Goal: Task Accomplishment & Management: Manage account settings

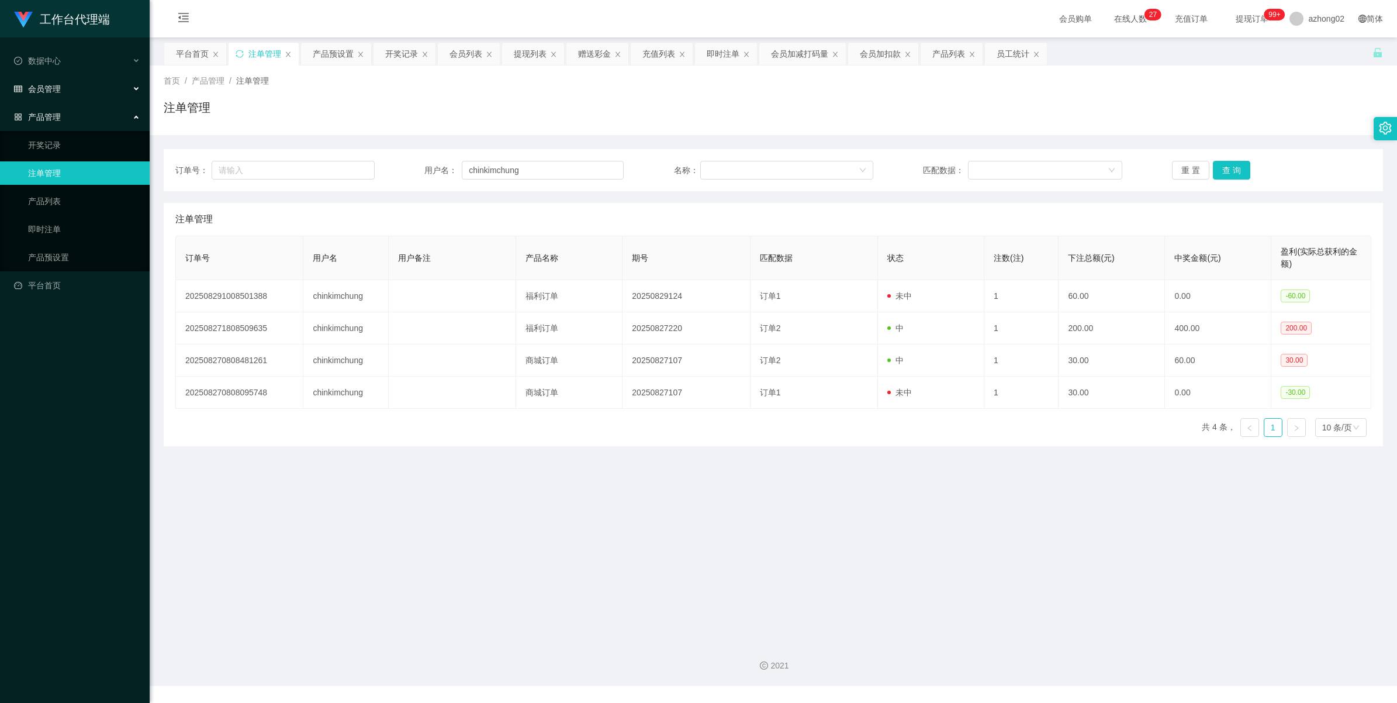
drag, startPoint x: 0, startPoint y: 0, endPoint x: 40, endPoint y: 79, distance: 88.4
click at [40, 81] on div "会员管理" at bounding box center [75, 88] width 150 height 23
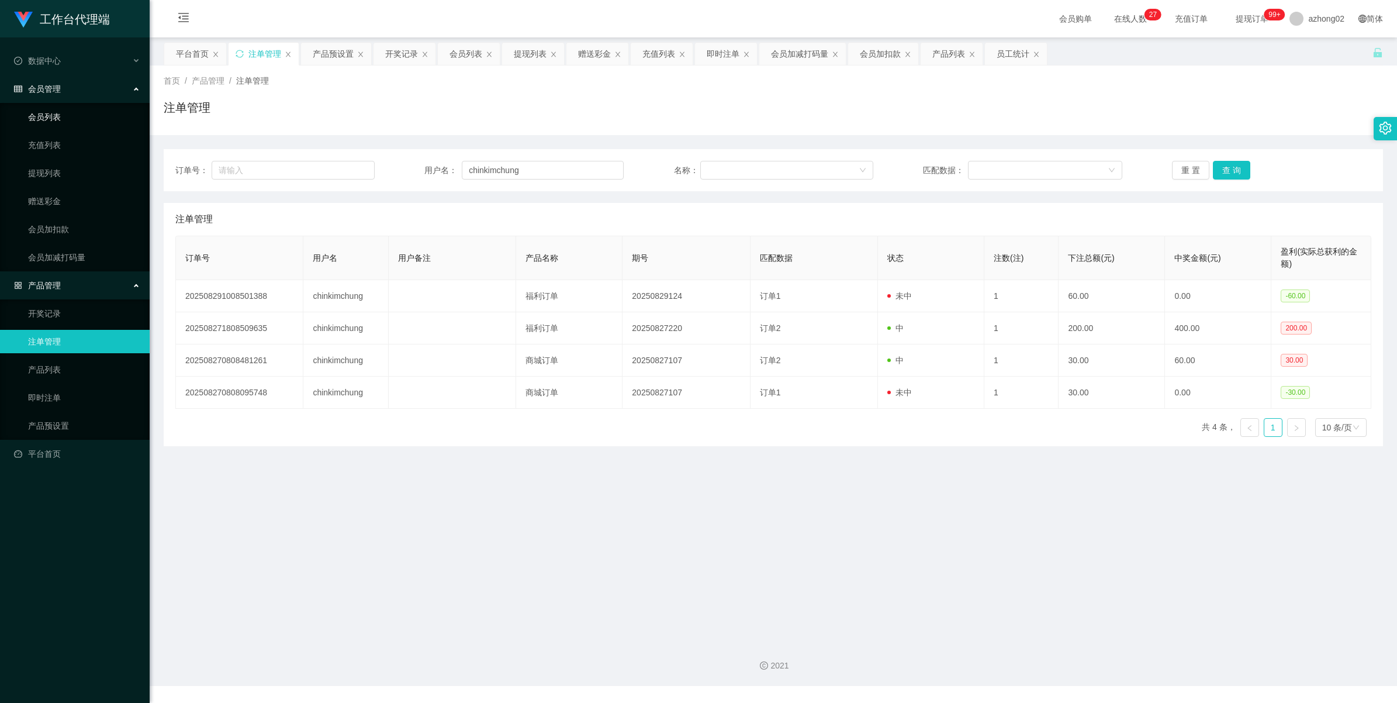
drag, startPoint x: 51, startPoint y: 108, endPoint x: 49, endPoint y: 75, distance: 33.4
click at [51, 109] on link "会员列表" at bounding box center [84, 116] width 112 height 23
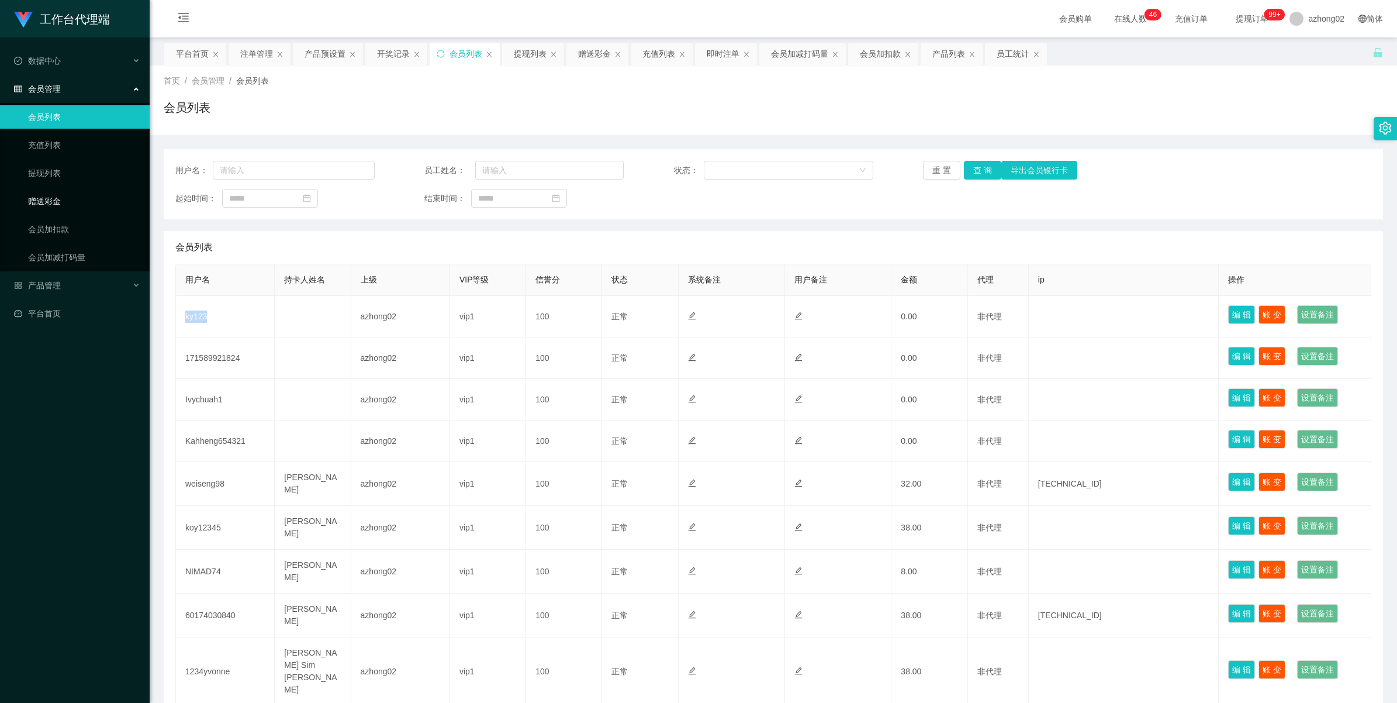
click at [61, 205] on link "赠送彩金" at bounding box center [84, 200] width 112 height 23
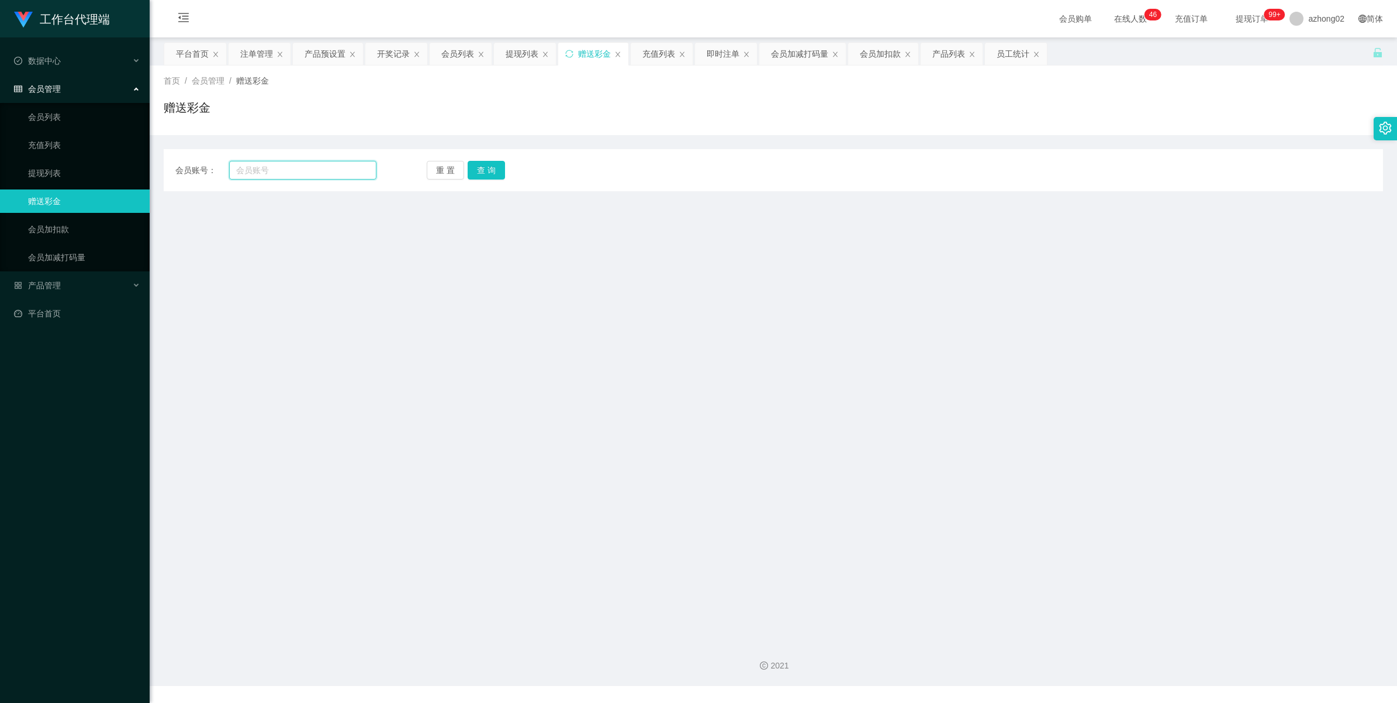
click at [291, 170] on input "text" at bounding box center [302, 170] width 147 height 19
paste input "Khairul"
type input "Khairul"
click at [495, 170] on button "查 询" at bounding box center [486, 170] width 37 height 19
click at [487, 165] on button "查 询" at bounding box center [486, 170] width 37 height 19
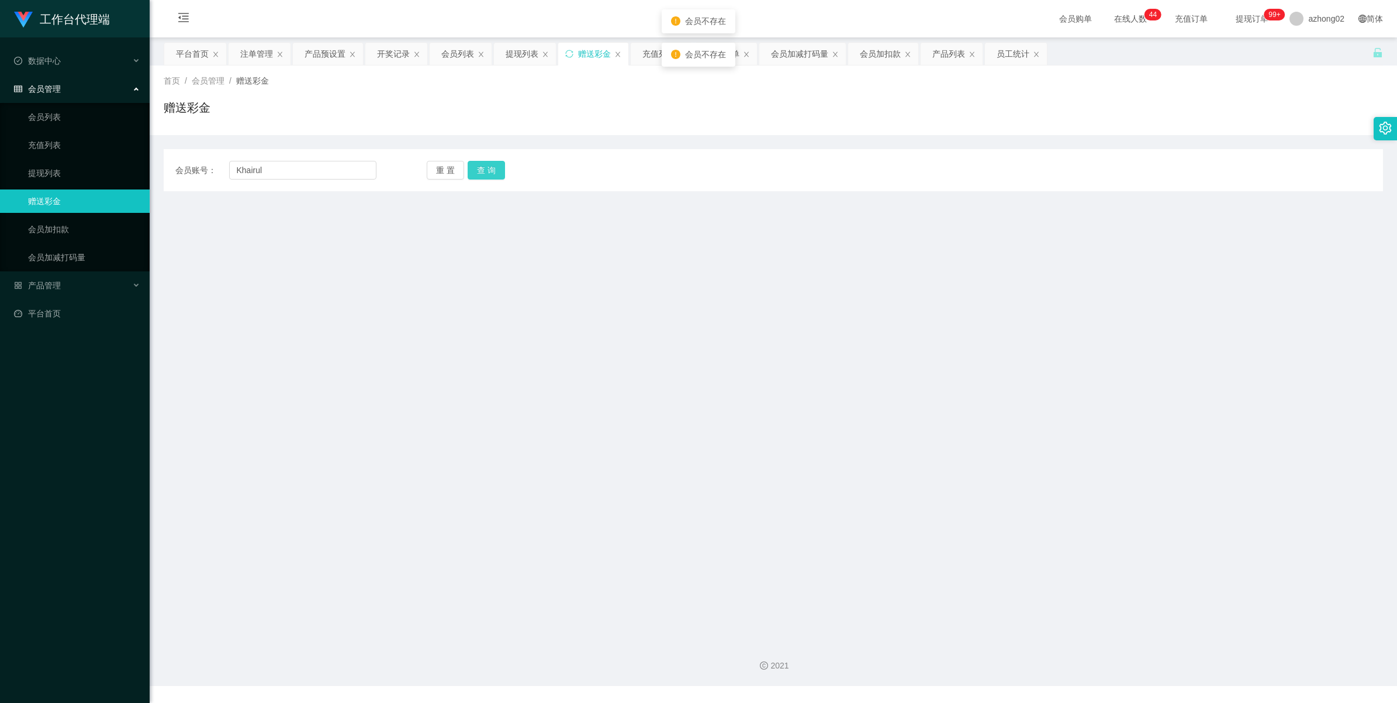
click at [478, 168] on button "查 询" at bounding box center [486, 170] width 37 height 19
click at [45, 158] on ul "会员列表 充值列表 提现列表 赠送彩金 会员加扣款 会员加减打码量" at bounding box center [75, 187] width 150 height 168
click at [284, 164] on input "Khairul" at bounding box center [302, 170] width 147 height 19
click at [481, 163] on button "查 询" at bounding box center [486, 170] width 37 height 19
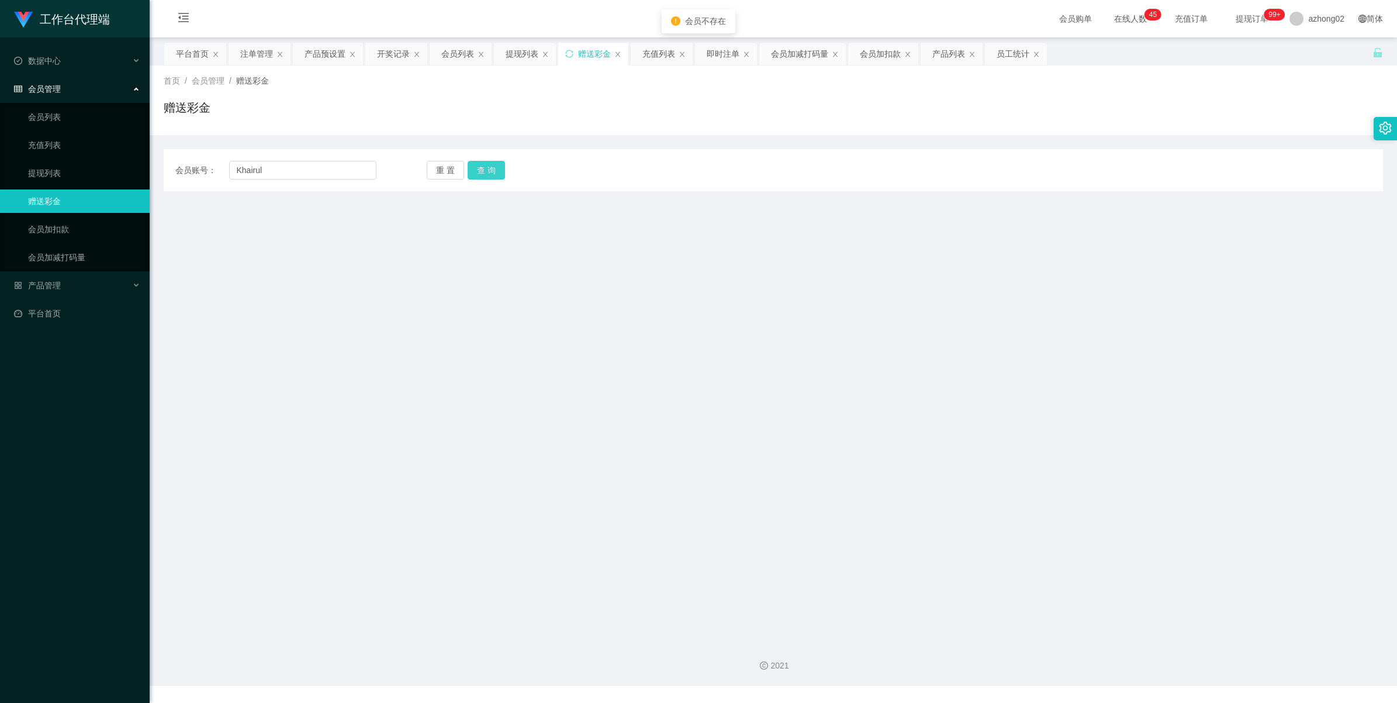
click at [486, 164] on button "查 询" at bounding box center [486, 170] width 37 height 19
click at [486, 164] on button "查 询" at bounding box center [493, 170] width 50 height 19
click at [36, 174] on link "提现列表" at bounding box center [84, 172] width 112 height 23
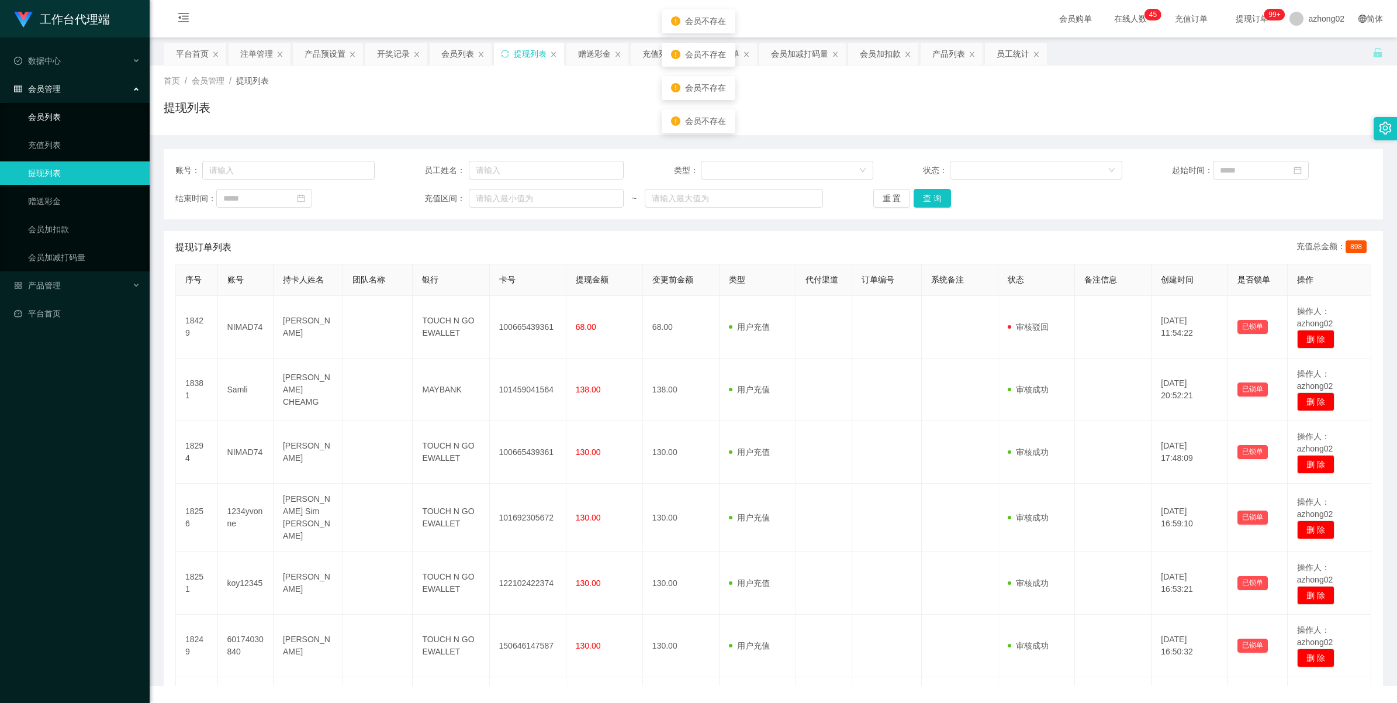
click at [46, 112] on link "会员列表" at bounding box center [84, 116] width 112 height 23
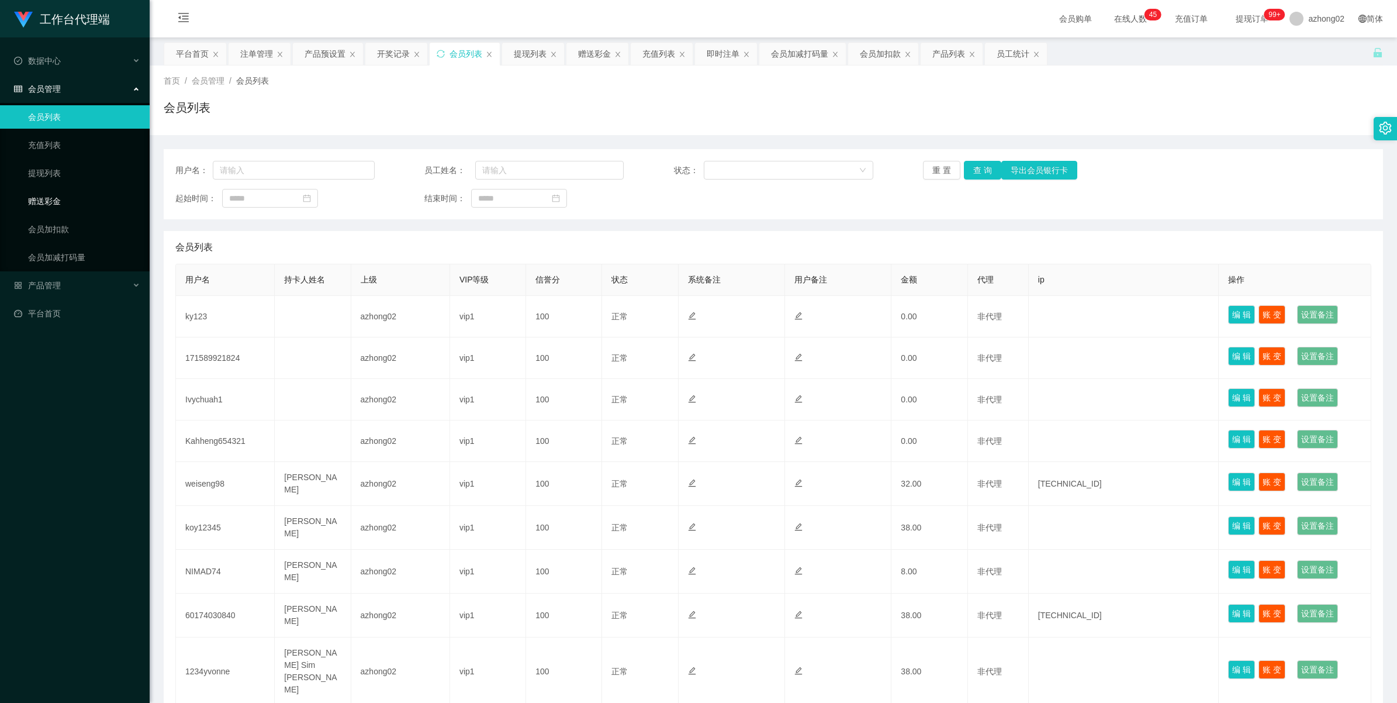
drag, startPoint x: 45, startPoint y: 203, endPoint x: 56, endPoint y: 203, distance: 10.5
click at [45, 205] on link "赠送彩金" at bounding box center [84, 200] width 112 height 23
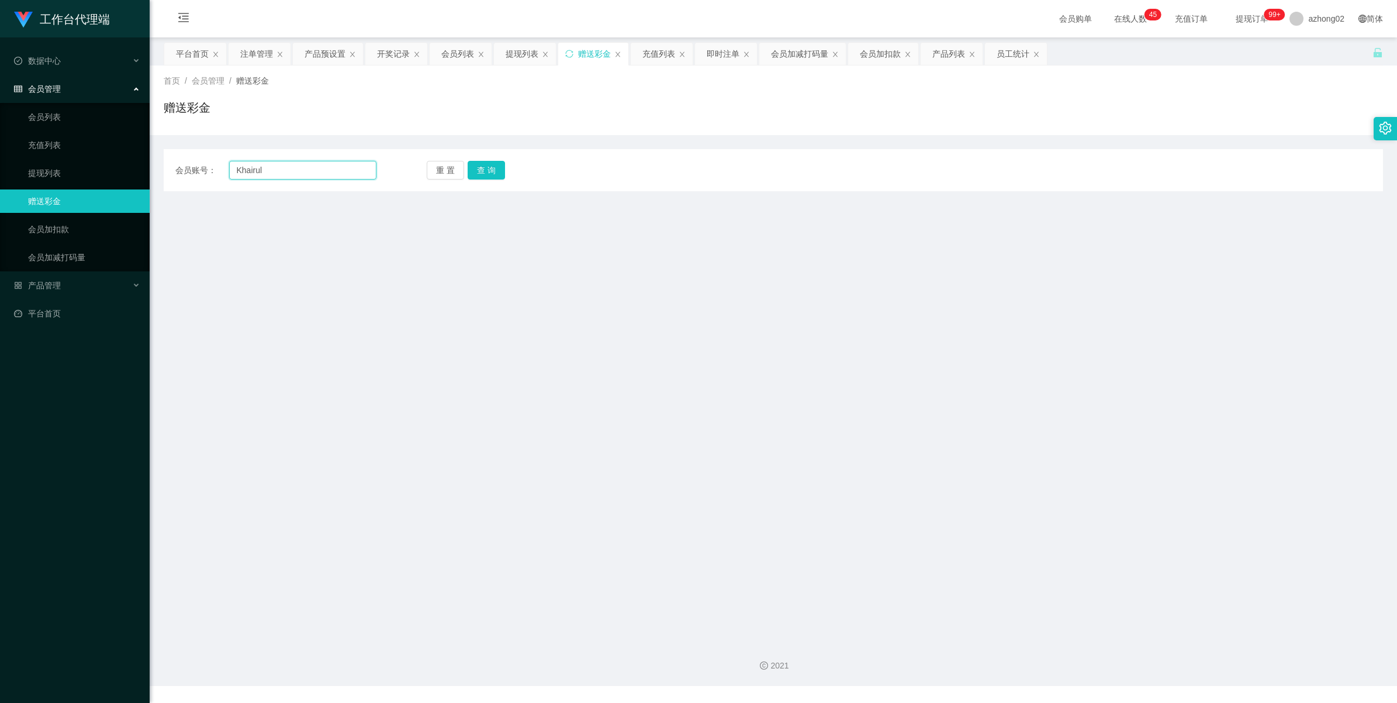
click at [320, 168] on input "Khairul" at bounding box center [302, 170] width 147 height 19
click at [316, 168] on input "Khairul" at bounding box center [302, 170] width 147 height 19
paste input "Khairul"
type input "Khairul"
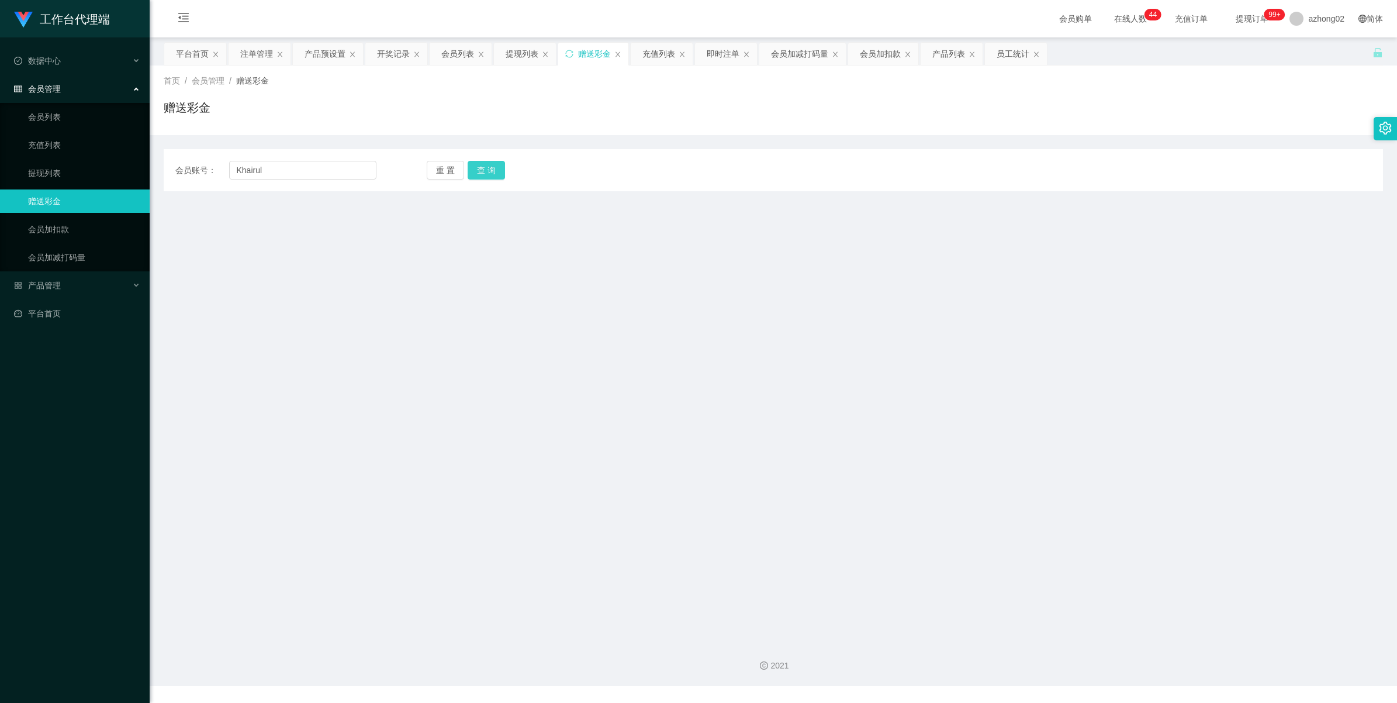
click at [480, 171] on button "查 询" at bounding box center [486, 170] width 37 height 19
click at [42, 88] on span "会员管理" at bounding box center [37, 88] width 47 height 9
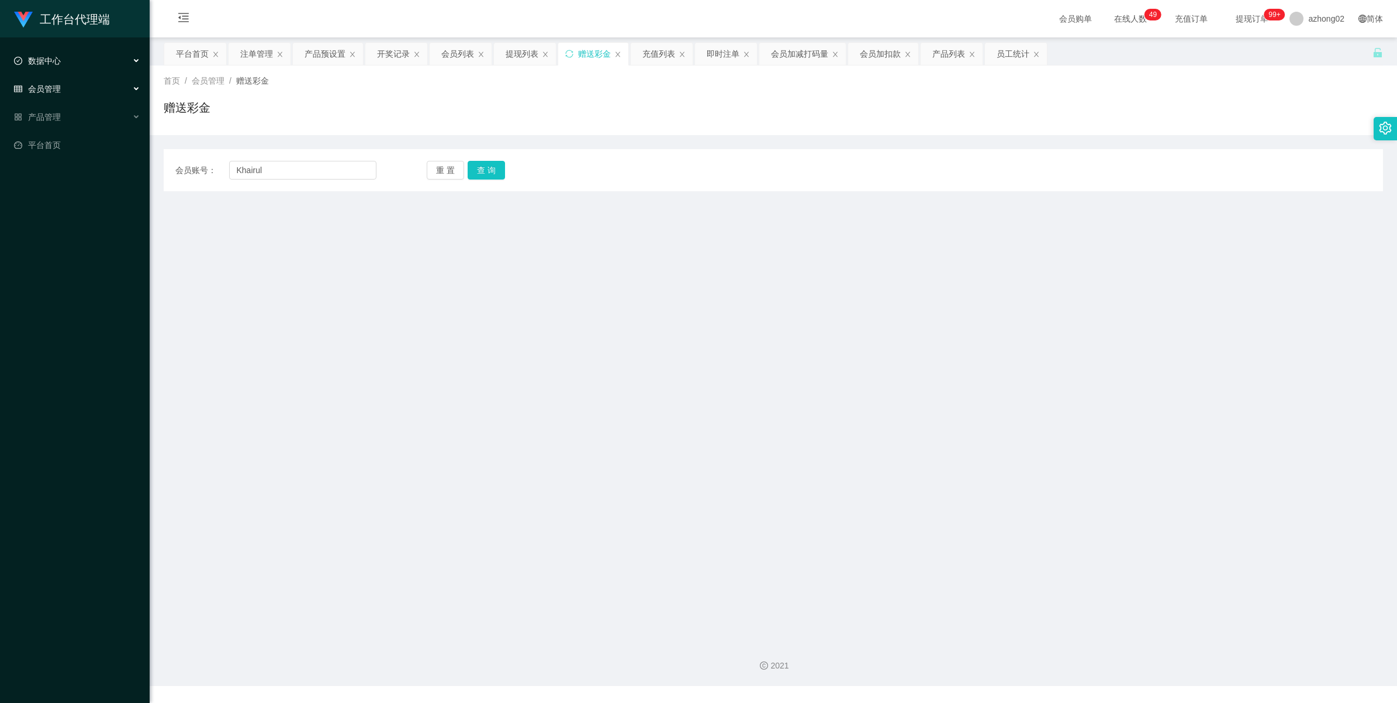
click at [43, 69] on div "数据中心" at bounding box center [75, 60] width 150 height 23
drag, startPoint x: 45, startPoint y: 54, endPoint x: 46, endPoint y: 94, distance: 39.2
click at [44, 54] on div "数据中心" at bounding box center [75, 60] width 150 height 23
click at [46, 95] on div "会员管理" at bounding box center [75, 88] width 150 height 23
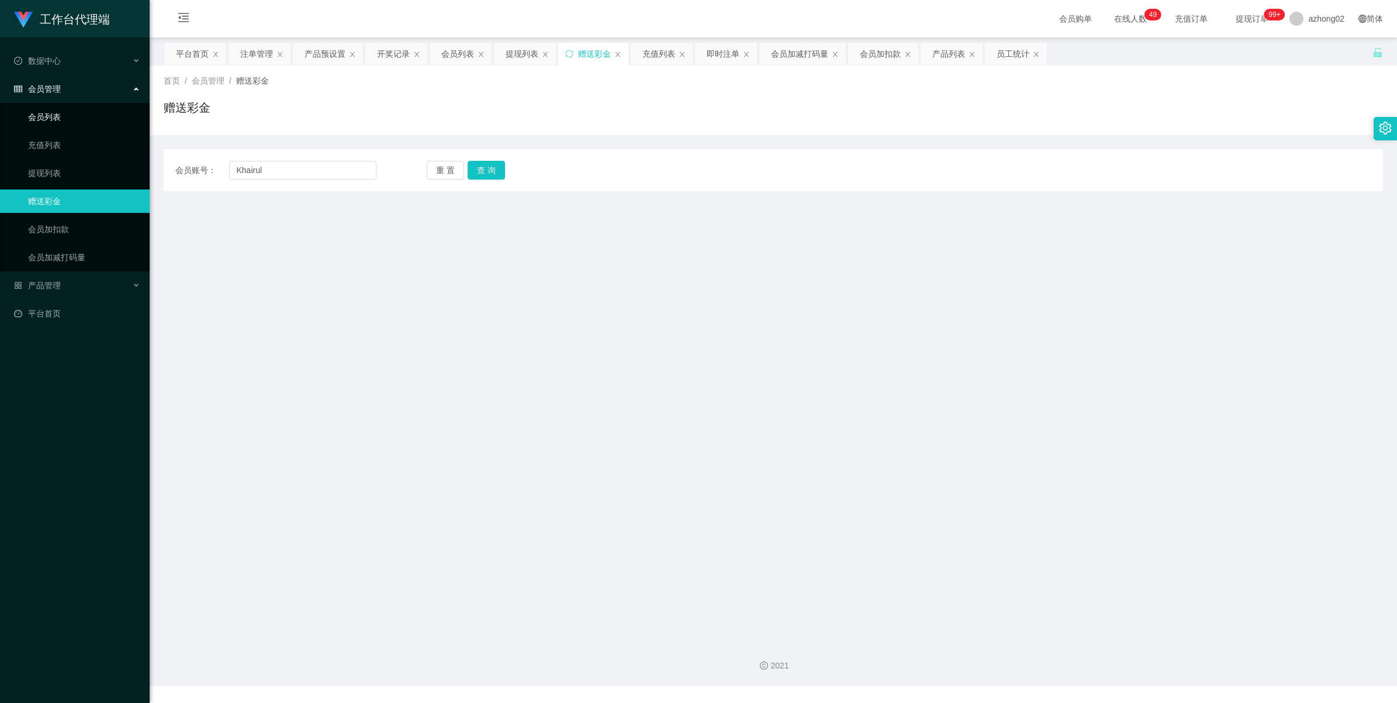
click at [50, 115] on link "会员列表" at bounding box center [84, 116] width 112 height 23
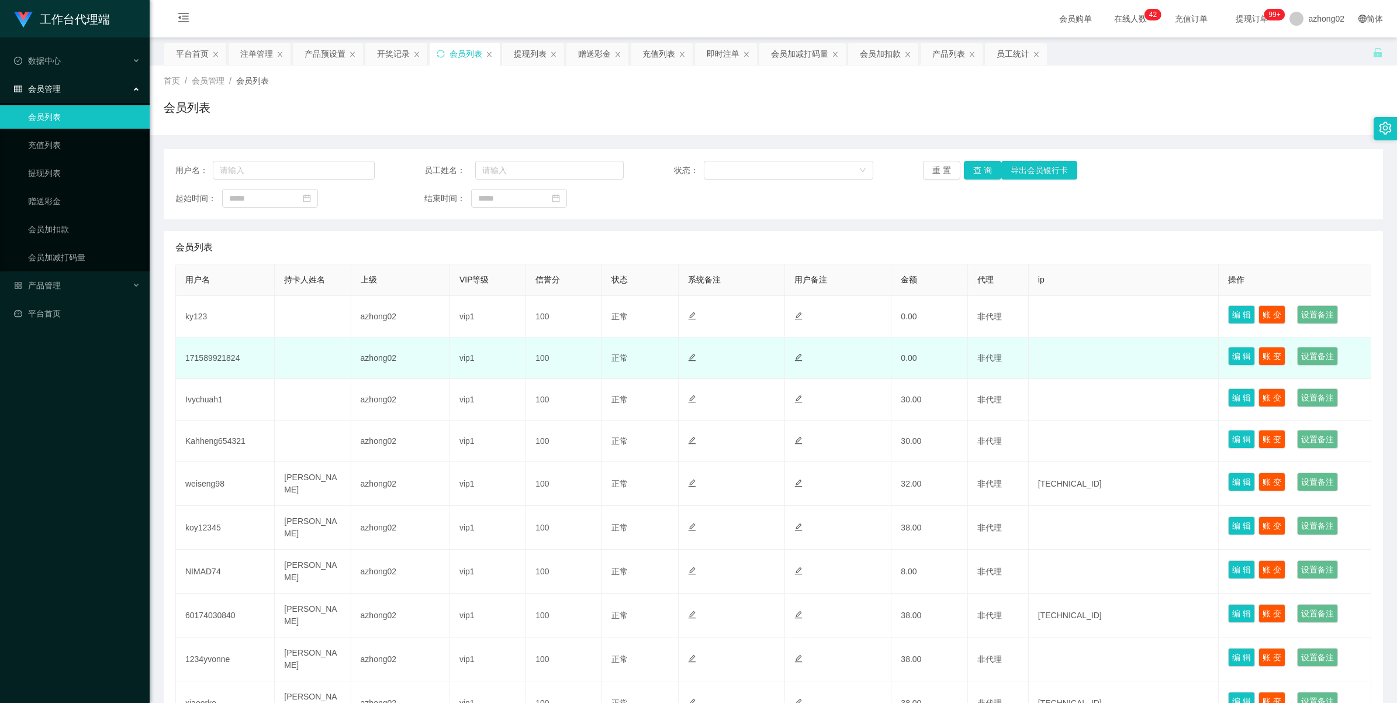
click at [224, 357] on td "171589921824" at bounding box center [225, 358] width 99 height 42
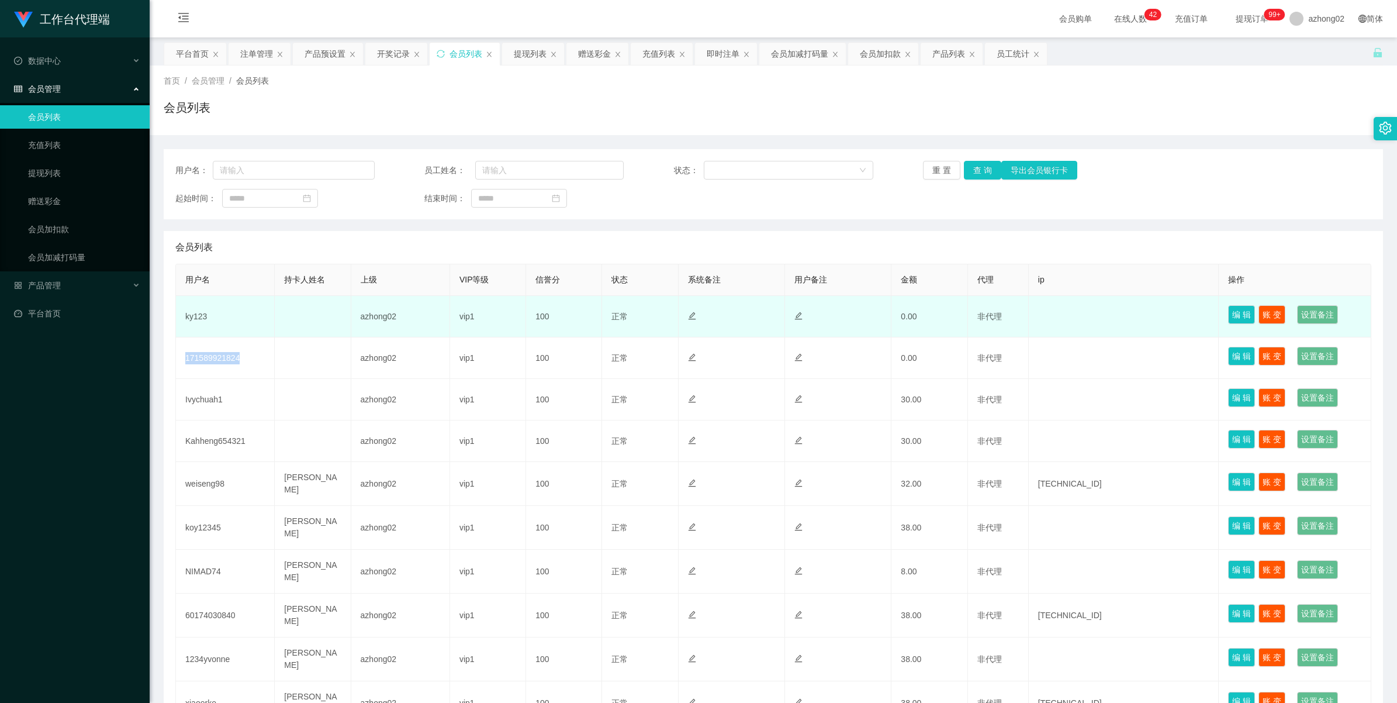
copy td "171589921824"
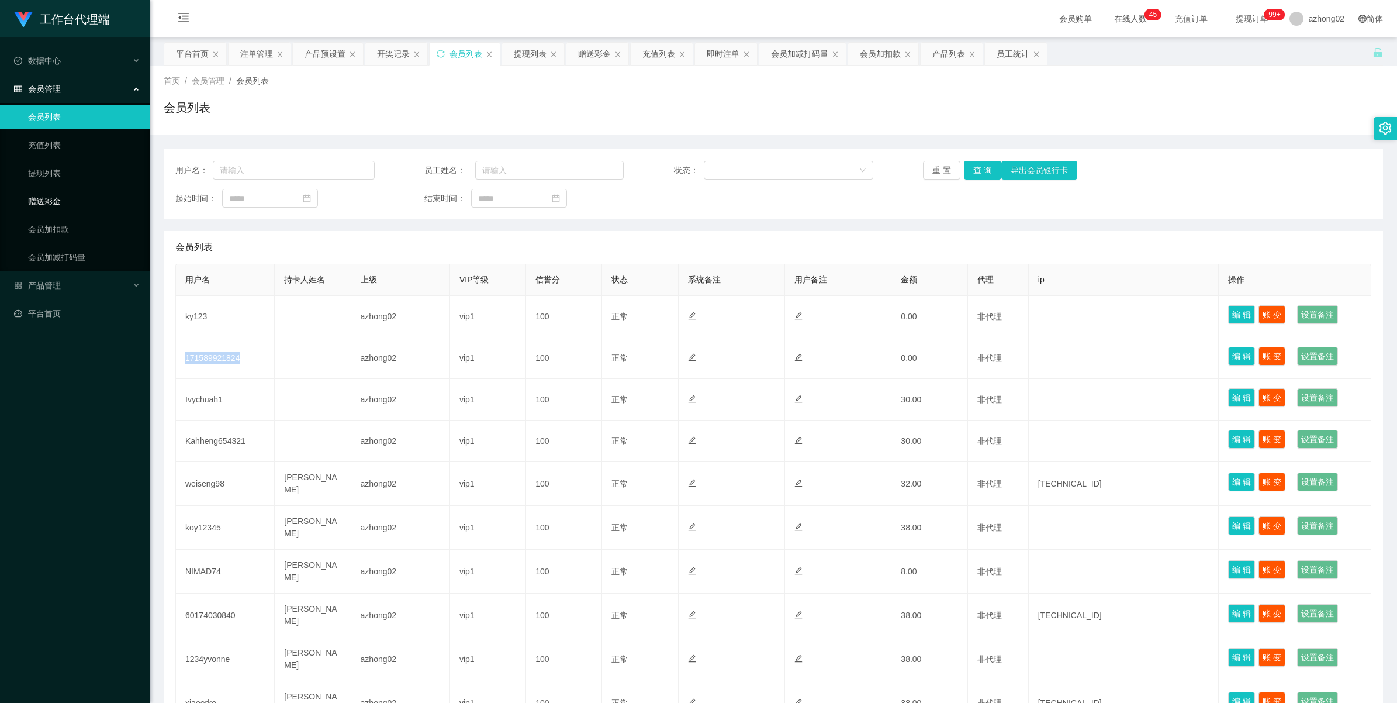
drag, startPoint x: 39, startPoint y: 202, endPoint x: 68, endPoint y: 199, distance: 29.4
click at [41, 202] on link "赠送彩金" at bounding box center [84, 200] width 112 height 23
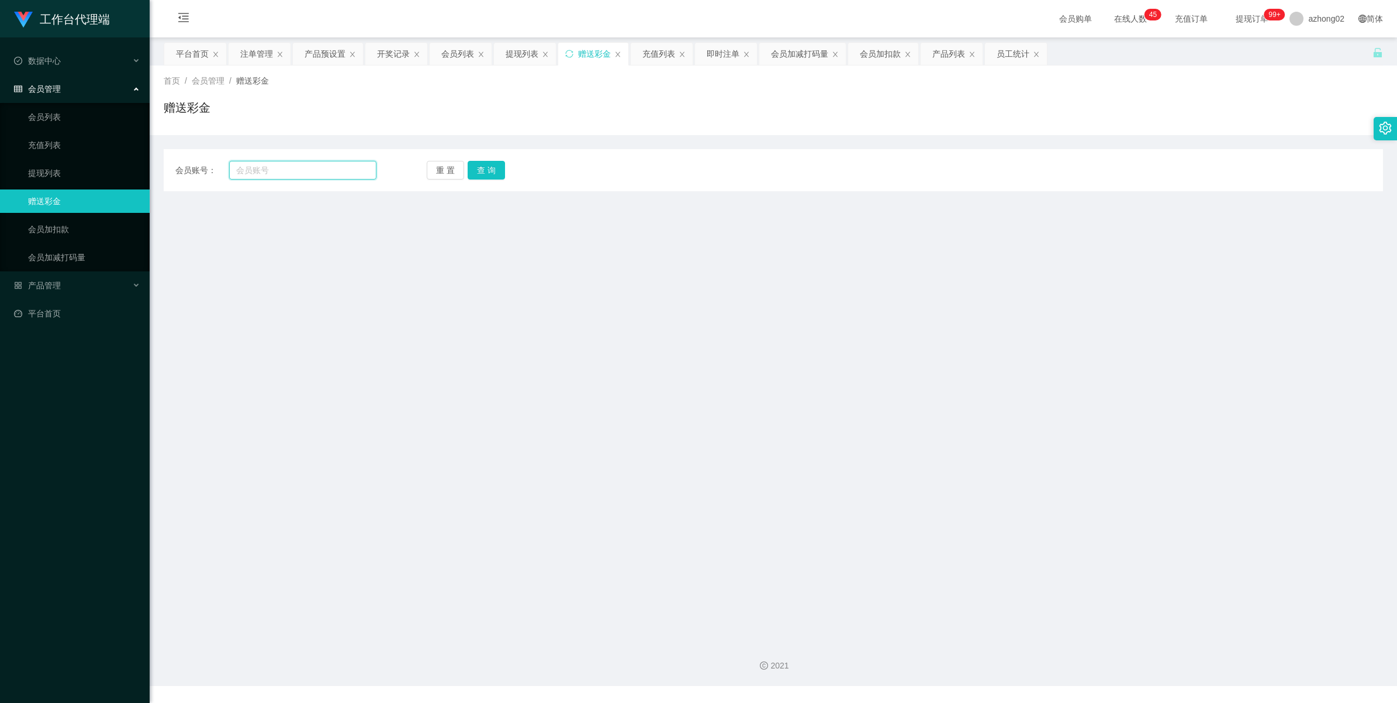
click at [293, 174] on input "text" at bounding box center [302, 170] width 147 height 19
paste input "171589921824"
type input "171589921824"
click at [488, 174] on button "查 询" at bounding box center [486, 170] width 37 height 19
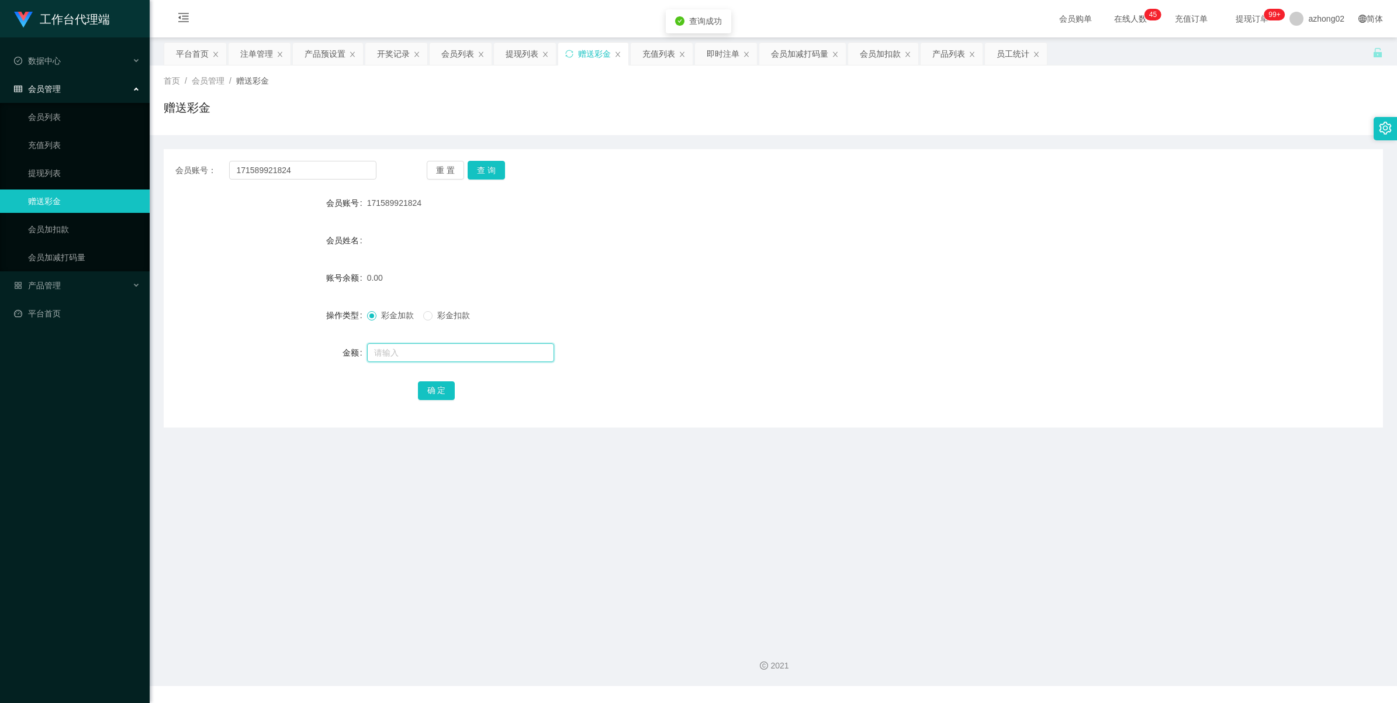
click at [395, 351] on input "text" at bounding box center [460, 352] width 187 height 19
type input "30"
click at [437, 392] on button "确 定" at bounding box center [436, 390] width 37 height 19
click at [303, 170] on input "171589921824" at bounding box center [302, 170] width 147 height 19
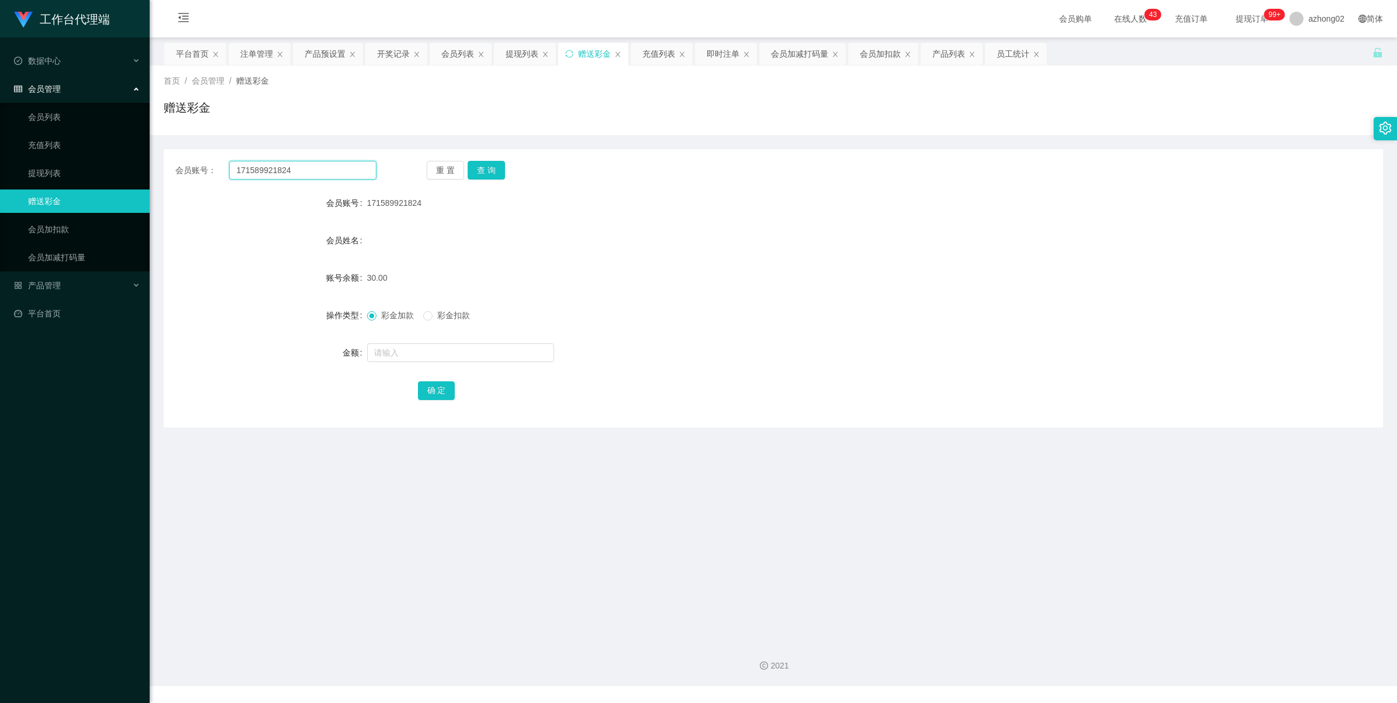
paste input "Kahheng654321"
type input "Kahheng654321"
drag, startPoint x: 475, startPoint y: 167, endPoint x: 475, endPoint y: 188, distance: 20.5
click at [475, 167] on button "查 询" at bounding box center [486, 170] width 37 height 19
click at [305, 170] on input "Kahheng654321" at bounding box center [302, 170] width 147 height 19
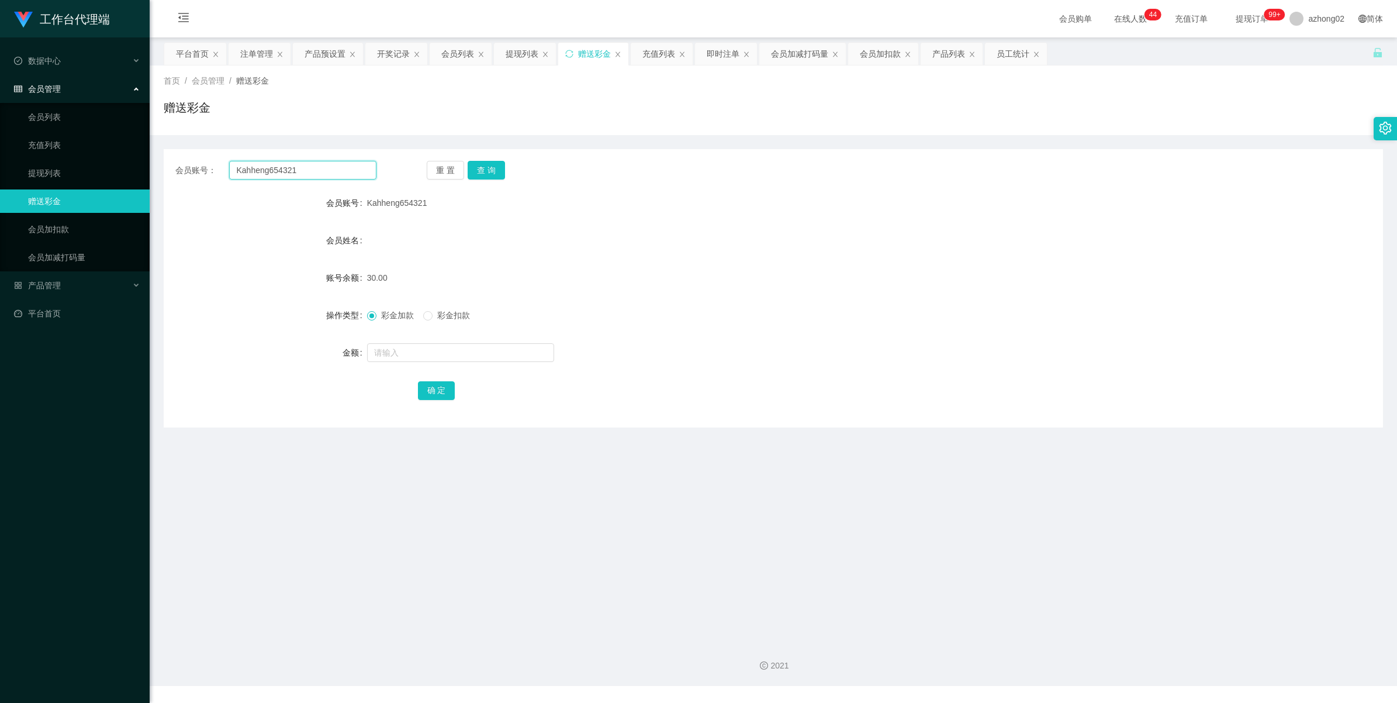
click at [305, 170] on input "Kahheng654321" at bounding box center [302, 170] width 147 height 19
paste input "Ivychuah"
type input "Ivychuah1"
click at [494, 165] on button "查 询" at bounding box center [486, 170] width 37 height 19
click at [34, 284] on span "产品管理" at bounding box center [37, 285] width 47 height 9
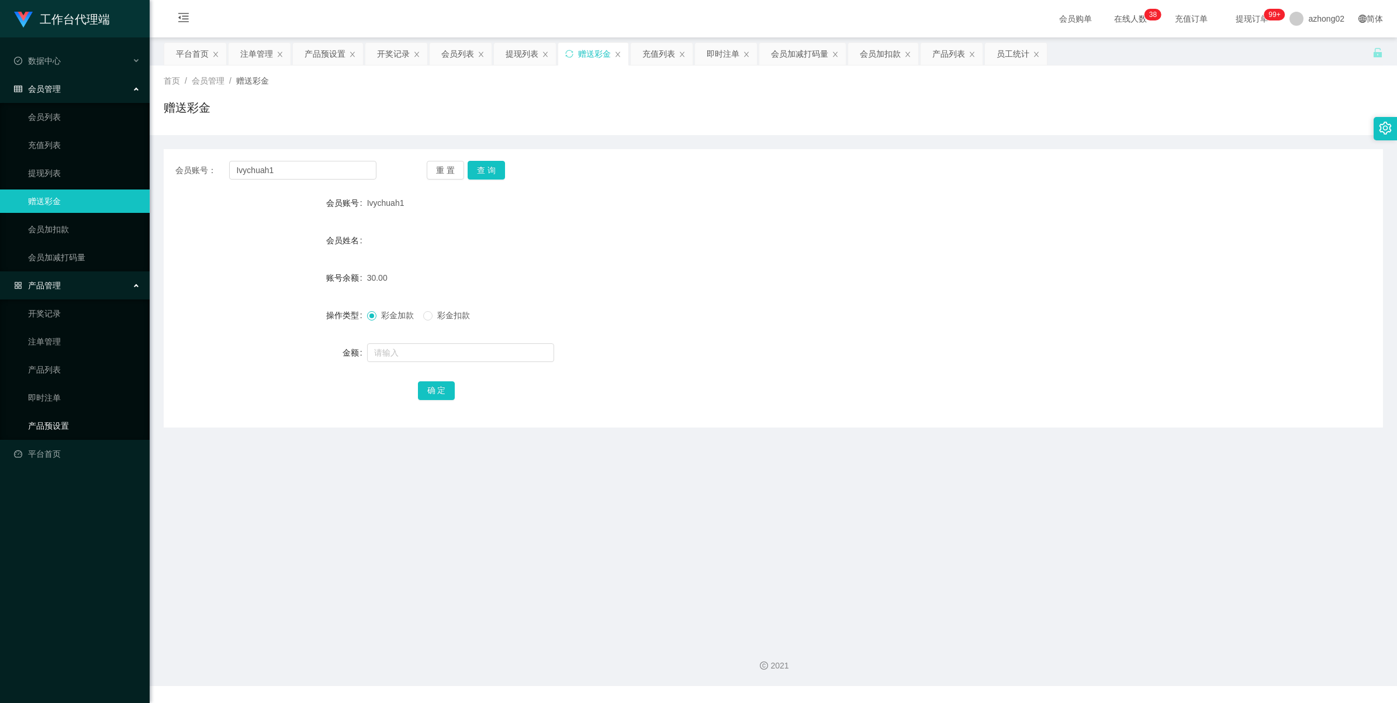
click at [54, 417] on link "产品预设置" at bounding box center [84, 425] width 112 height 23
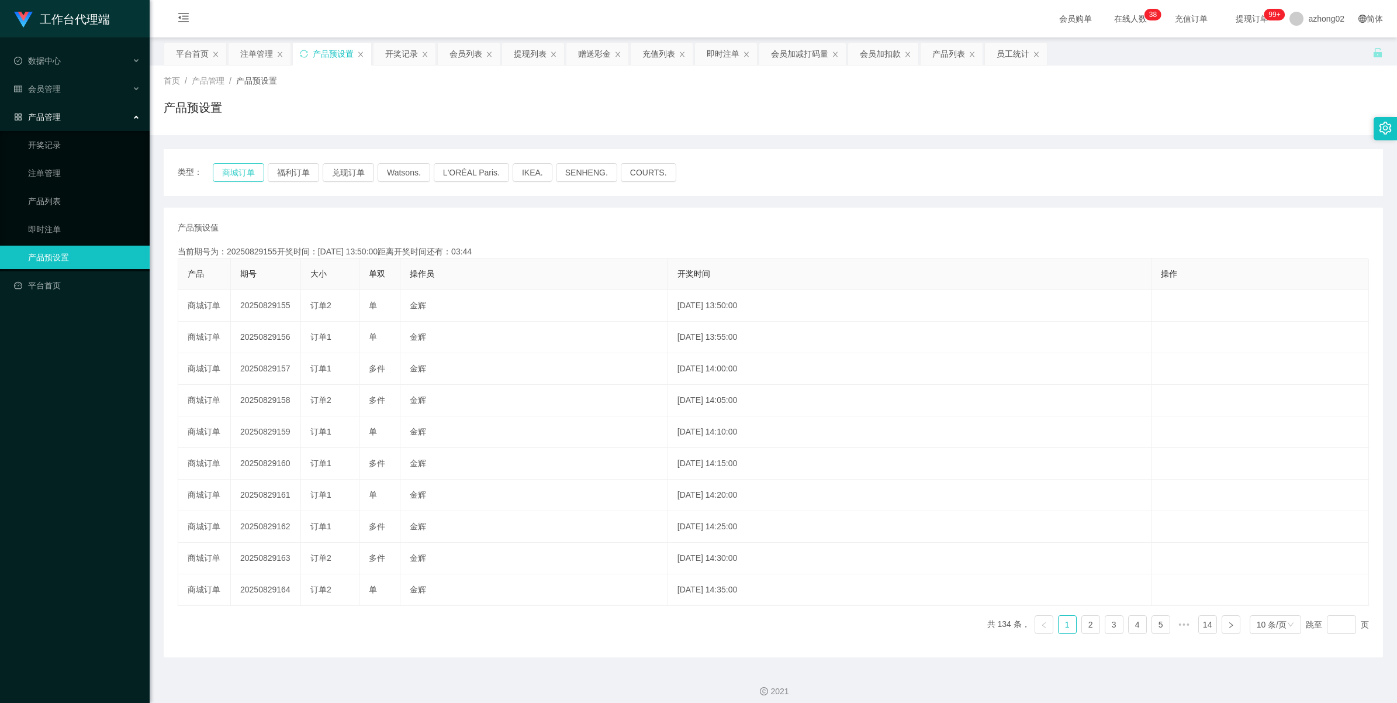
click at [231, 173] on button "商城订单" at bounding box center [238, 172] width 51 height 19
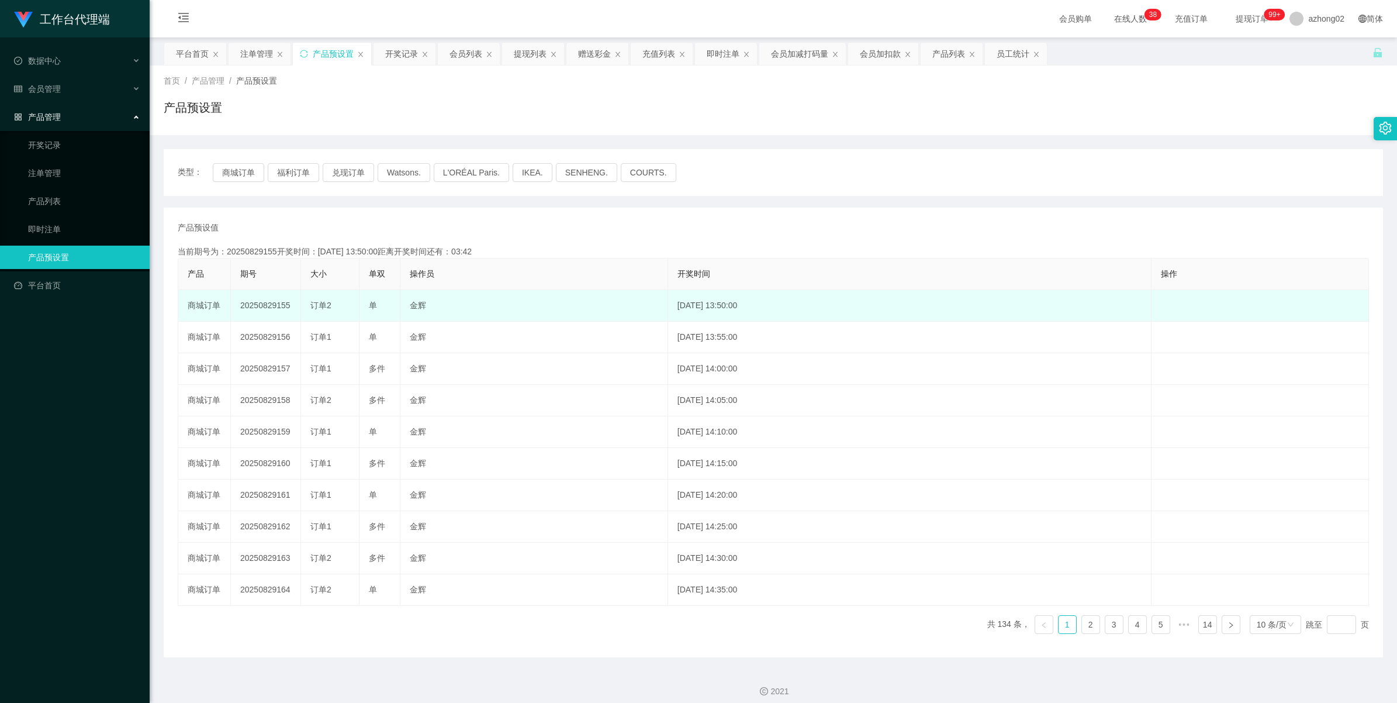
click at [267, 300] on td "20250829155" at bounding box center [266, 306] width 70 height 32
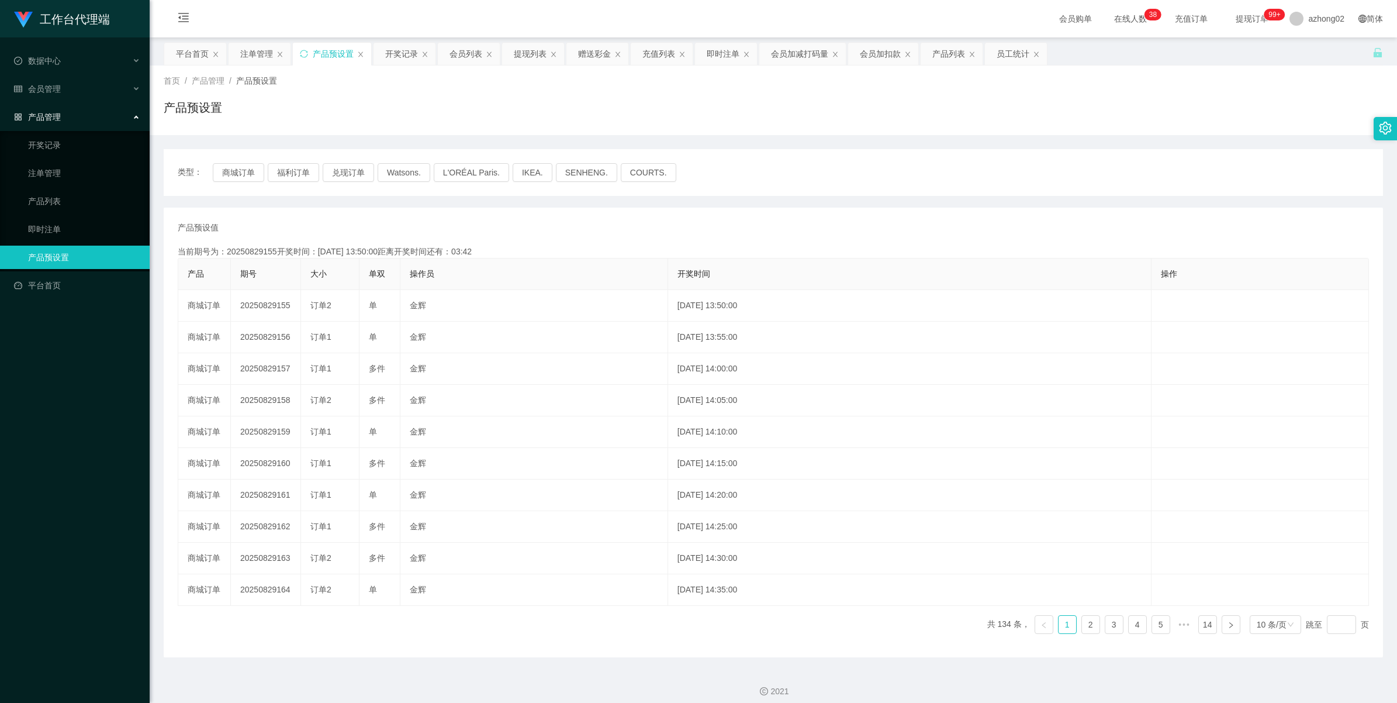
copy td "20250829155"
click at [44, 145] on link "开奖记录" at bounding box center [84, 144] width 112 height 23
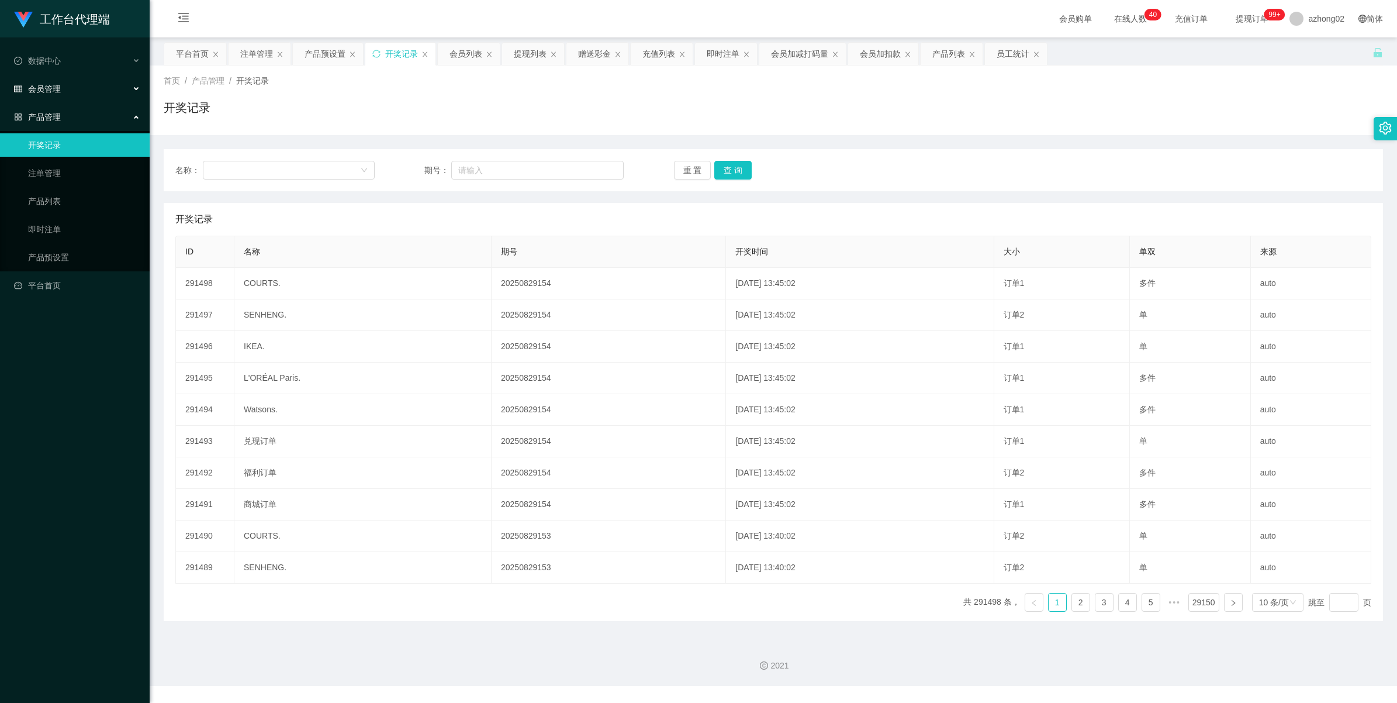
click at [51, 94] on div "会员管理" at bounding box center [75, 88] width 150 height 23
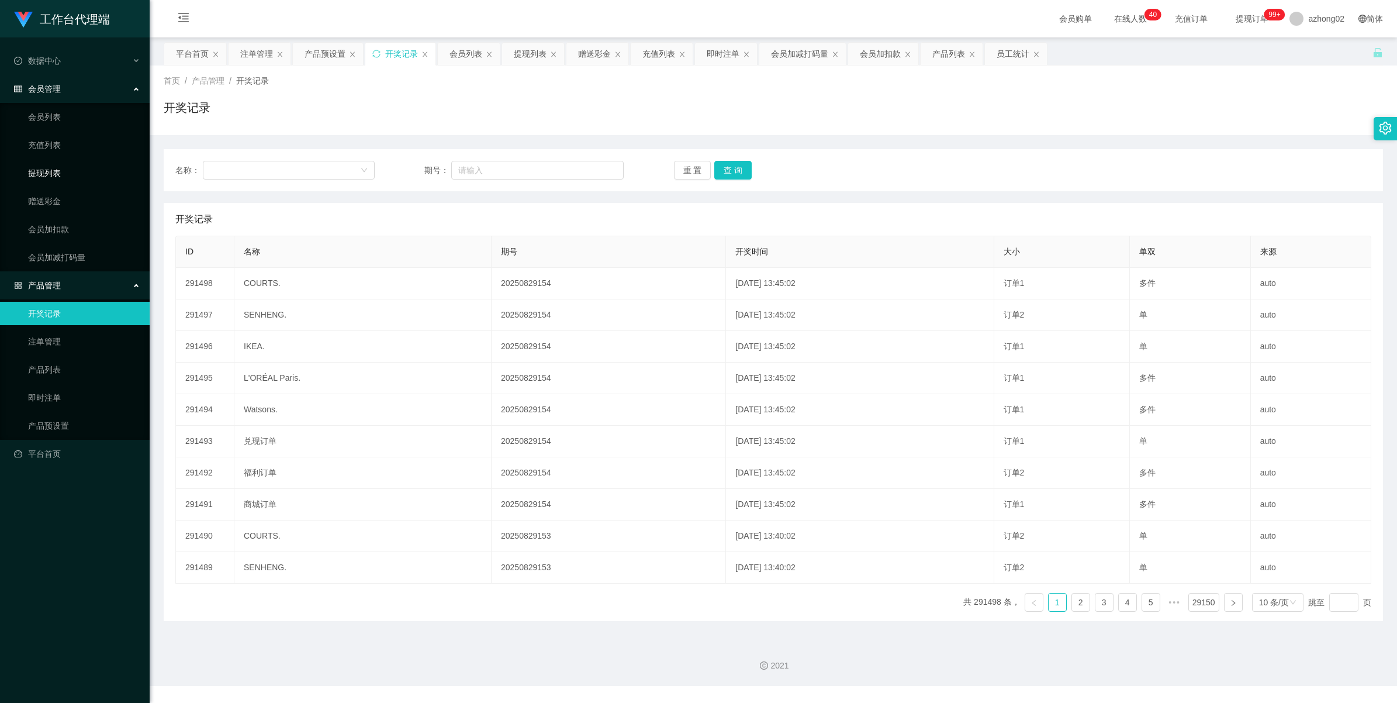
click at [57, 171] on link "提现列表" at bounding box center [84, 172] width 112 height 23
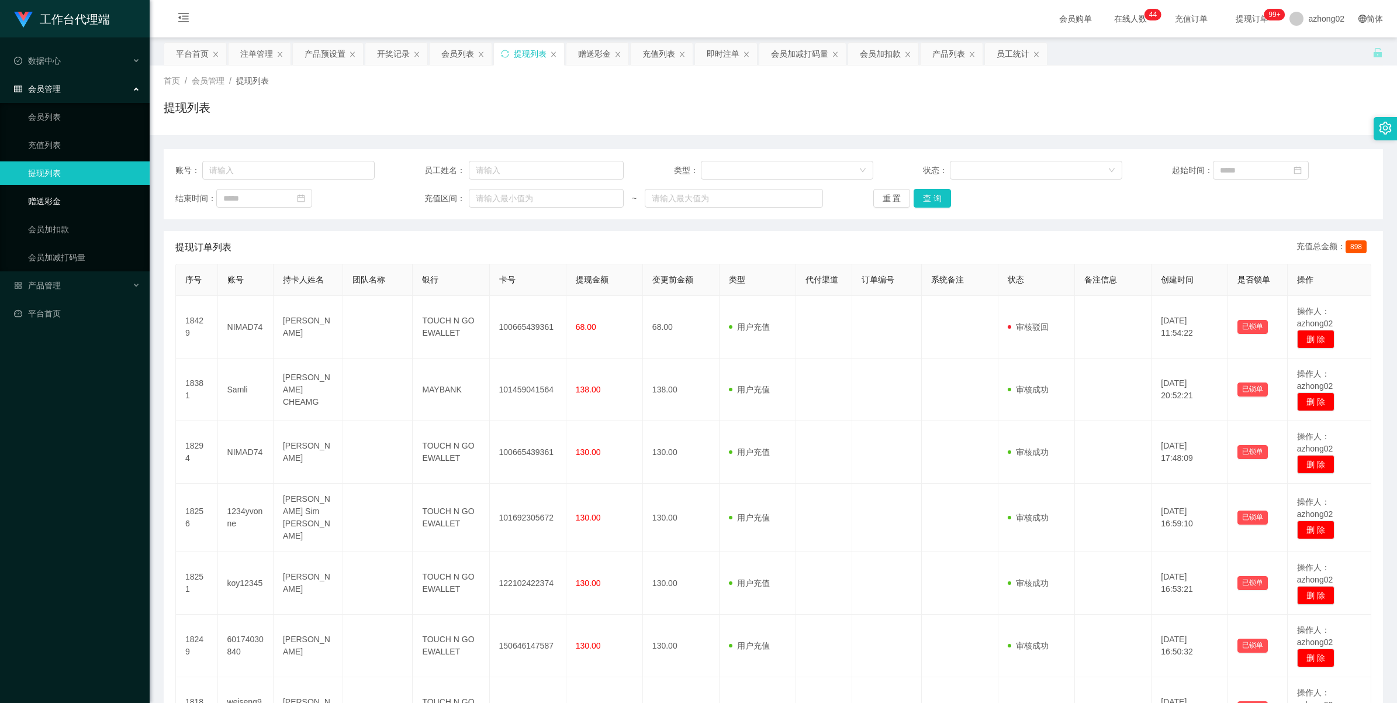
click at [42, 206] on link "赠送彩金" at bounding box center [84, 200] width 112 height 23
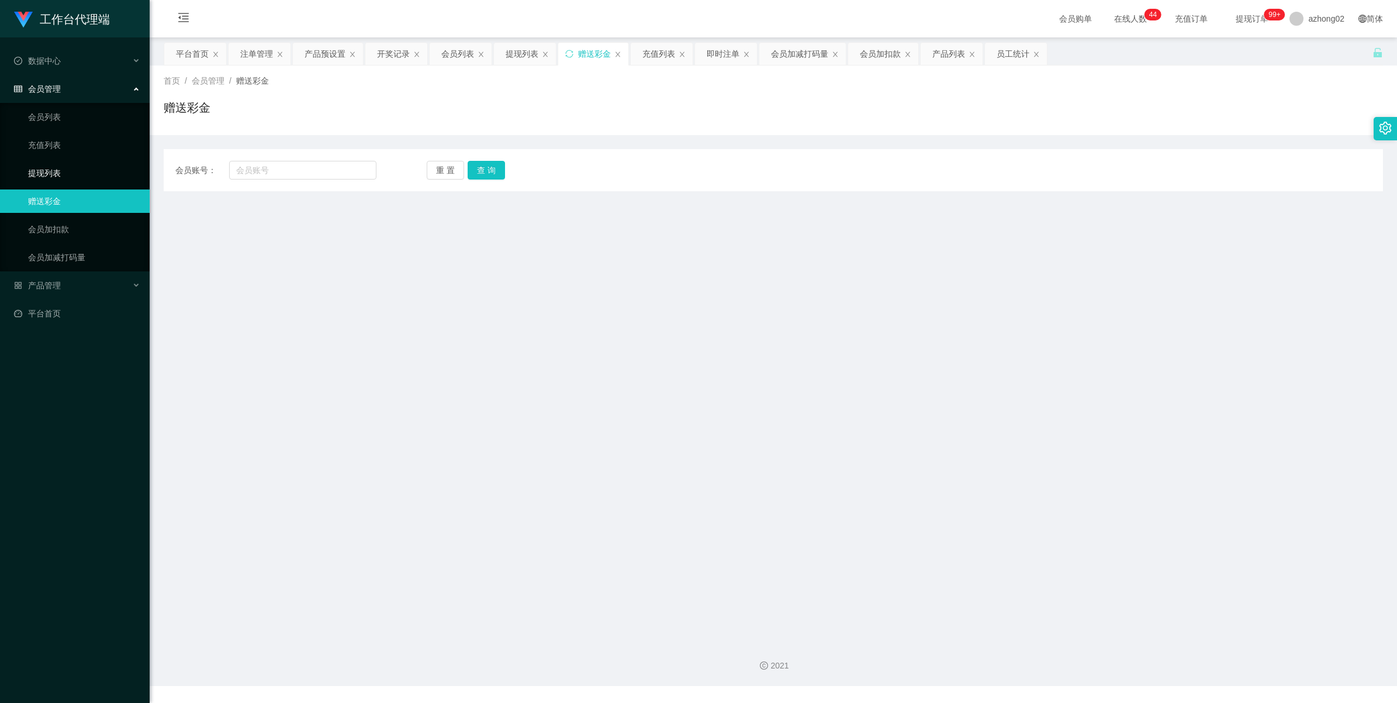
click at [42, 177] on link "提现列表" at bounding box center [84, 172] width 112 height 23
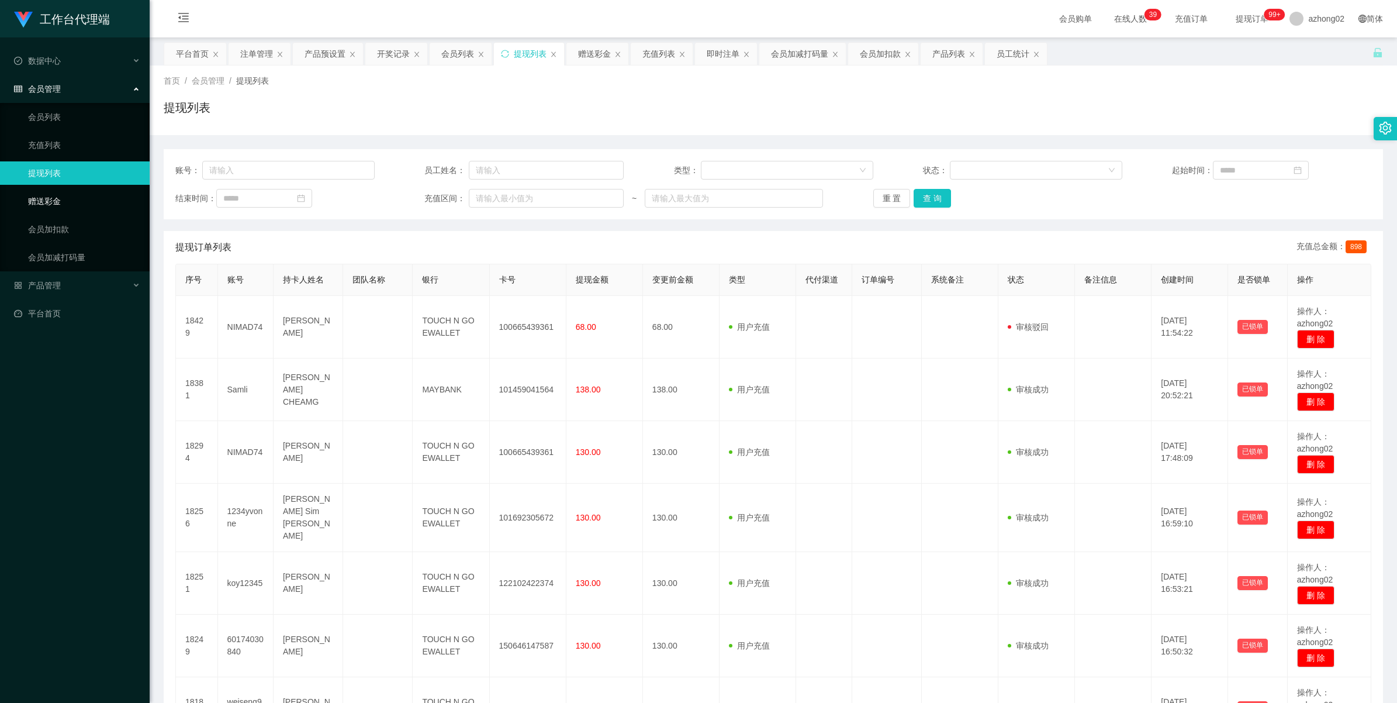
drag, startPoint x: 69, startPoint y: 195, endPoint x: 121, endPoint y: 183, distance: 53.3
click at [69, 194] on link "赠送彩金" at bounding box center [84, 200] width 112 height 23
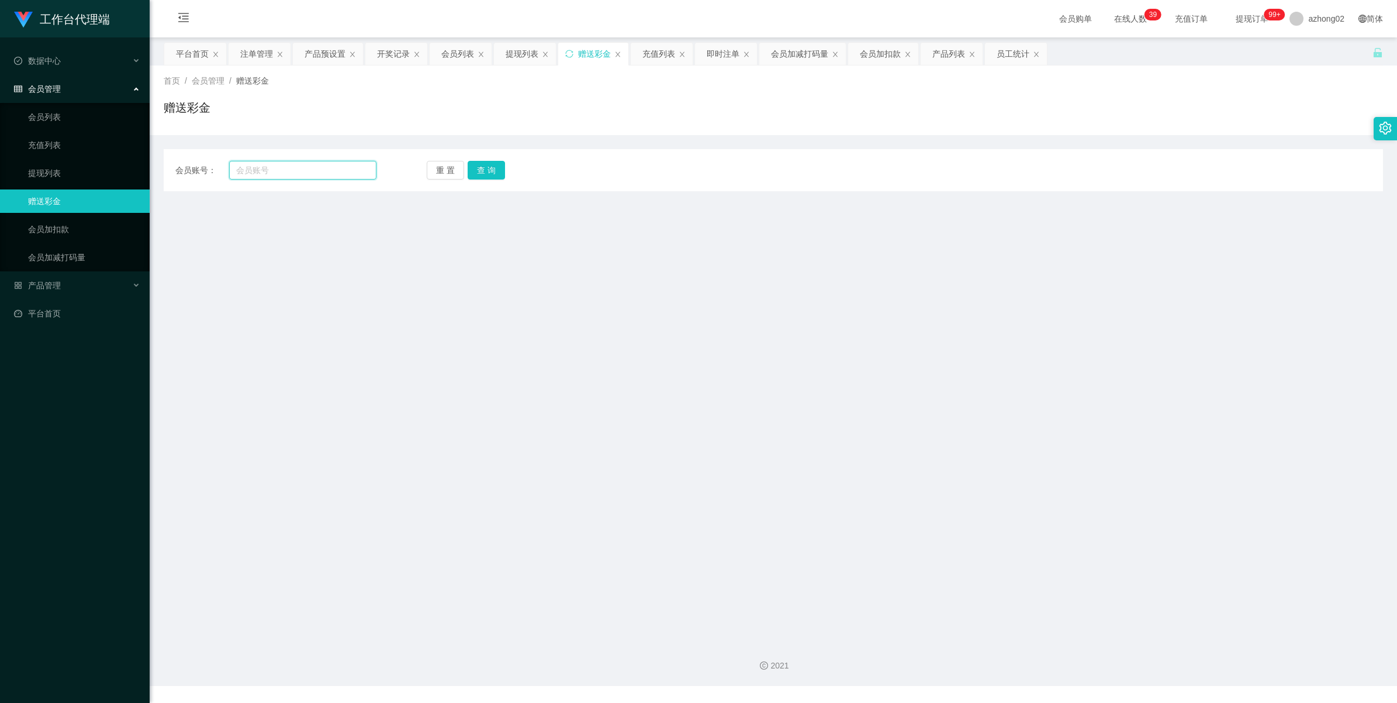
drag, startPoint x: 294, startPoint y: 172, endPoint x: 313, endPoint y: 170, distance: 18.9
click at [294, 172] on input "text" at bounding box center [302, 170] width 147 height 19
paste input "Kahheng654321"
drag, startPoint x: 497, startPoint y: 165, endPoint x: 503, endPoint y: 159, distance: 8.7
click at [497, 164] on button "查 询" at bounding box center [486, 170] width 37 height 19
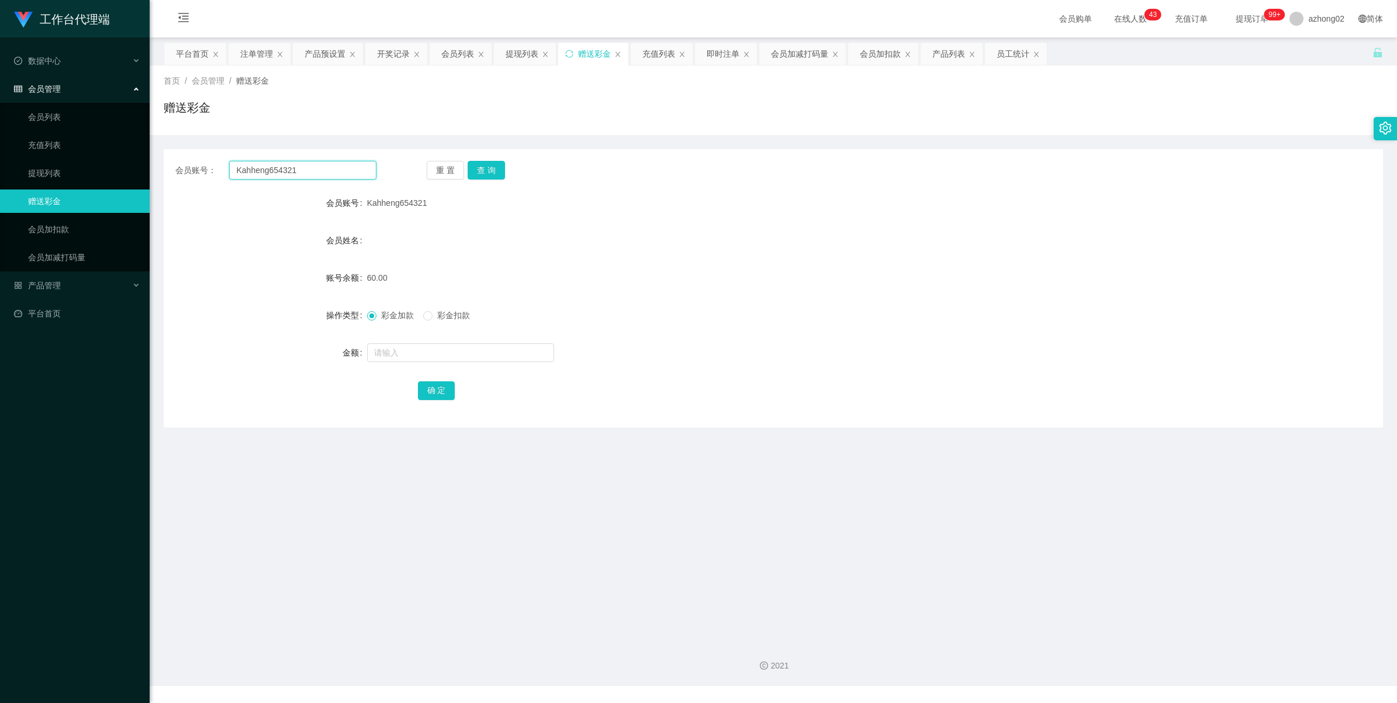
click at [298, 174] on input "Kahheng654321" at bounding box center [302, 170] width 147 height 19
paste input "ky123"
type input "ky123"
drag, startPoint x: 486, startPoint y: 165, endPoint x: 504, endPoint y: 161, distance: 18.0
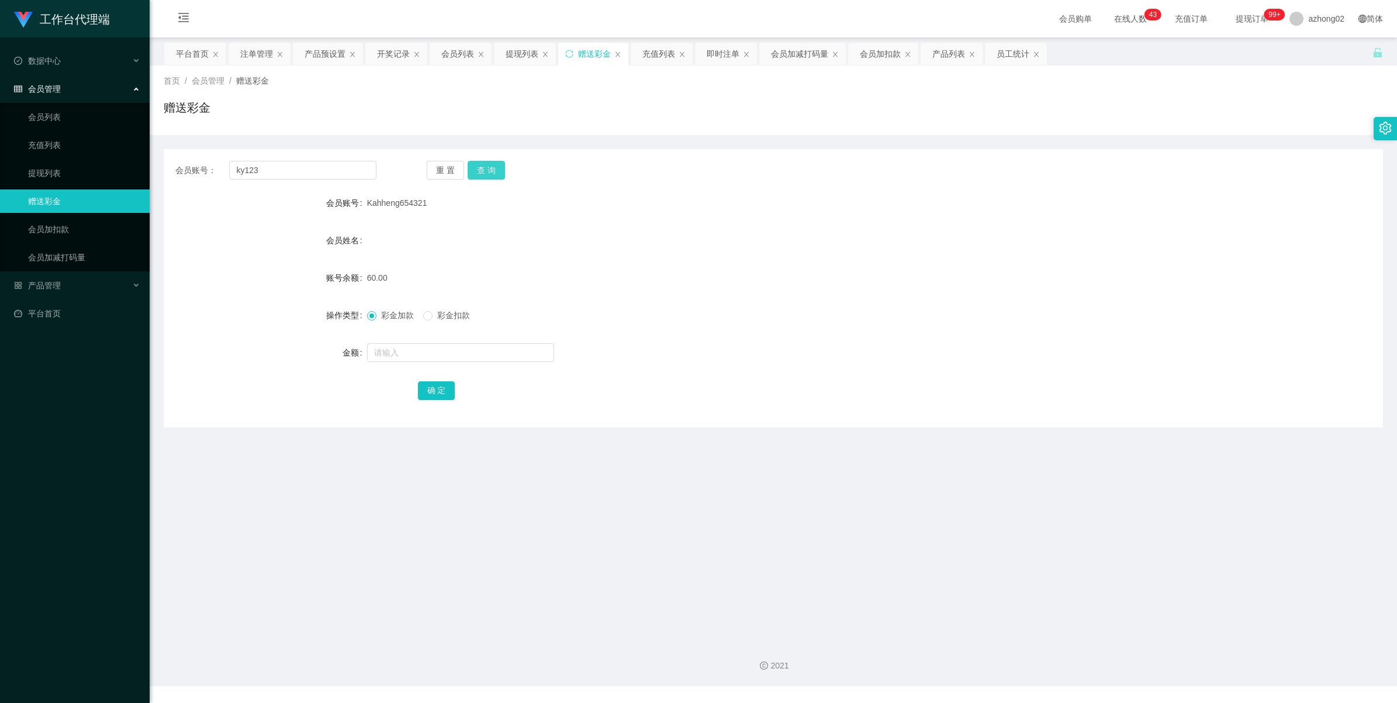
click at [487, 165] on button "查 询" at bounding box center [486, 170] width 37 height 19
click at [412, 345] on input "text" at bounding box center [460, 352] width 187 height 19
type input "60"
drag, startPoint x: 448, startPoint y: 395, endPoint x: 497, endPoint y: 383, distance: 50.5
click at [448, 395] on button "确 定" at bounding box center [436, 390] width 37 height 19
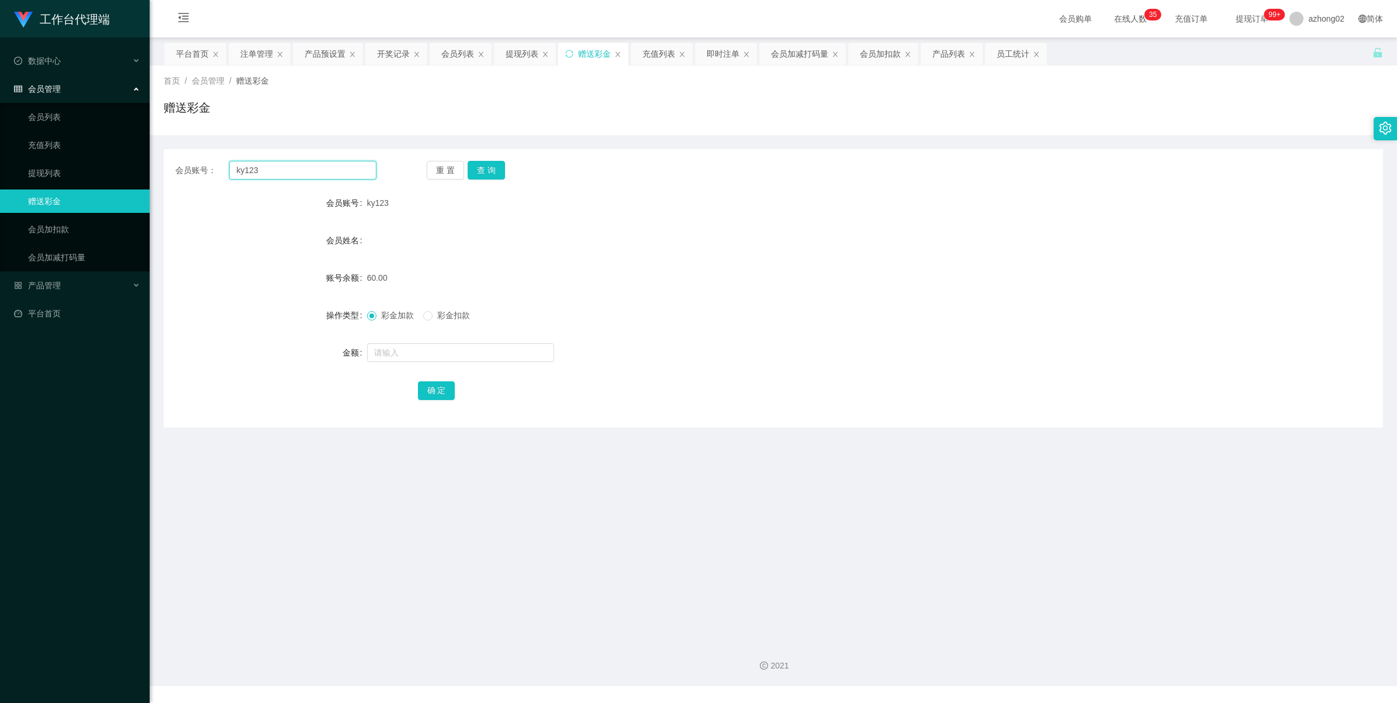
click at [305, 173] on input "ky123" at bounding box center [302, 170] width 147 height 19
paste input "Ivychuah1"
click at [492, 167] on button "查 询" at bounding box center [486, 170] width 37 height 19
drag, startPoint x: 480, startPoint y: 161, endPoint x: 512, endPoint y: 152, distance: 33.5
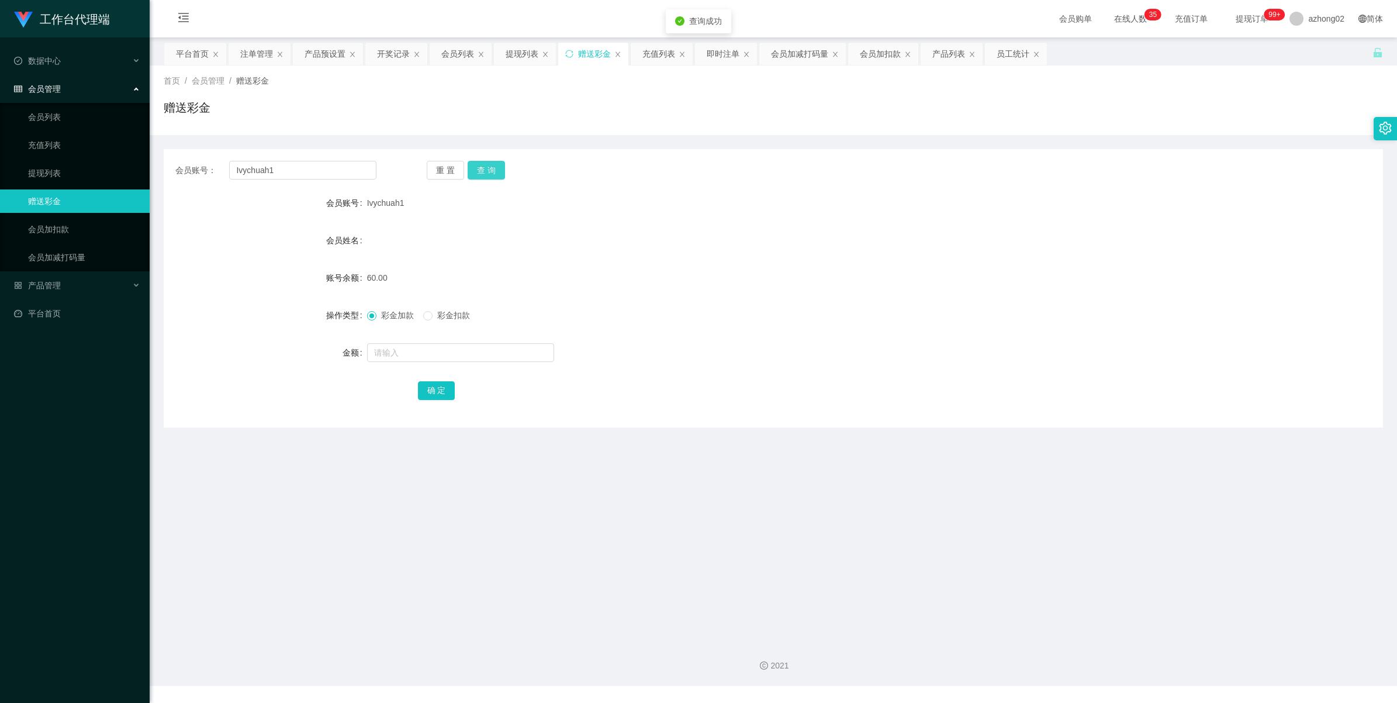
click at [481, 161] on button "查 询" at bounding box center [486, 170] width 37 height 19
click at [291, 168] on input "Ivychuah1" at bounding box center [302, 170] width 147 height 19
paste input "171589921824"
type input "171589921824"
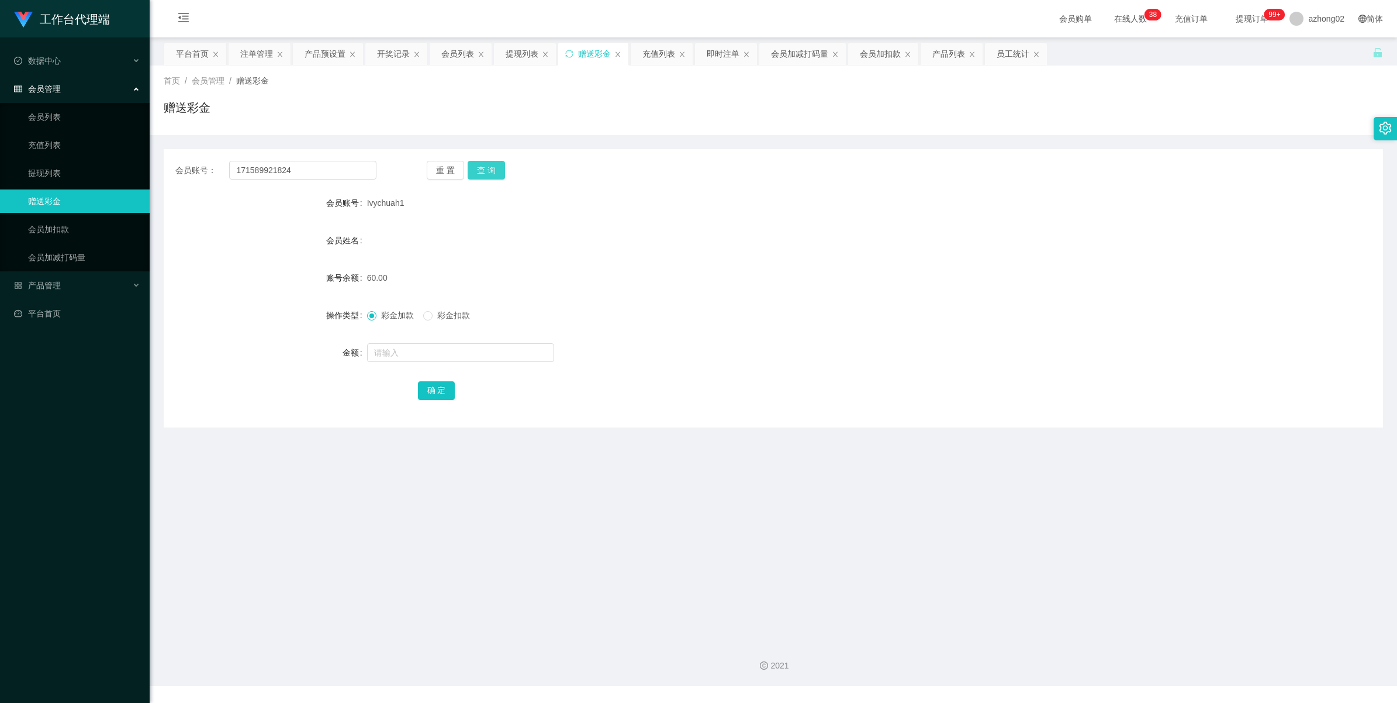
click at [492, 171] on button "查 询" at bounding box center [486, 170] width 37 height 19
click at [50, 171] on link "提现列表" at bounding box center [84, 172] width 112 height 23
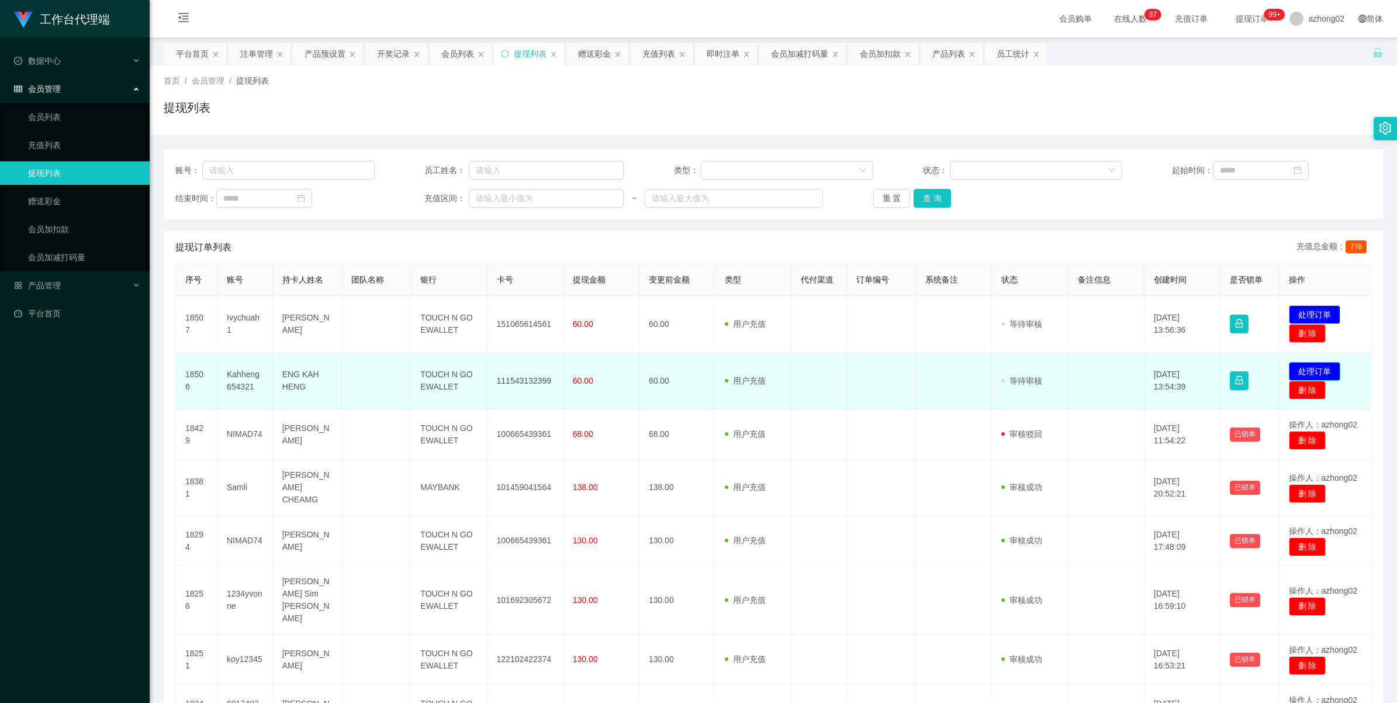
click at [1308, 368] on button "处理订单" at bounding box center [1314, 371] width 51 height 19
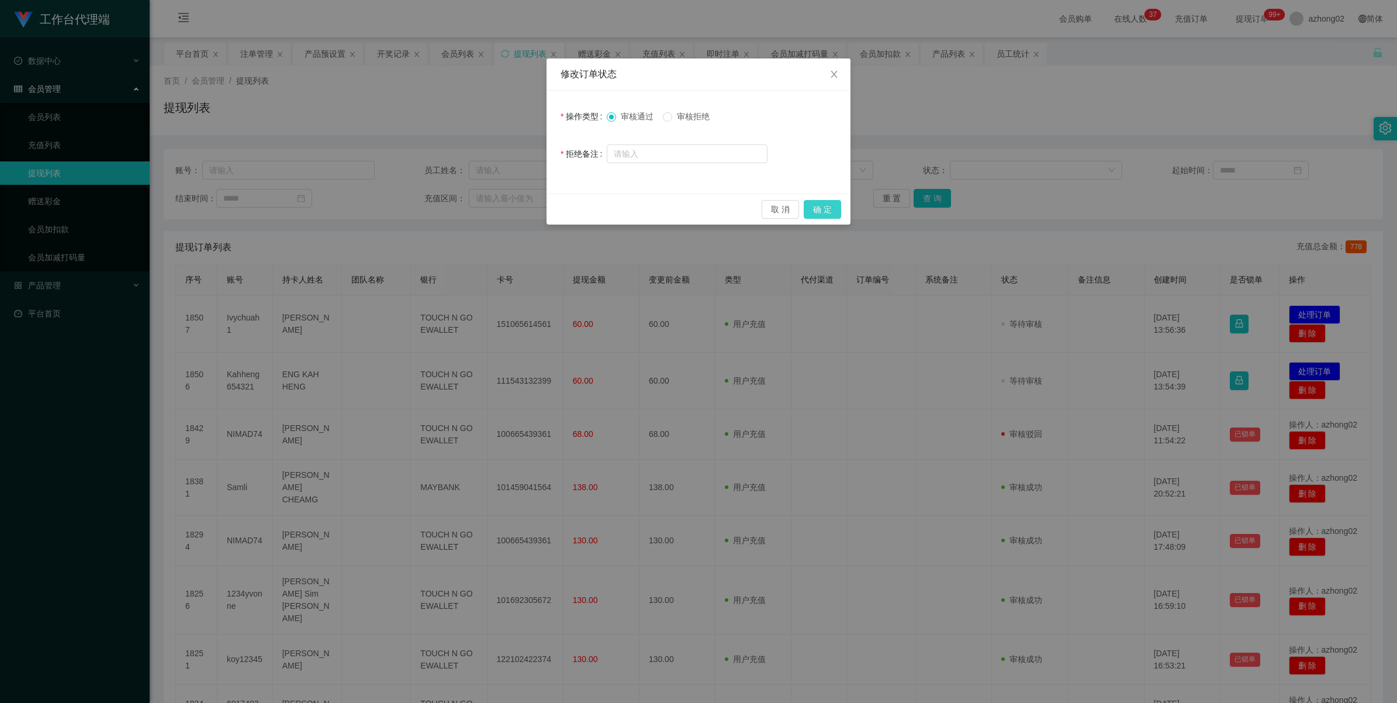
click at [831, 209] on button "确 定" at bounding box center [822, 209] width 37 height 19
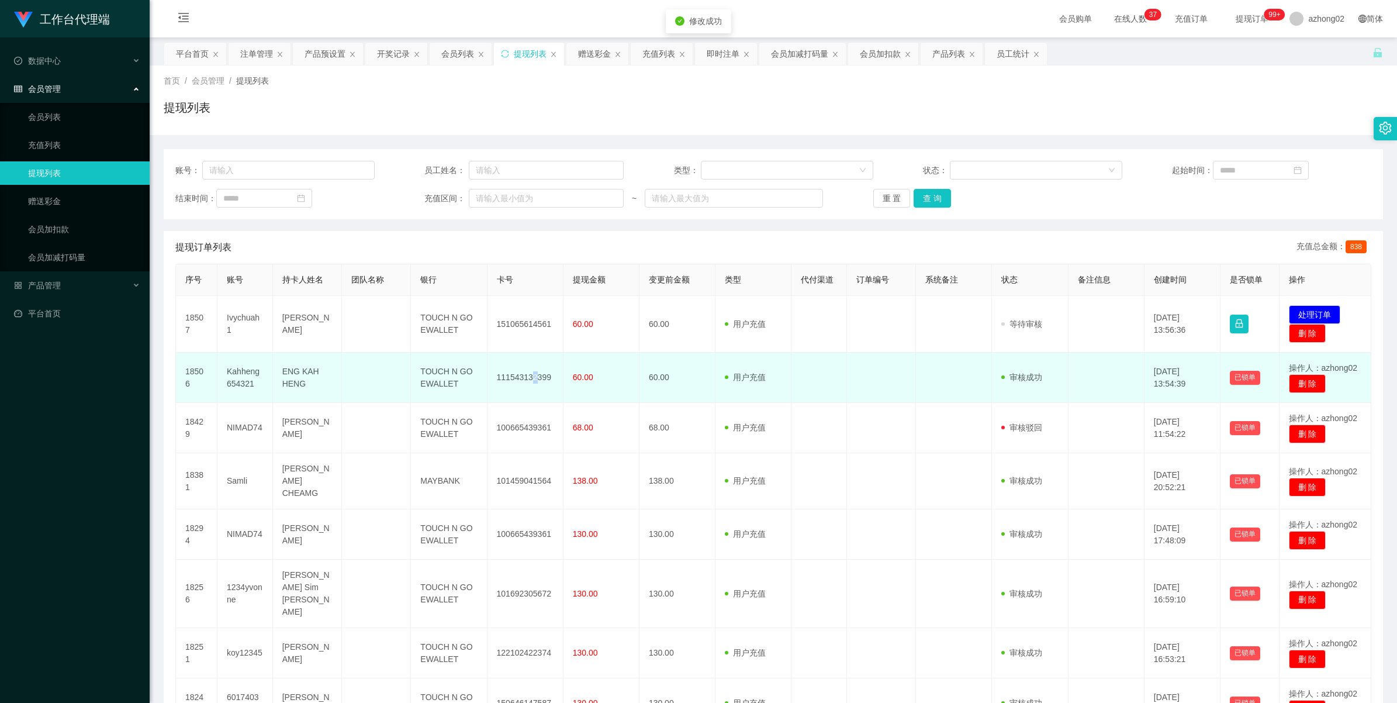
click at [531, 375] on td "111543132399" at bounding box center [526, 377] width 76 height 50
click at [511, 370] on td "111543132399" at bounding box center [526, 377] width 76 height 50
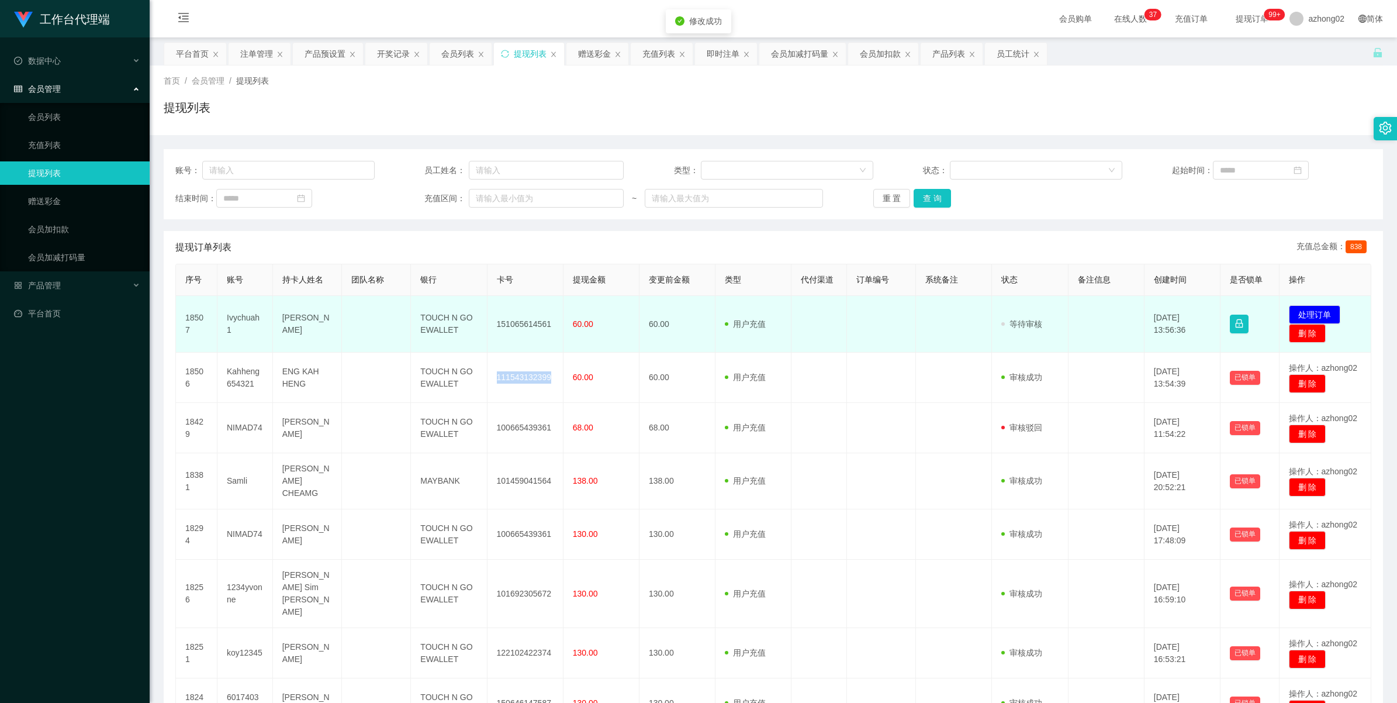
copy td "111543132399"
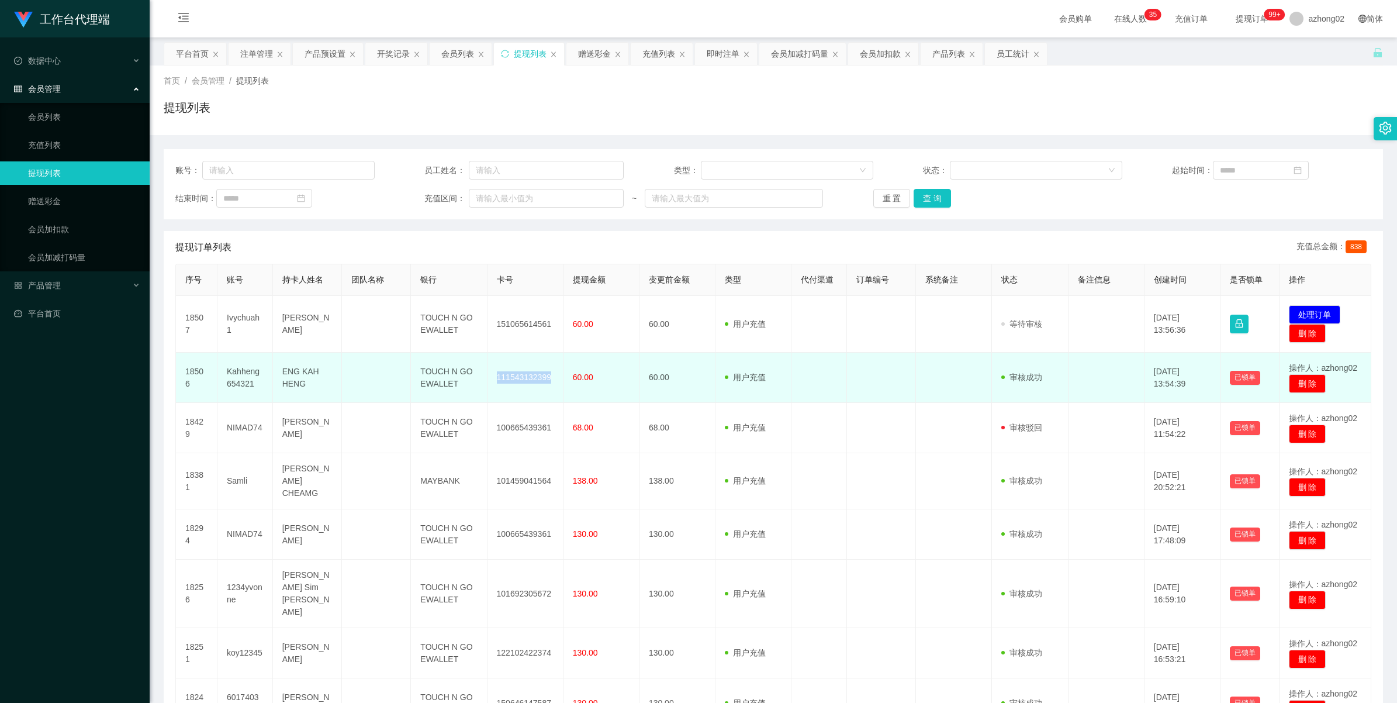
click at [524, 388] on td "111543132399" at bounding box center [526, 377] width 76 height 50
click at [511, 377] on td "111543132399" at bounding box center [526, 377] width 76 height 50
click at [511, 376] on td "111543132399" at bounding box center [526, 377] width 76 height 50
copy td "111543132399"
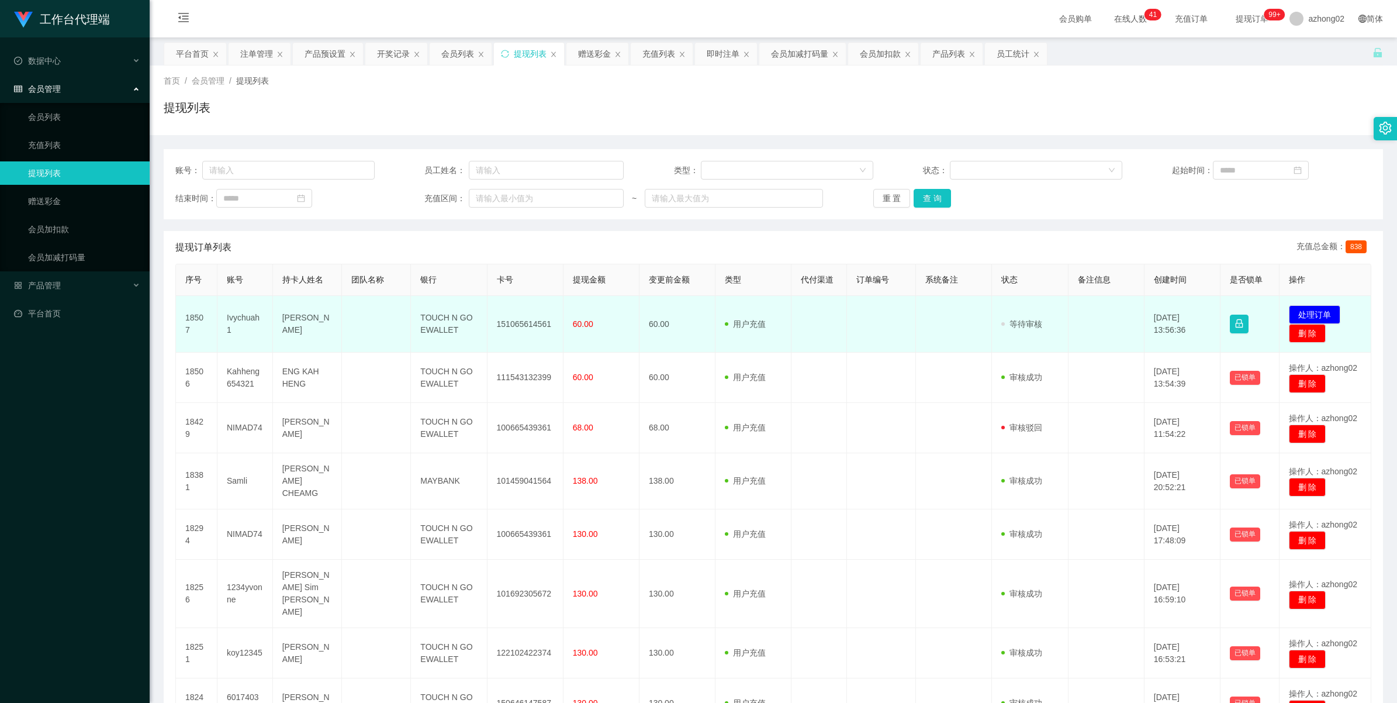
click at [519, 325] on td "151065614561" at bounding box center [526, 324] width 76 height 57
copy td "151065614561"
click at [1295, 308] on button "处理订单" at bounding box center [1314, 314] width 51 height 19
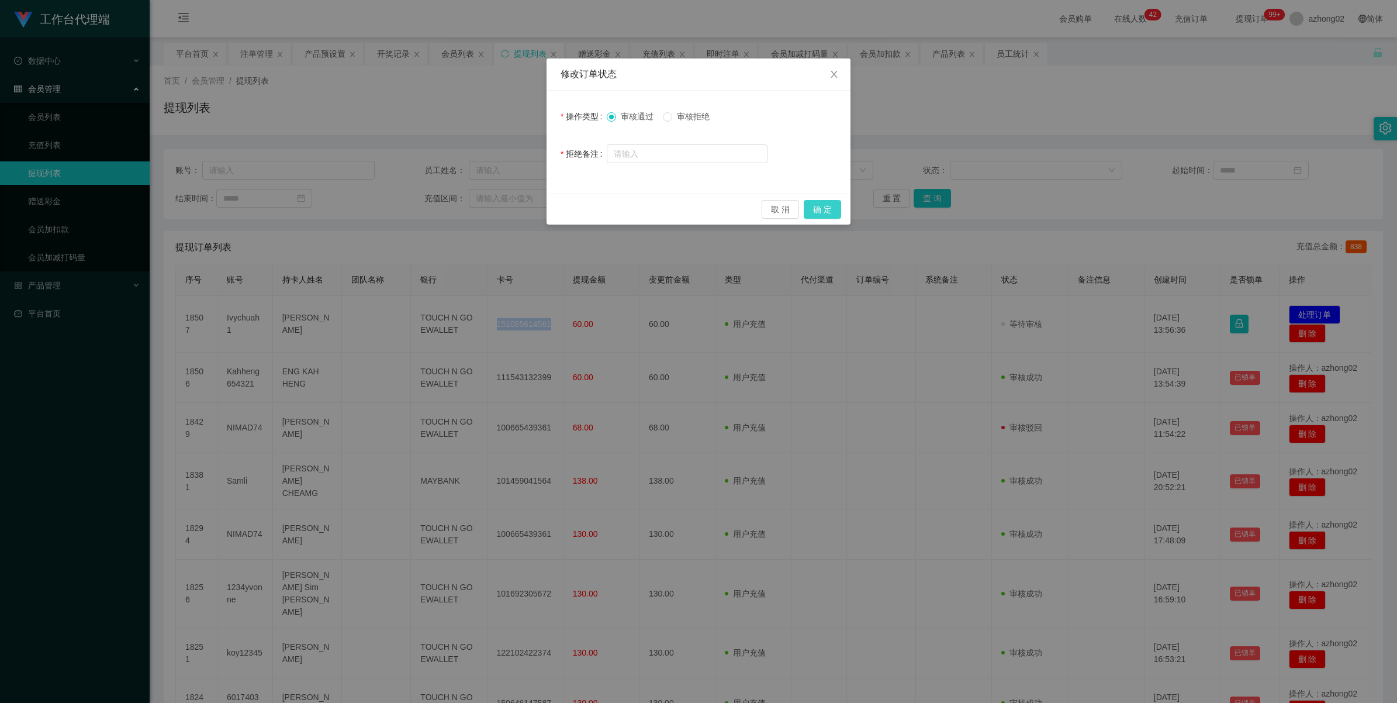
click at [830, 203] on button "确 定" at bounding box center [822, 209] width 37 height 19
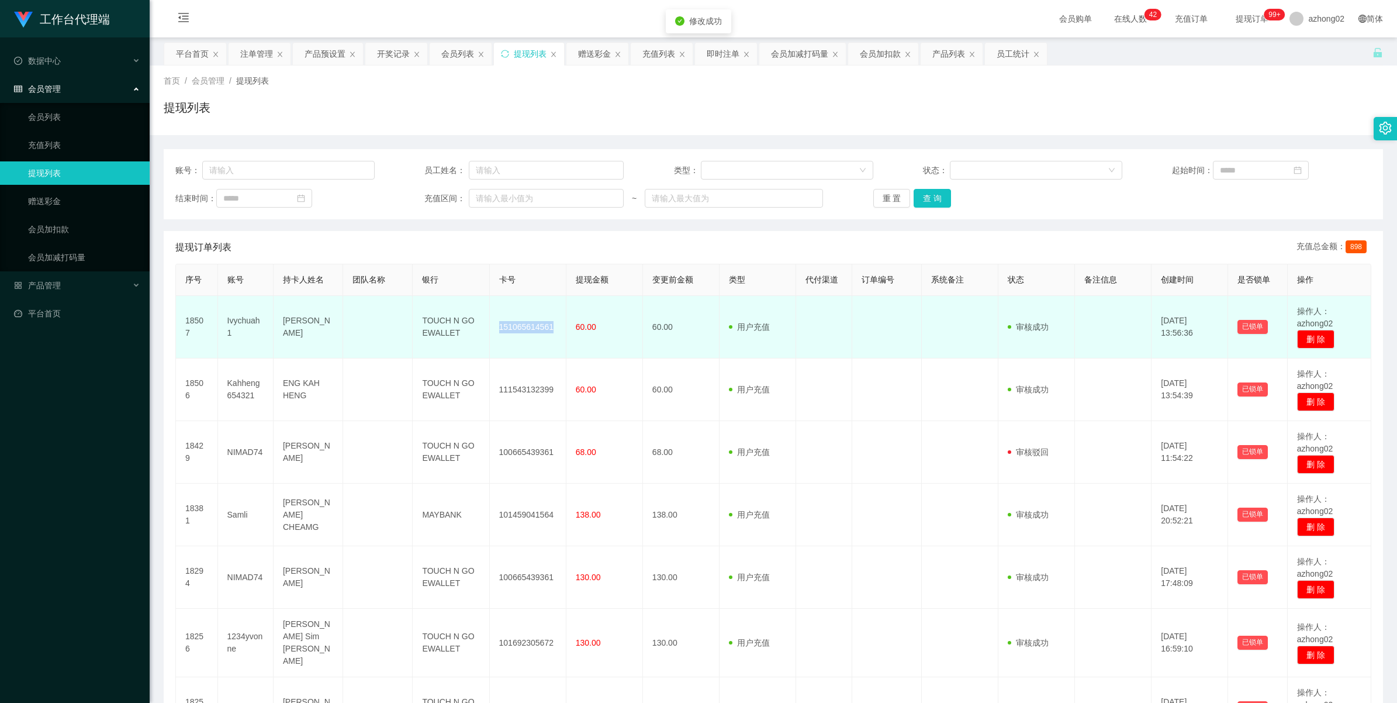
click at [534, 326] on td "151065614561" at bounding box center [528, 327] width 77 height 63
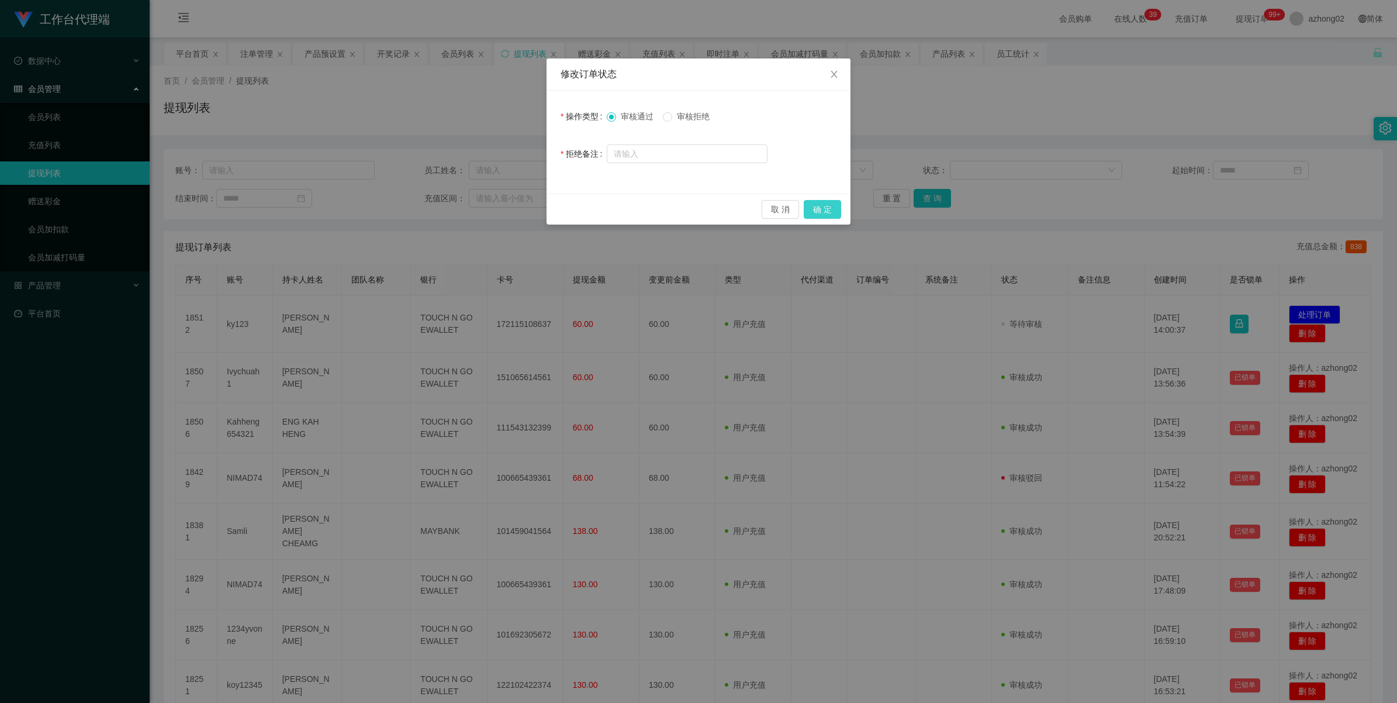
drag, startPoint x: 828, startPoint y: 213, endPoint x: 811, endPoint y: 222, distance: 19.1
click at [828, 213] on button "确 定" at bounding box center [822, 209] width 37 height 19
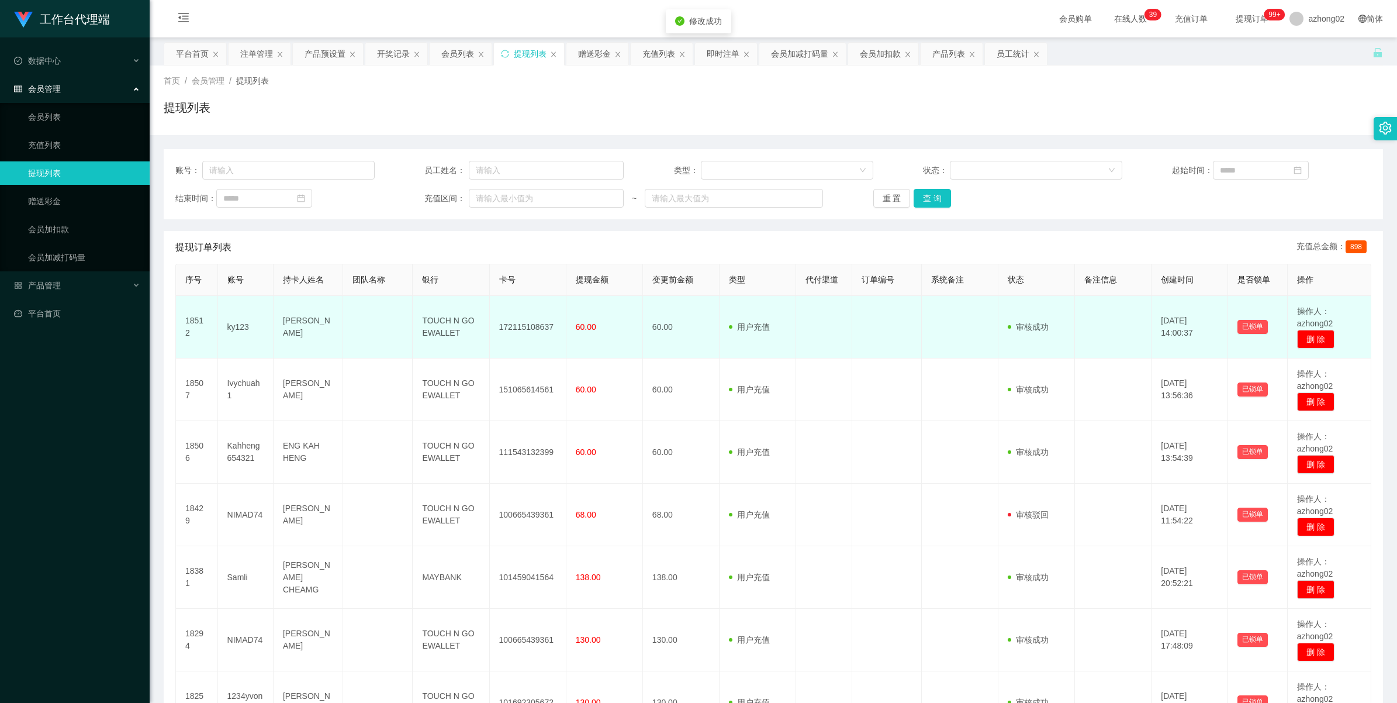
click at [524, 328] on td "172115108637" at bounding box center [528, 327] width 77 height 63
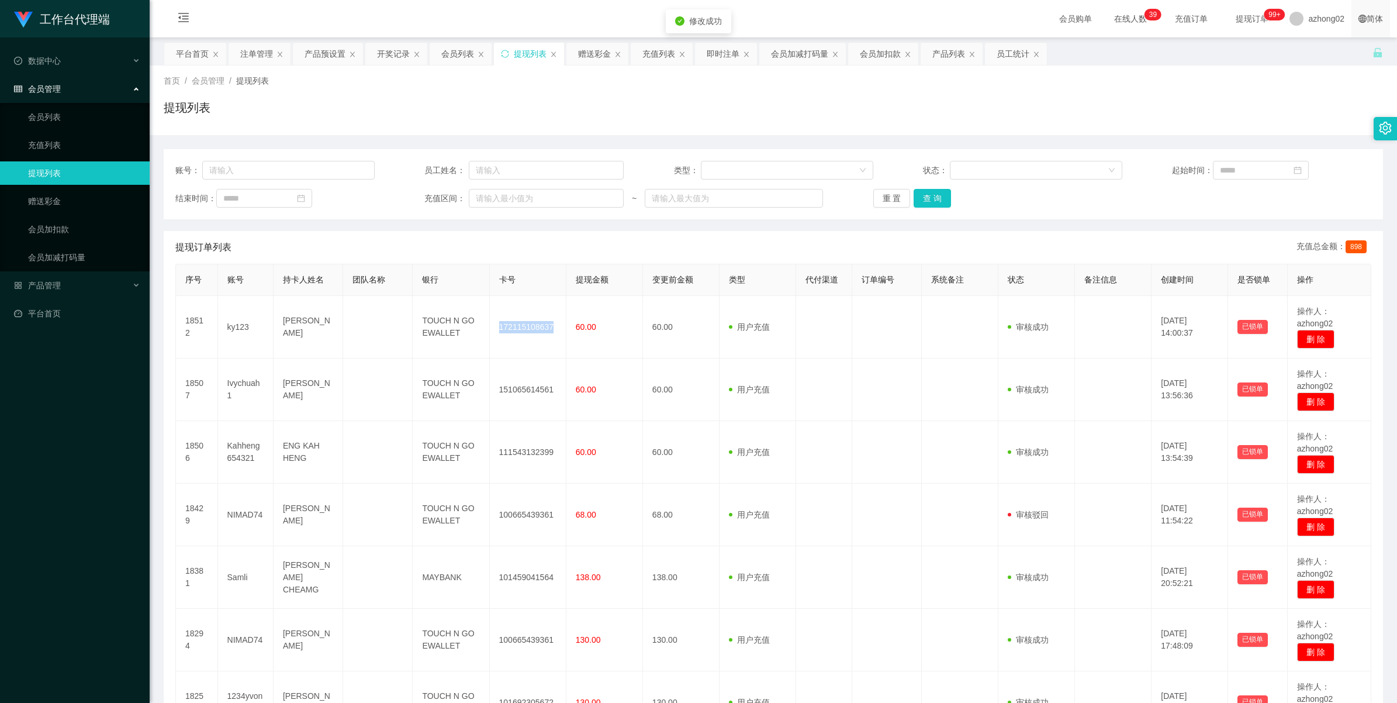
copy td "172115108637"
click at [44, 208] on link "赠送彩金" at bounding box center [84, 200] width 112 height 23
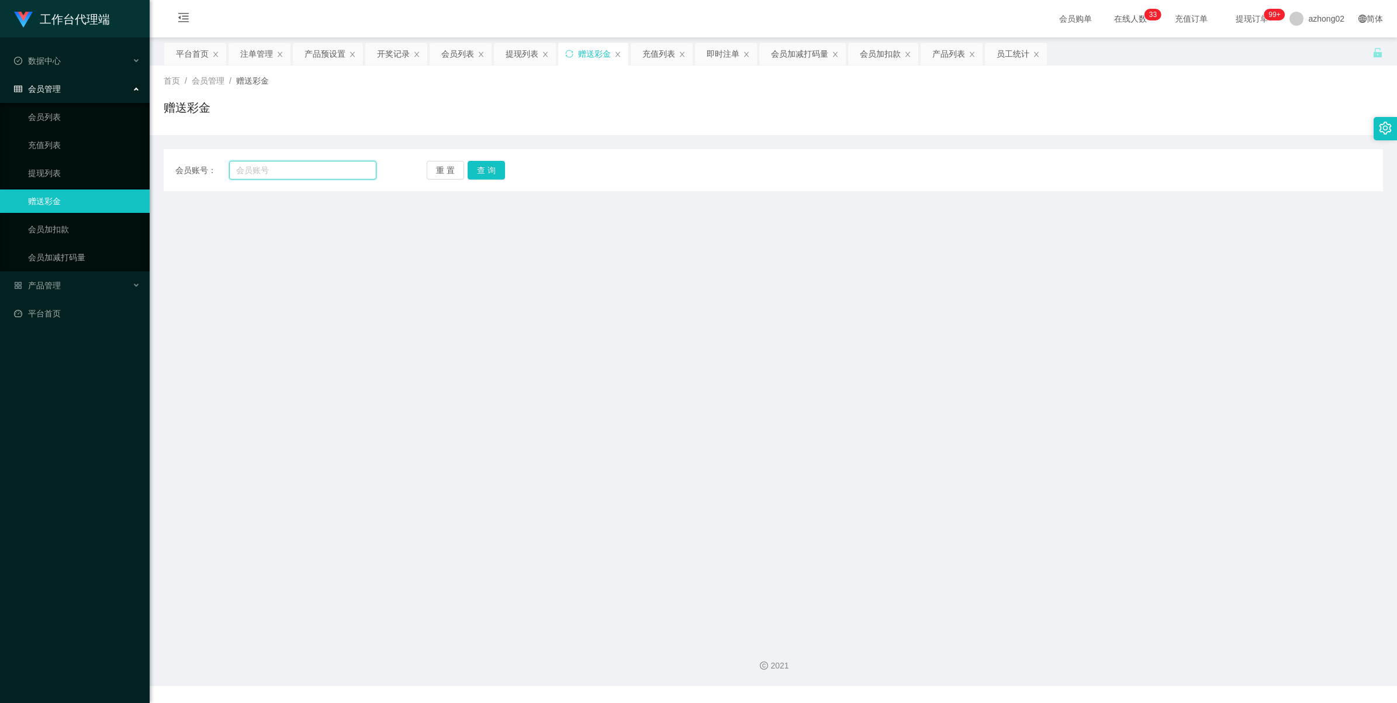
click at [328, 171] on input "text" at bounding box center [302, 170] width 147 height 19
paste input "1234yvonne"
type input "1234yvonne"
click at [475, 167] on button "查 询" at bounding box center [486, 170] width 37 height 19
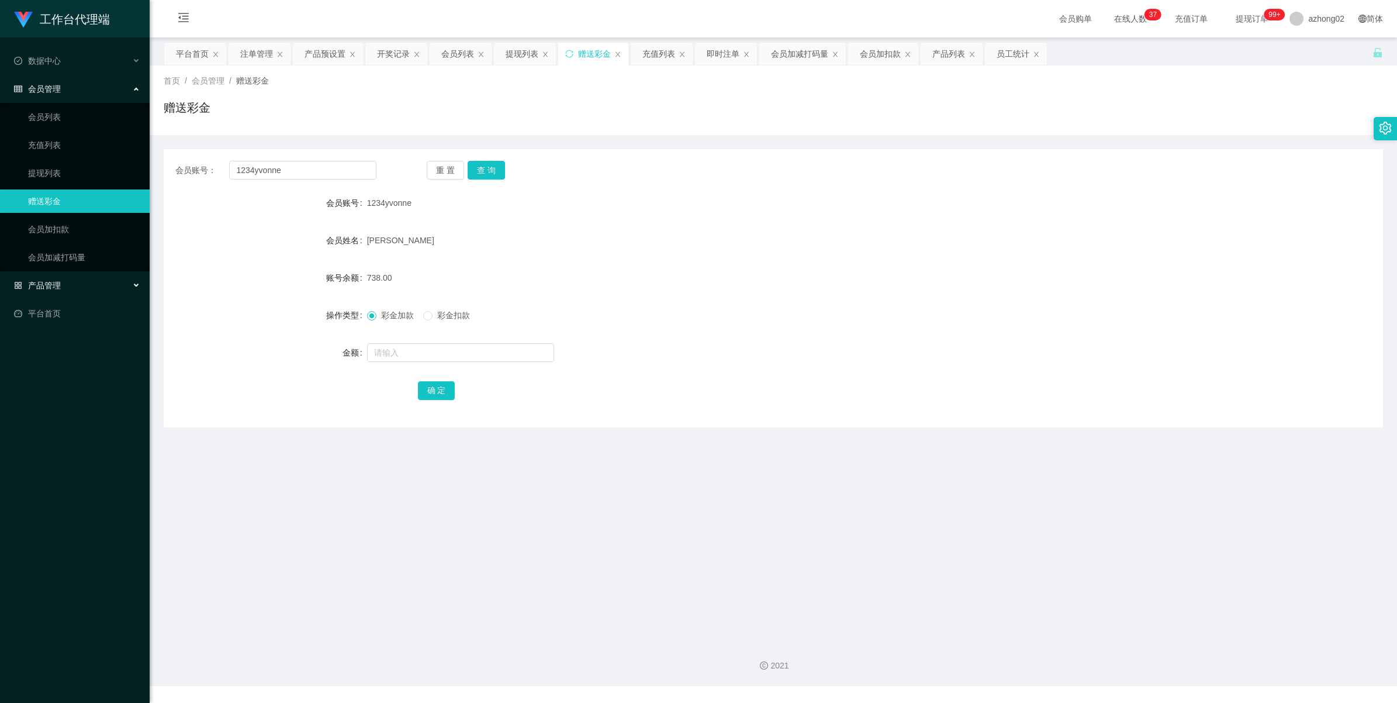
click at [51, 288] on span "产品管理" at bounding box center [37, 285] width 47 height 9
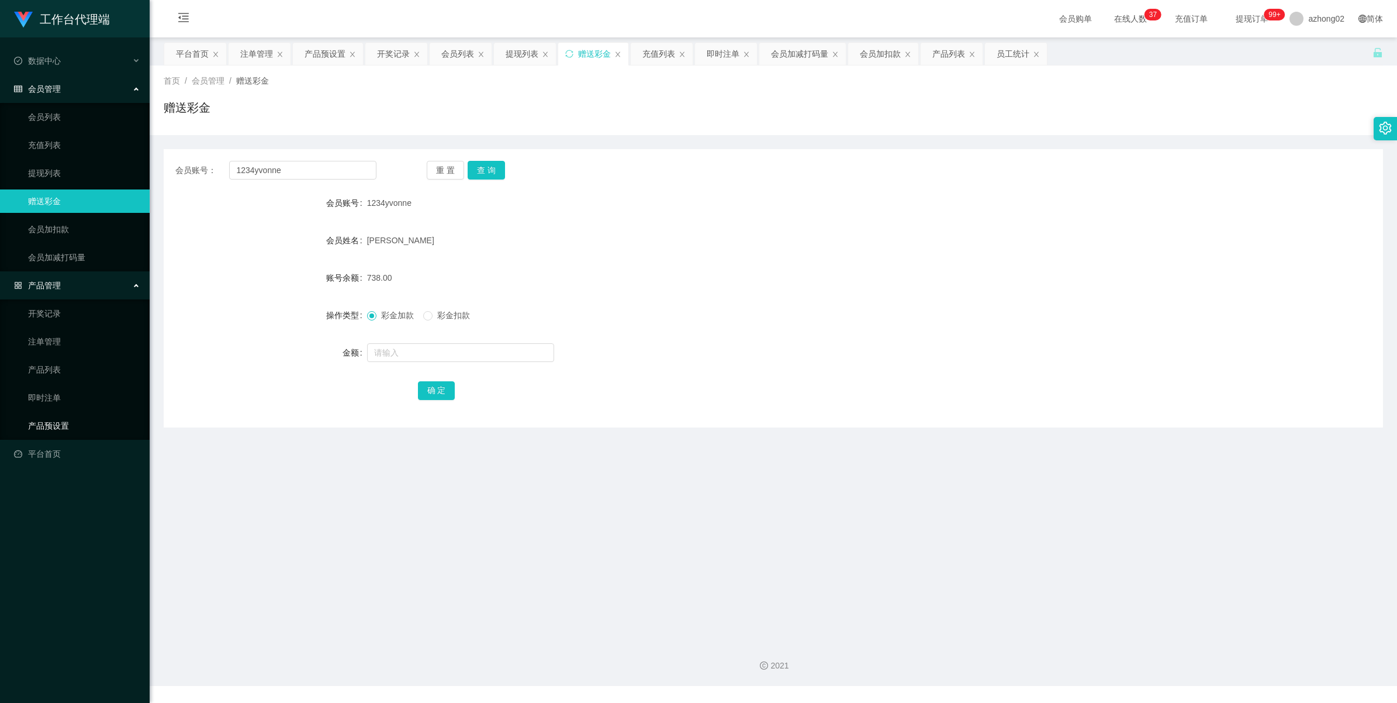
click at [50, 423] on link "产品预设置" at bounding box center [84, 425] width 112 height 23
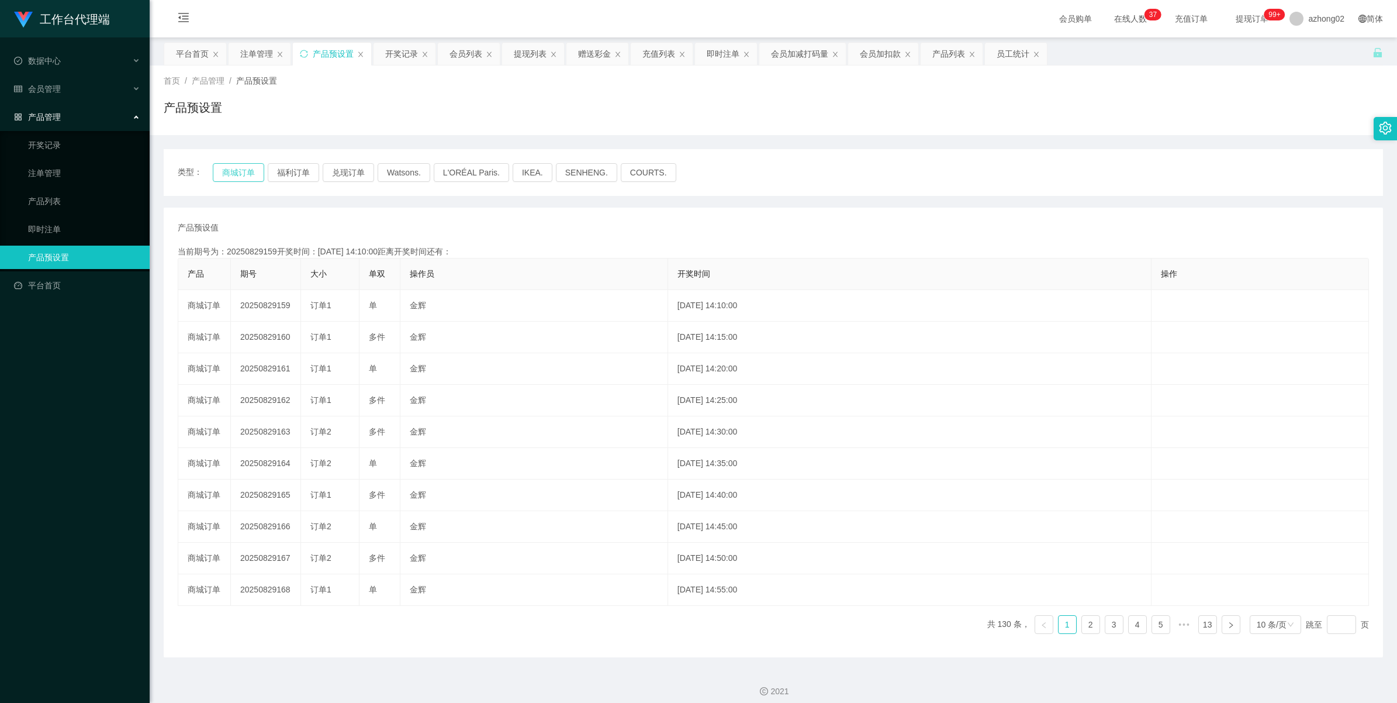
click at [223, 170] on button "商城订单" at bounding box center [238, 172] width 51 height 19
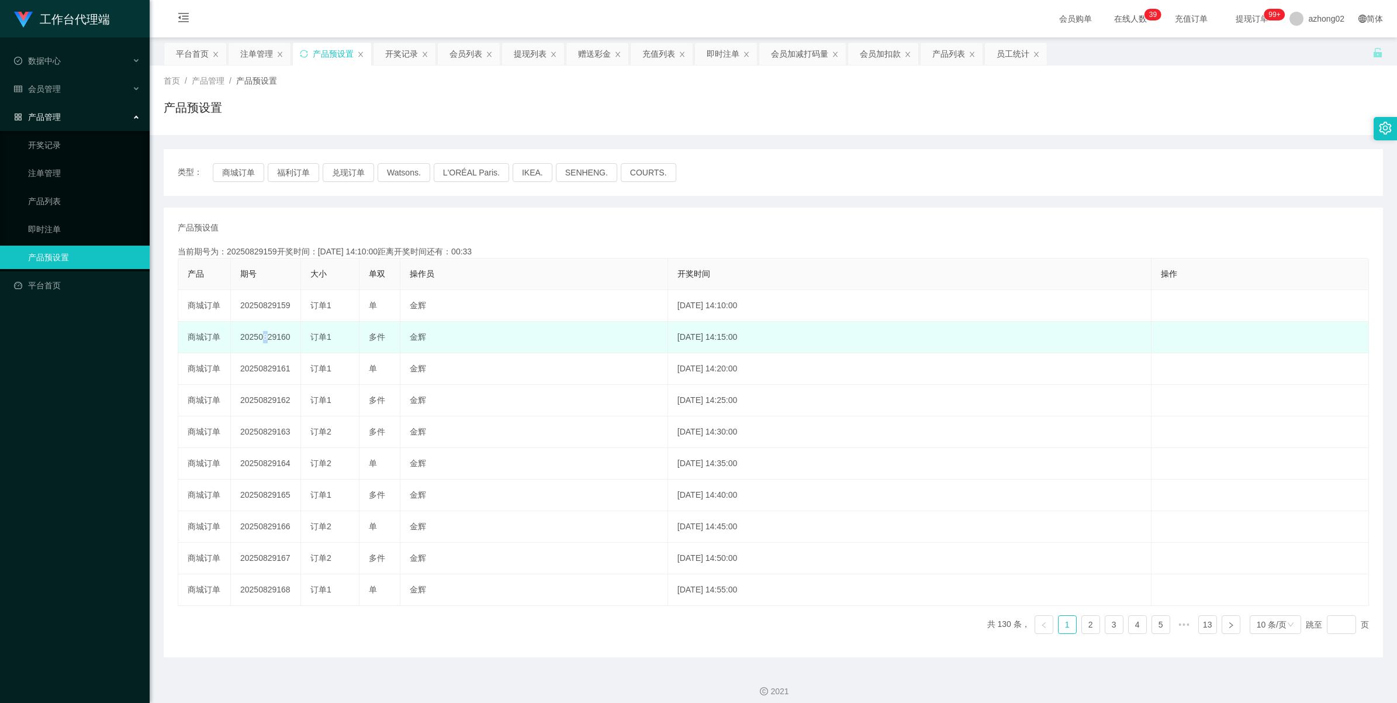
click at [260, 330] on td "20250829160" at bounding box center [266, 338] width 70 height 32
drag, startPoint x: 260, startPoint y: 330, endPoint x: 254, endPoint y: 340, distance: 11.5
click at [254, 340] on td "20250829160" at bounding box center [266, 338] width 70 height 32
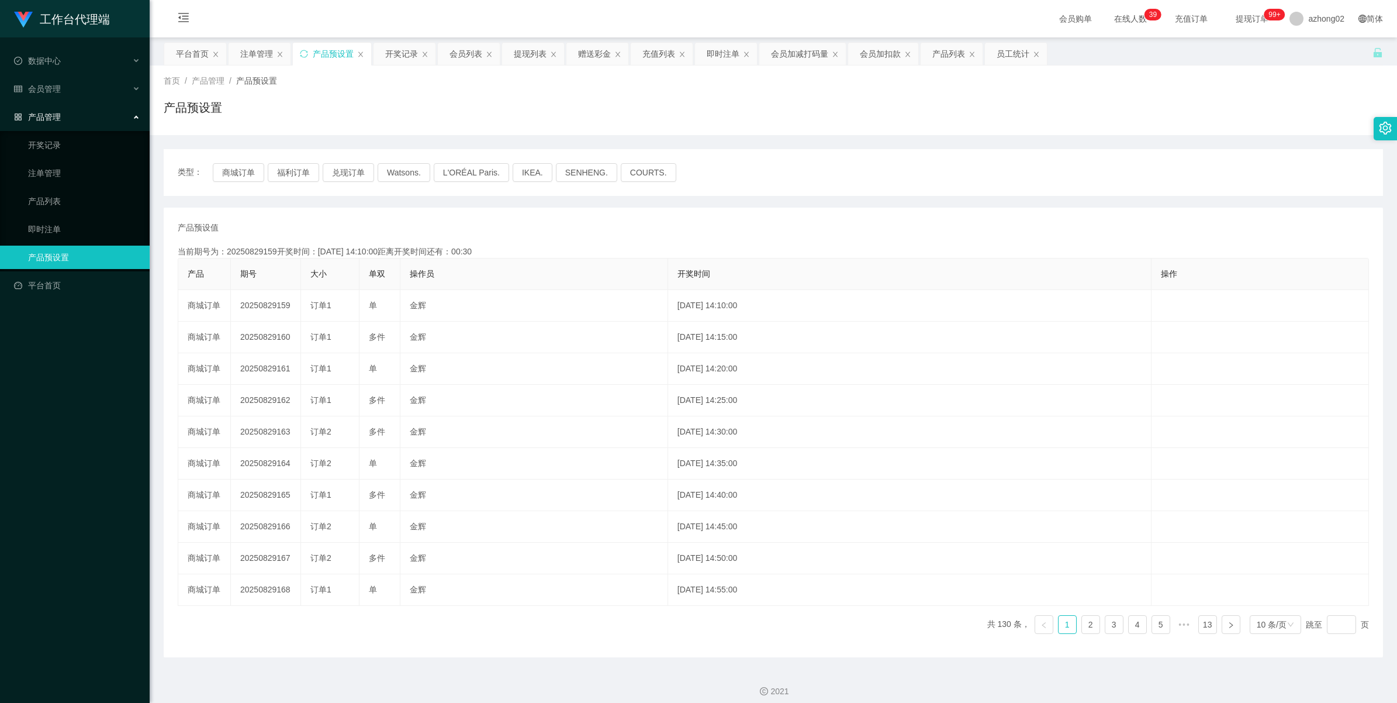
copy td "20250829160"
click at [42, 177] on link "注单管理" at bounding box center [84, 172] width 112 height 23
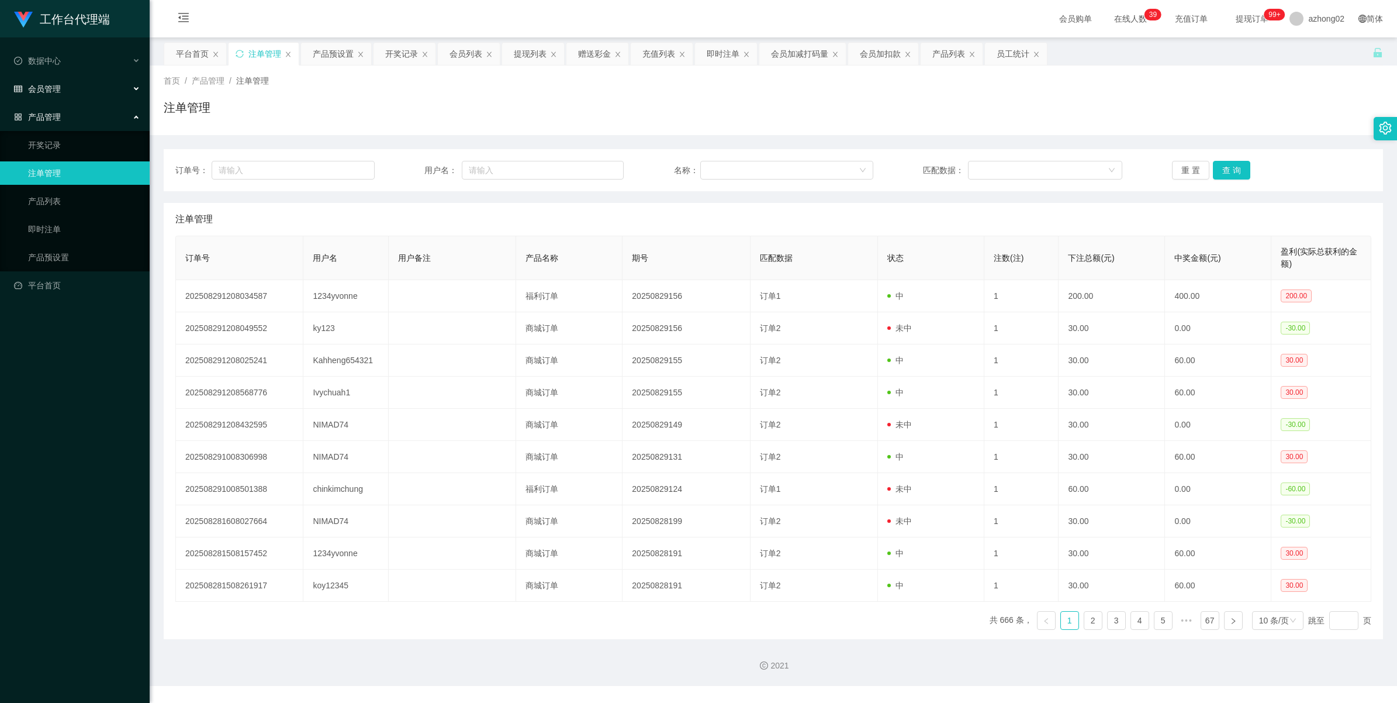
click at [45, 88] on span "会员管理" at bounding box center [37, 88] width 47 height 9
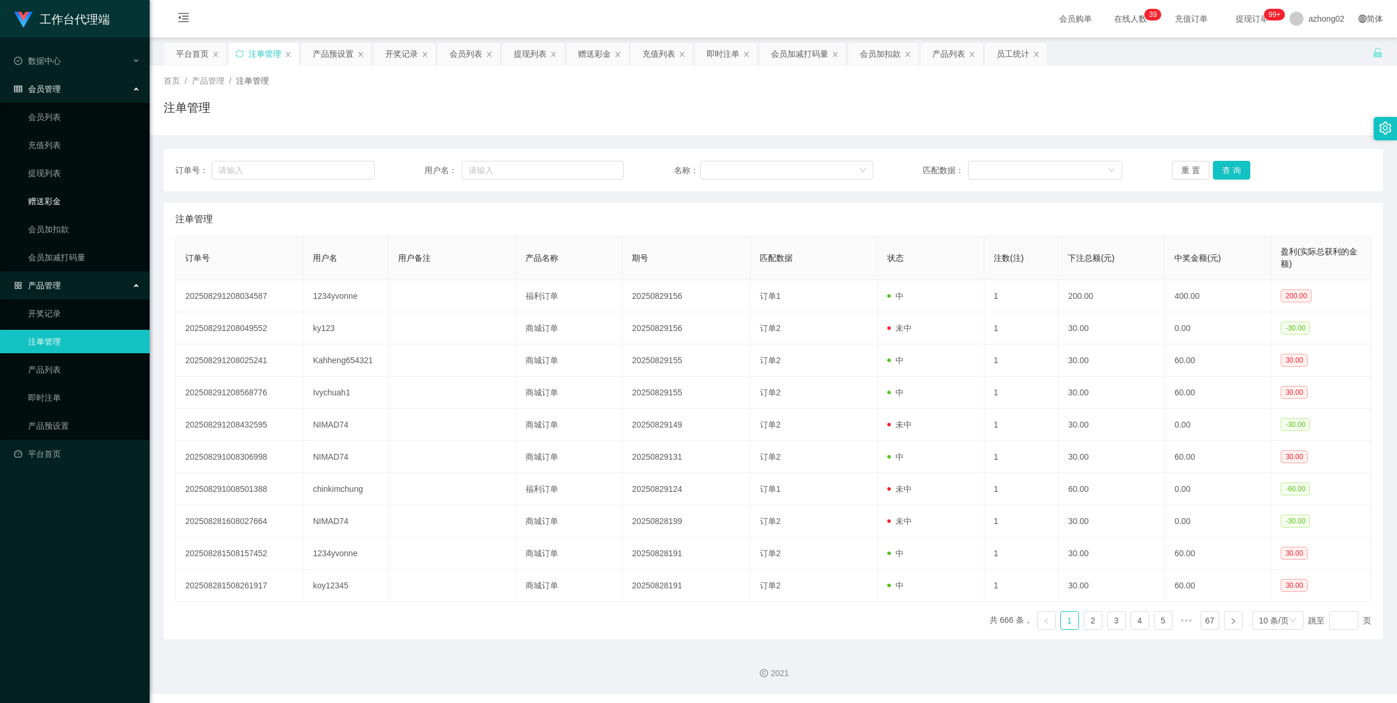
click at [44, 195] on link "赠送彩金" at bounding box center [84, 200] width 112 height 23
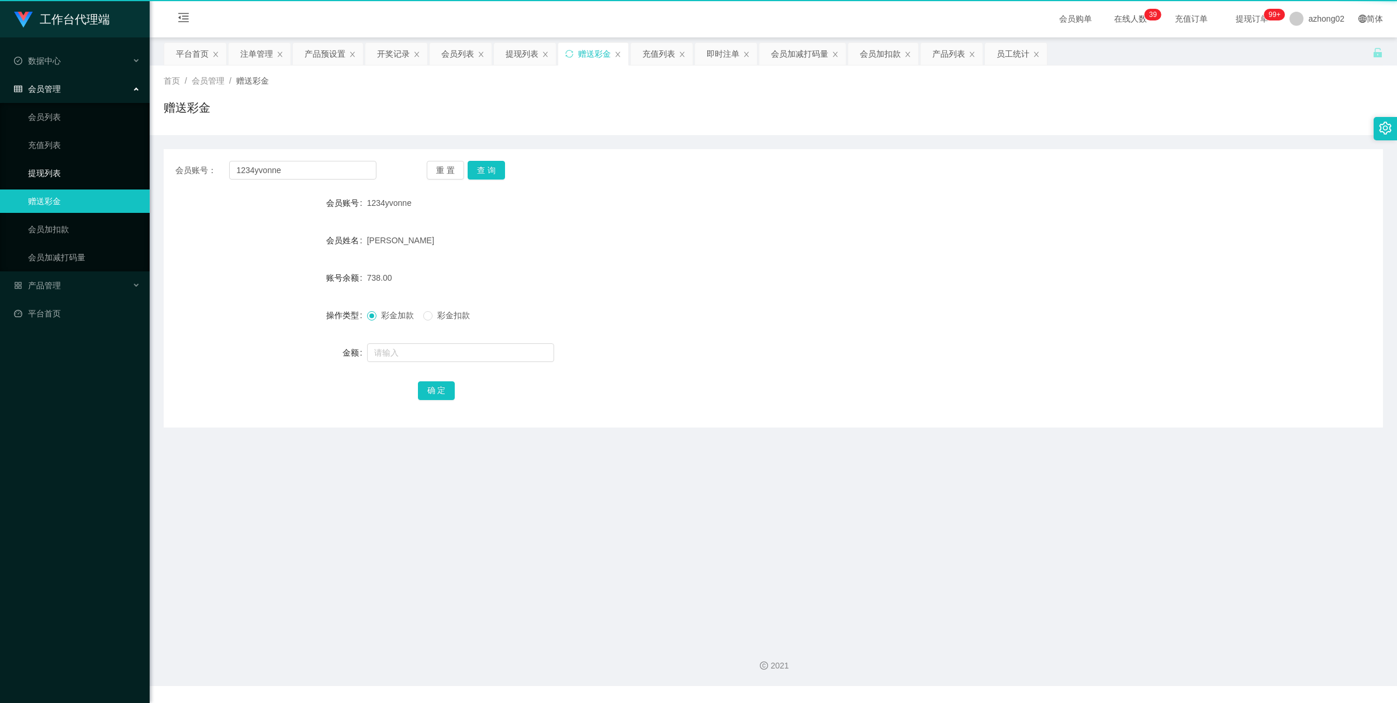
drag, startPoint x: 45, startPoint y: 178, endPoint x: 45, endPoint y: 158, distance: 20.5
click at [45, 177] on link "提现列表" at bounding box center [84, 172] width 112 height 23
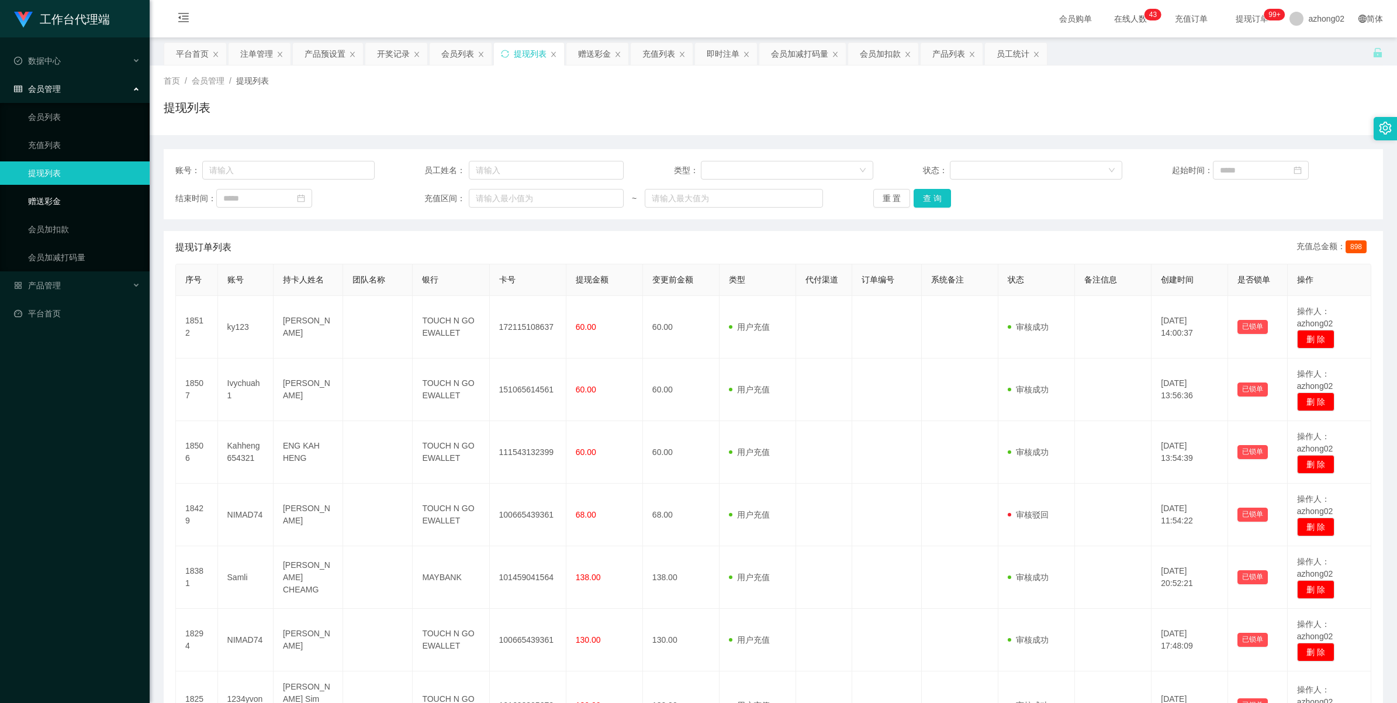
click at [47, 196] on link "赠送彩金" at bounding box center [84, 200] width 112 height 23
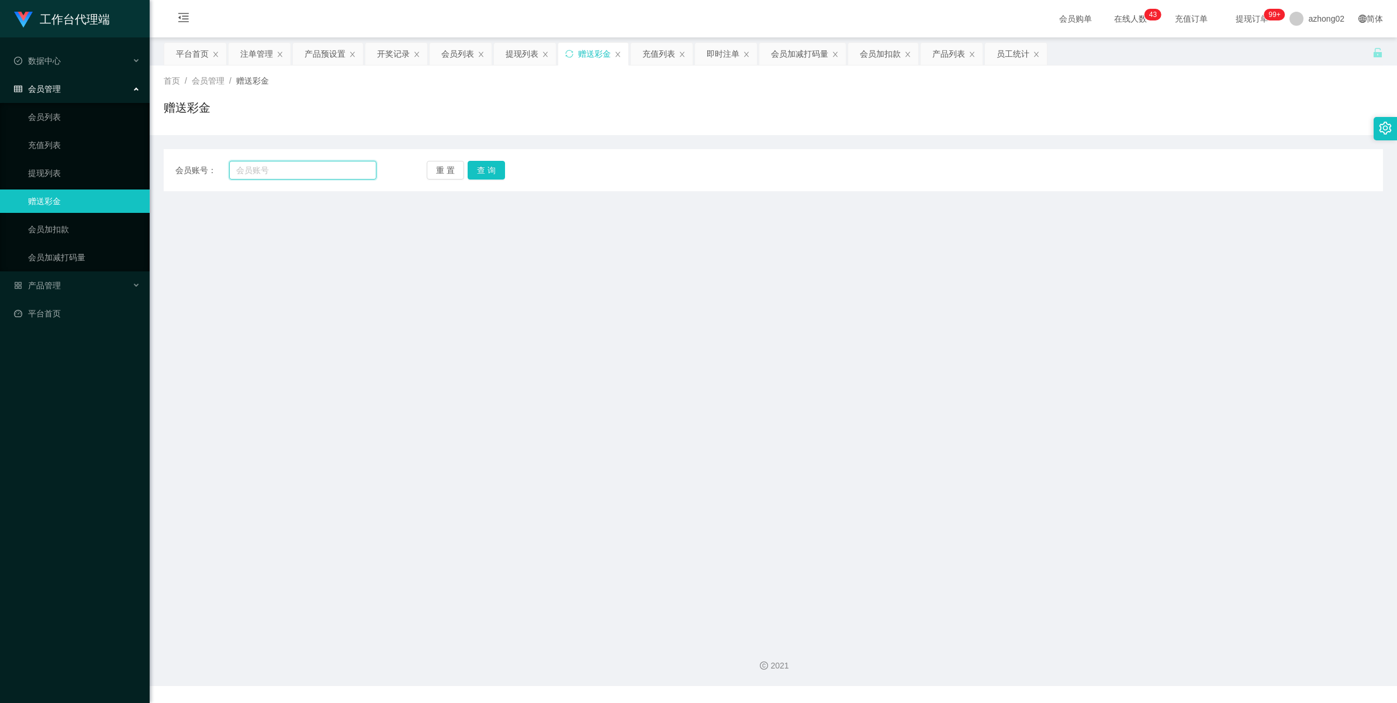
click at [289, 177] on input "text" at bounding box center [302, 170] width 147 height 19
paste input "171589921824"
type input "171589921824"
click at [489, 176] on button "查 询" at bounding box center [486, 170] width 37 height 19
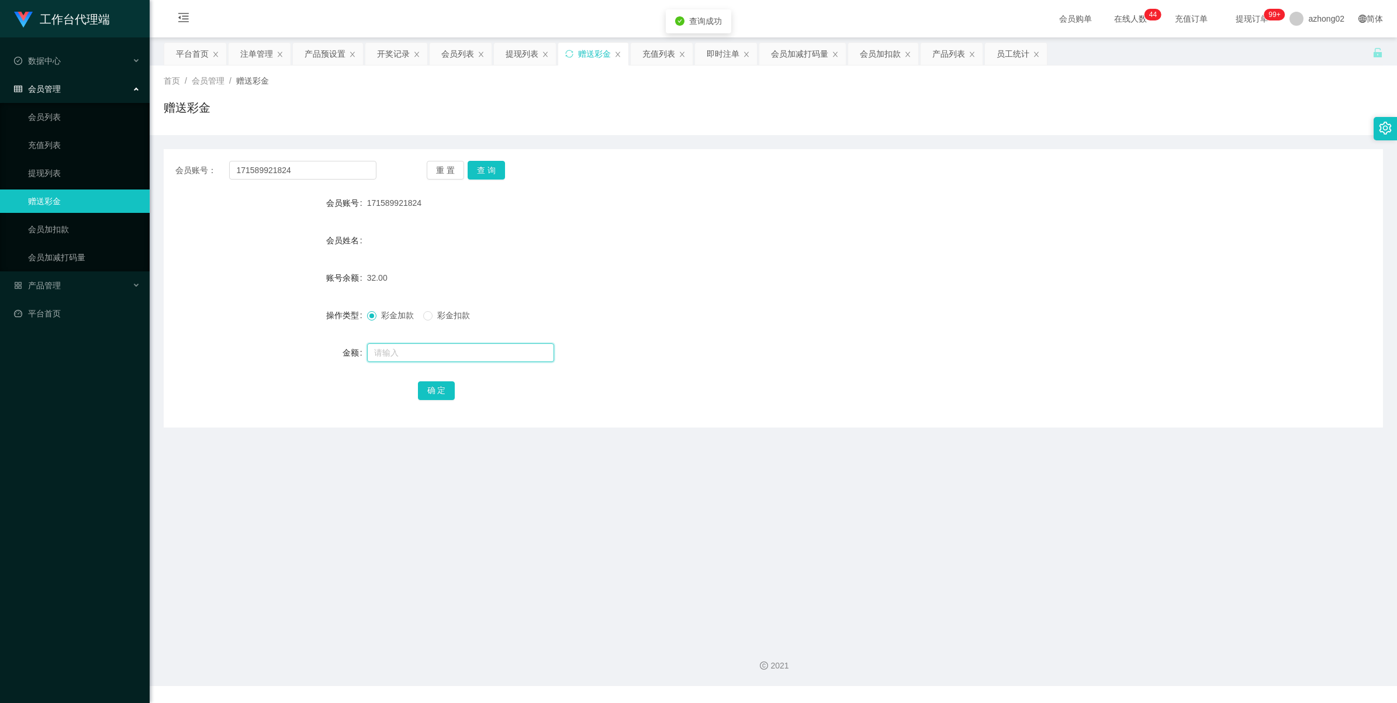
click at [407, 345] on input "text" at bounding box center [460, 352] width 187 height 19
type input "28"
click at [441, 401] on div "确 定" at bounding box center [773, 389] width 711 height 23
click at [442, 385] on button "确 定" at bounding box center [436, 390] width 37 height 19
click at [57, 177] on link "提现列表" at bounding box center [84, 172] width 112 height 23
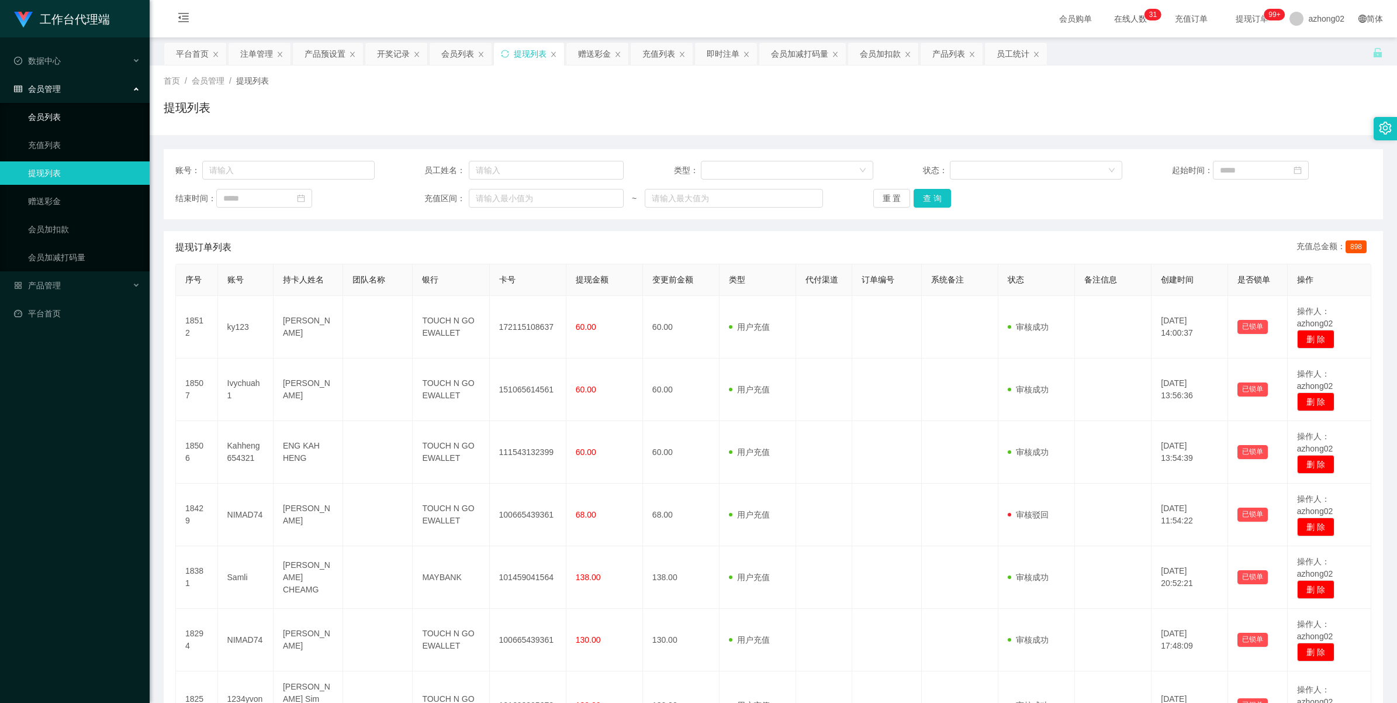
click at [53, 109] on link "会员列表" at bounding box center [84, 116] width 112 height 23
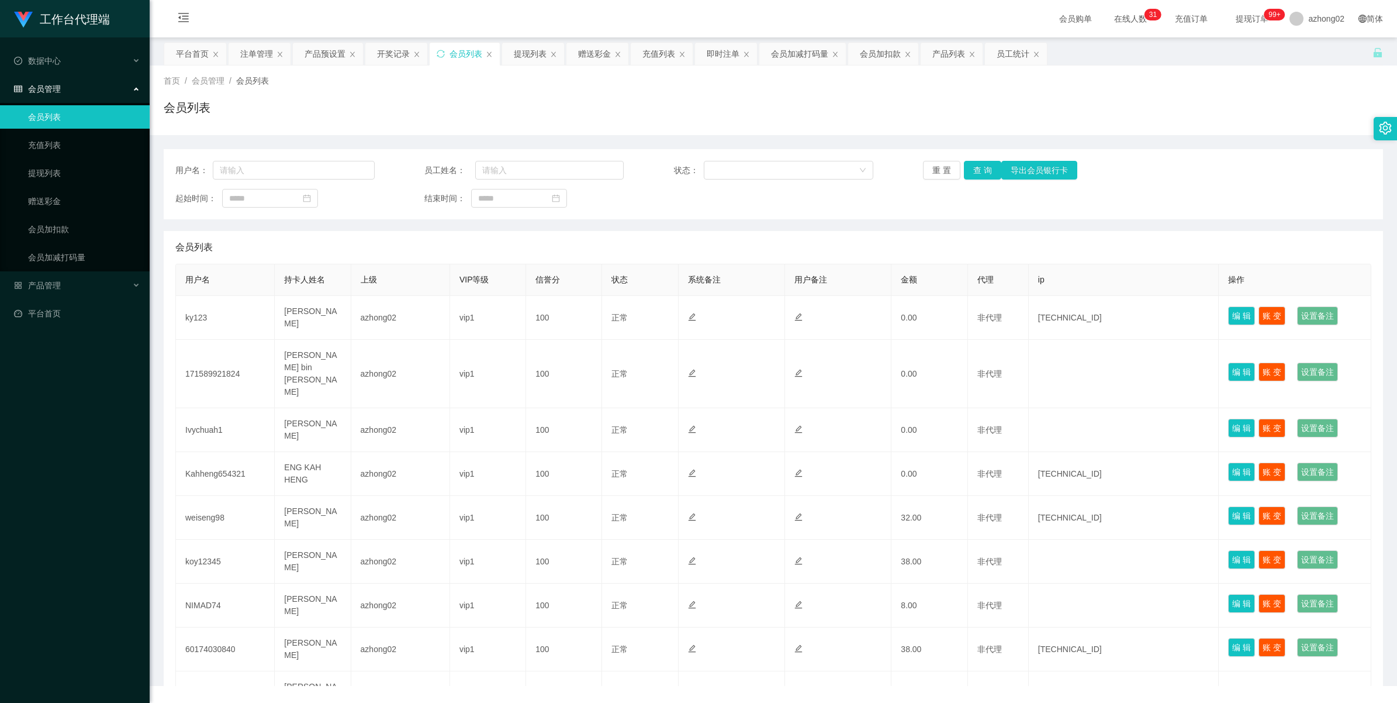
click at [51, 82] on div "会员管理" at bounding box center [75, 88] width 150 height 23
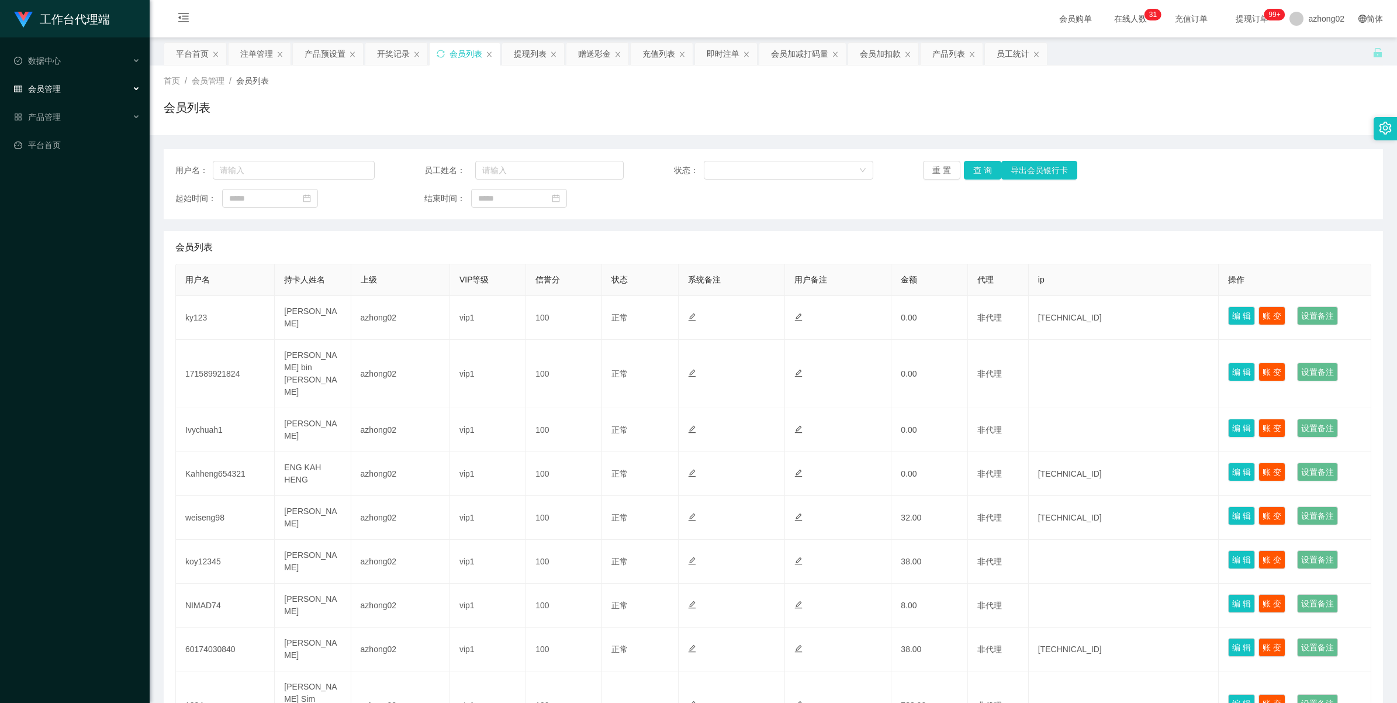
click at [48, 86] on span "会员管理" at bounding box center [37, 88] width 47 height 9
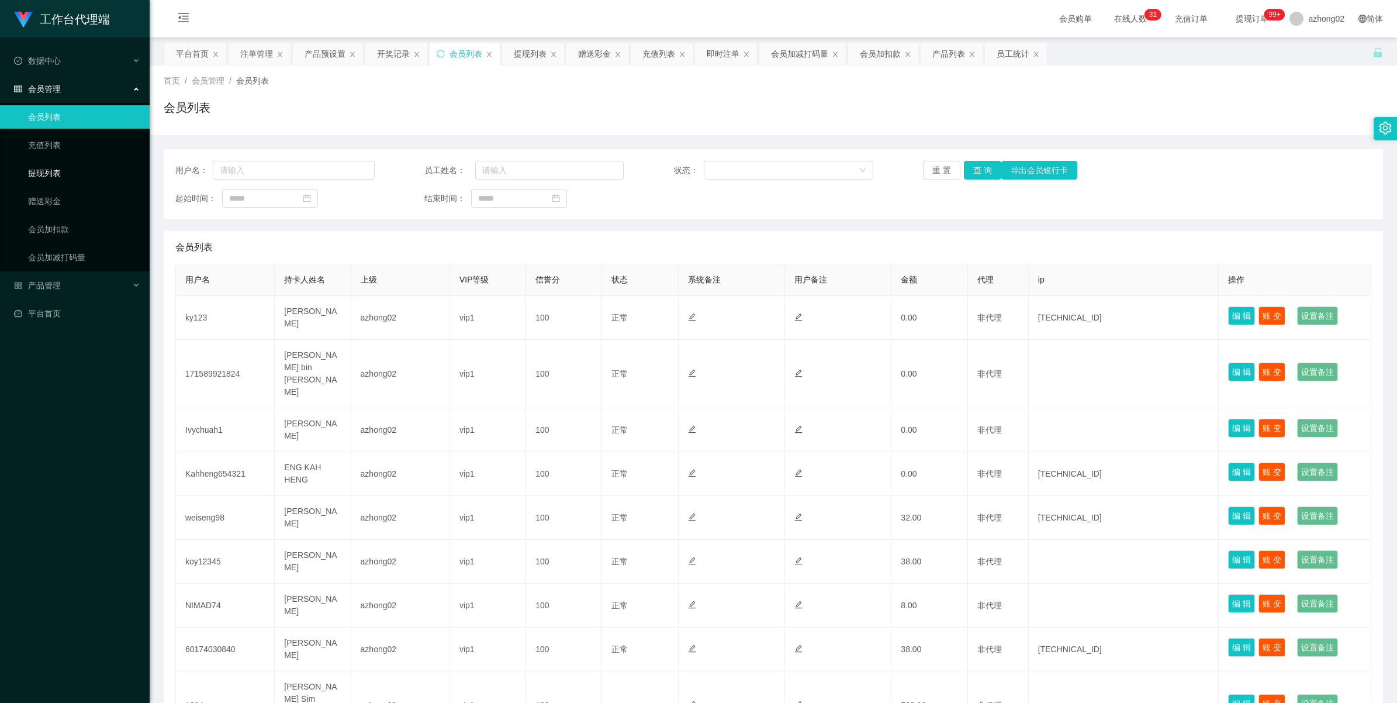
click at [65, 173] on link "提现列表" at bounding box center [84, 172] width 112 height 23
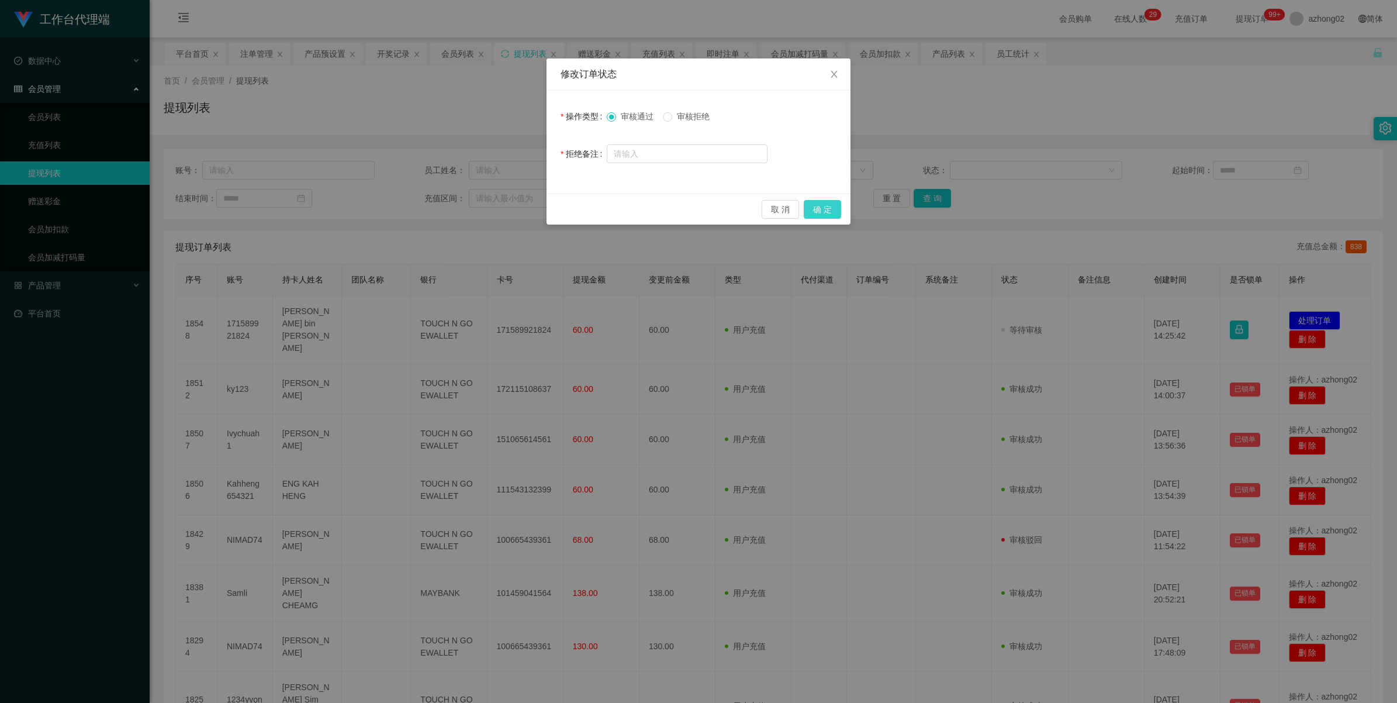
drag, startPoint x: 832, startPoint y: 215, endPoint x: 820, endPoint y: 217, distance: 12.1
click at [832, 215] on button "确 定" at bounding box center [822, 209] width 37 height 19
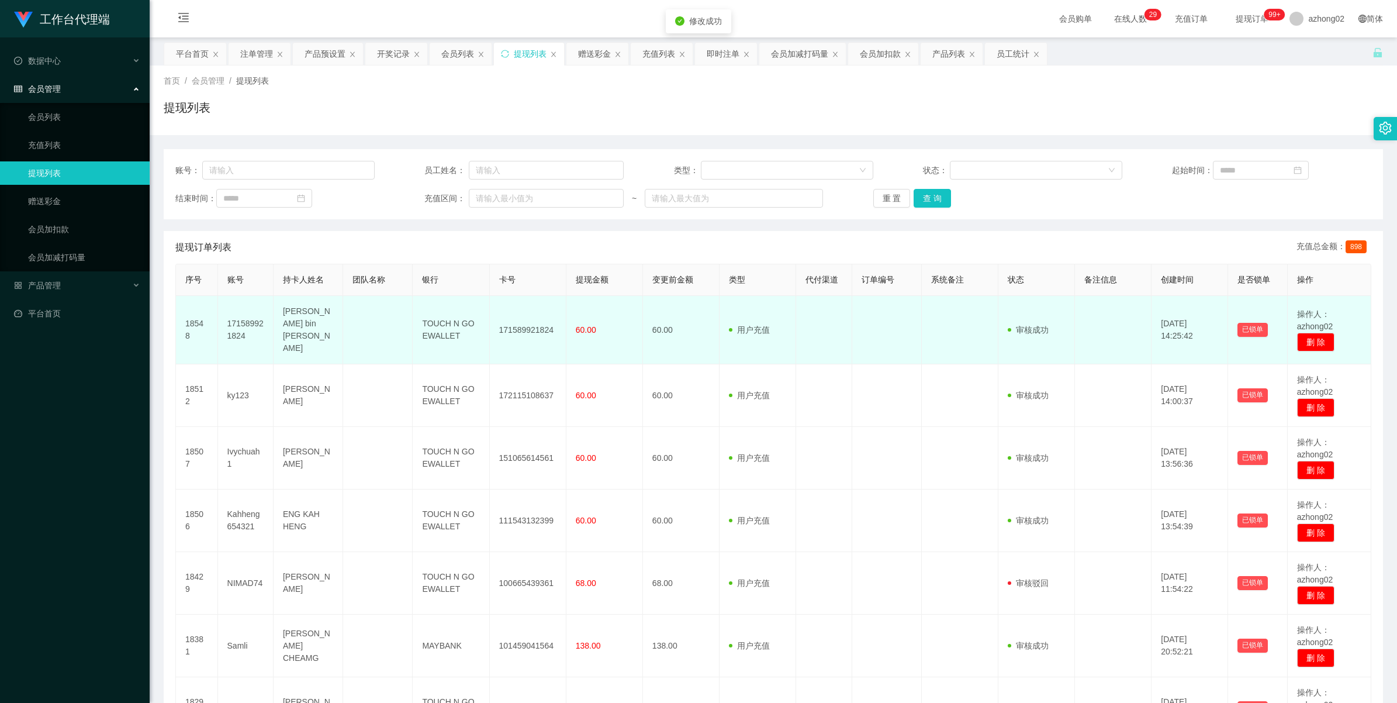
click at [535, 329] on td "171589921824" at bounding box center [528, 330] width 77 height 68
drag, startPoint x: 535, startPoint y: 329, endPoint x: 551, endPoint y: 320, distance: 18.1
click at [534, 329] on td "171589921824" at bounding box center [528, 330] width 77 height 68
copy td "171589921824"
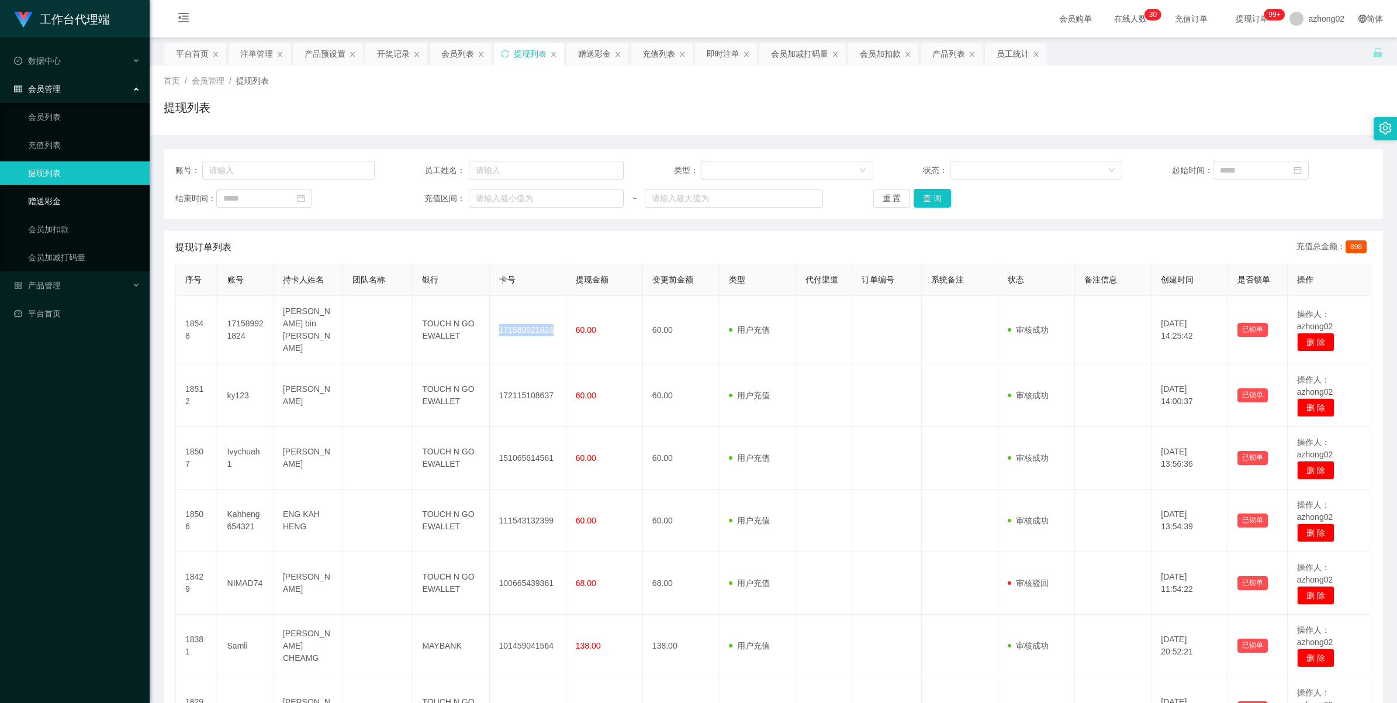
click at [56, 199] on link "赠送彩金" at bounding box center [84, 200] width 112 height 23
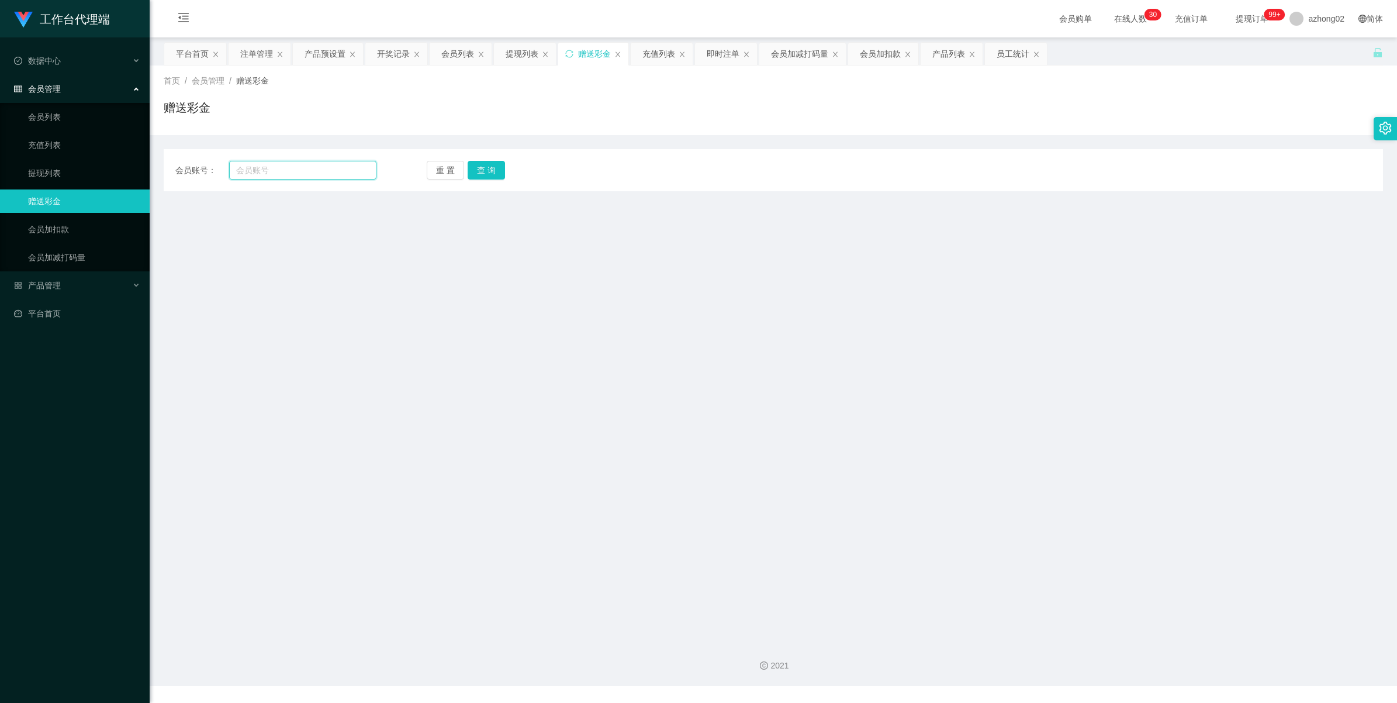
click at [260, 170] on input "text" at bounding box center [302, 170] width 147 height 19
paste input "Samli"
type input "Samli"
click at [476, 168] on button "查 询" at bounding box center [486, 170] width 37 height 19
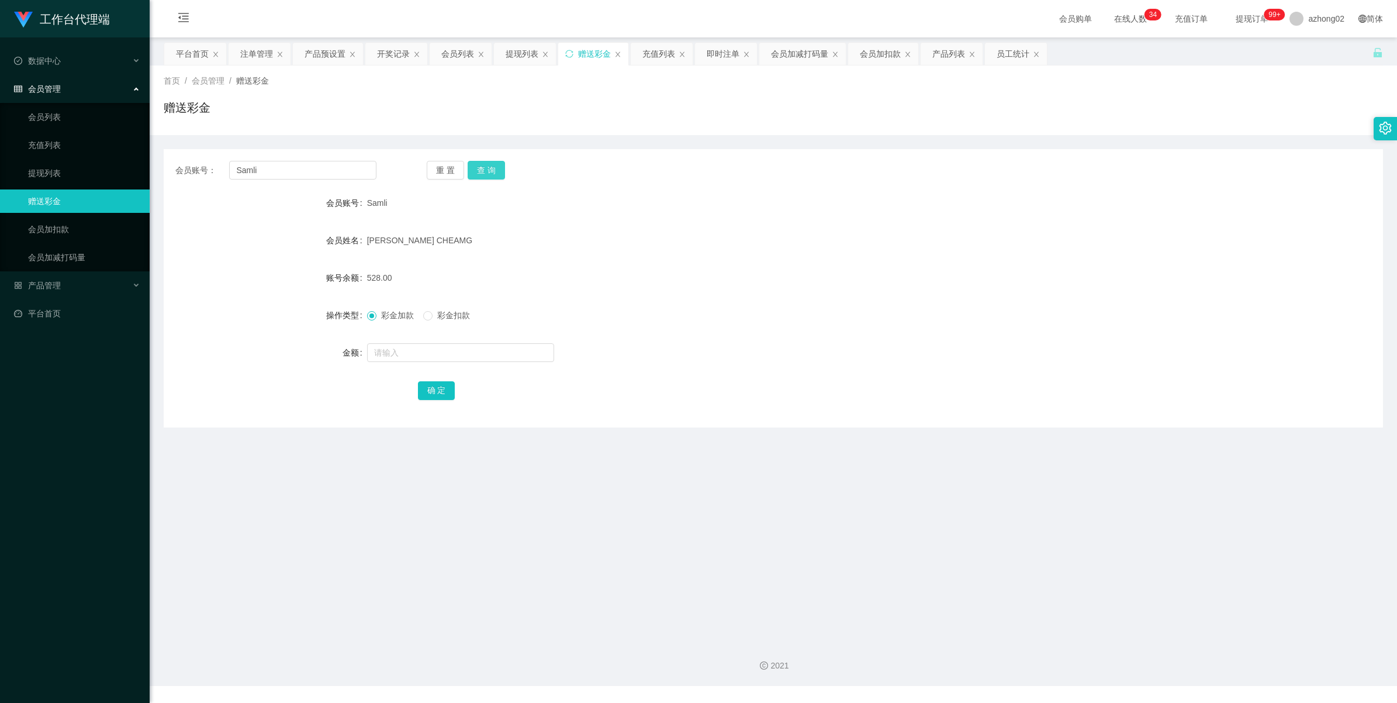
click at [477, 162] on button "查 询" at bounding box center [486, 170] width 37 height 19
click at [389, 345] on input "text" at bounding box center [460, 352] width 187 height 19
type input "400"
click at [430, 383] on button "确 定" at bounding box center [436, 390] width 37 height 19
click at [303, 178] on input "Samli" at bounding box center [302, 170] width 147 height 19
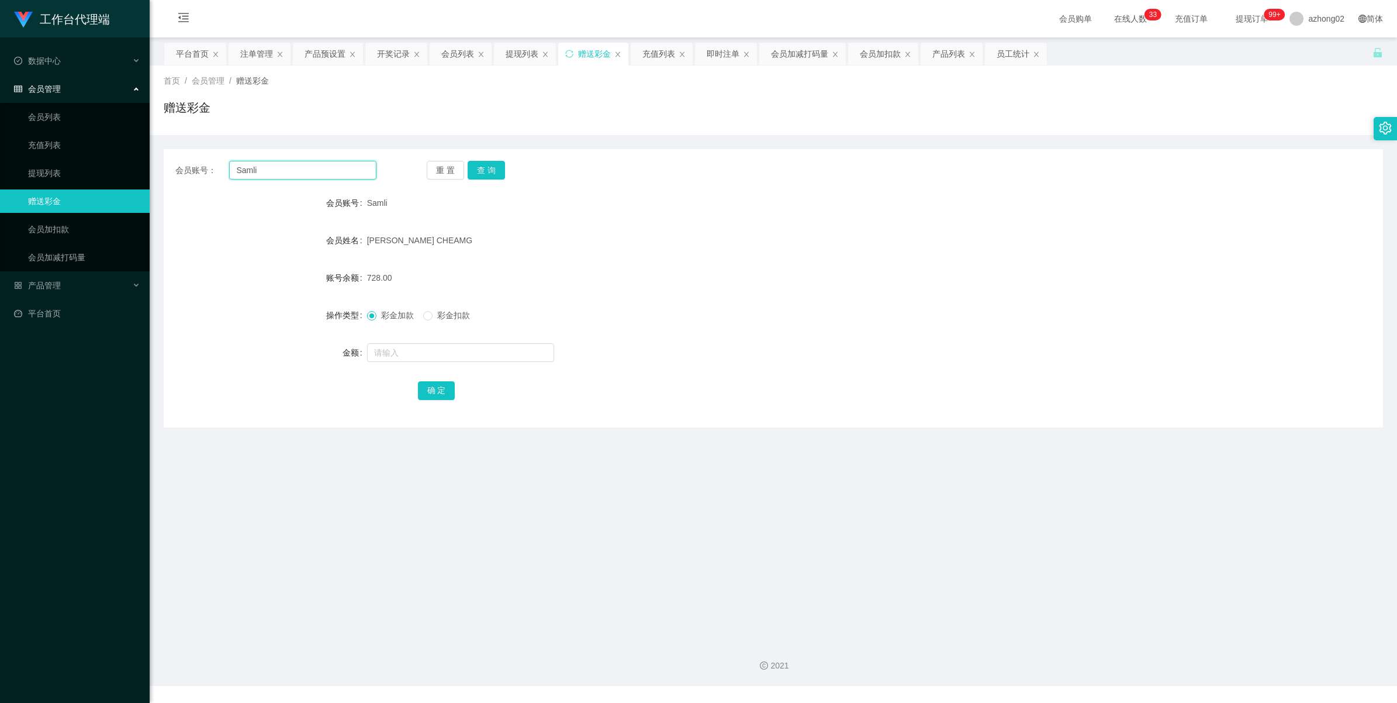
click at [303, 178] on input "Samli" at bounding box center [302, 170] width 147 height 19
paste input "NIMAD74"
type input "NIMAD74"
click at [476, 164] on button "查 询" at bounding box center [486, 170] width 37 height 19
click at [49, 260] on link "会员加减打码量" at bounding box center [84, 257] width 112 height 23
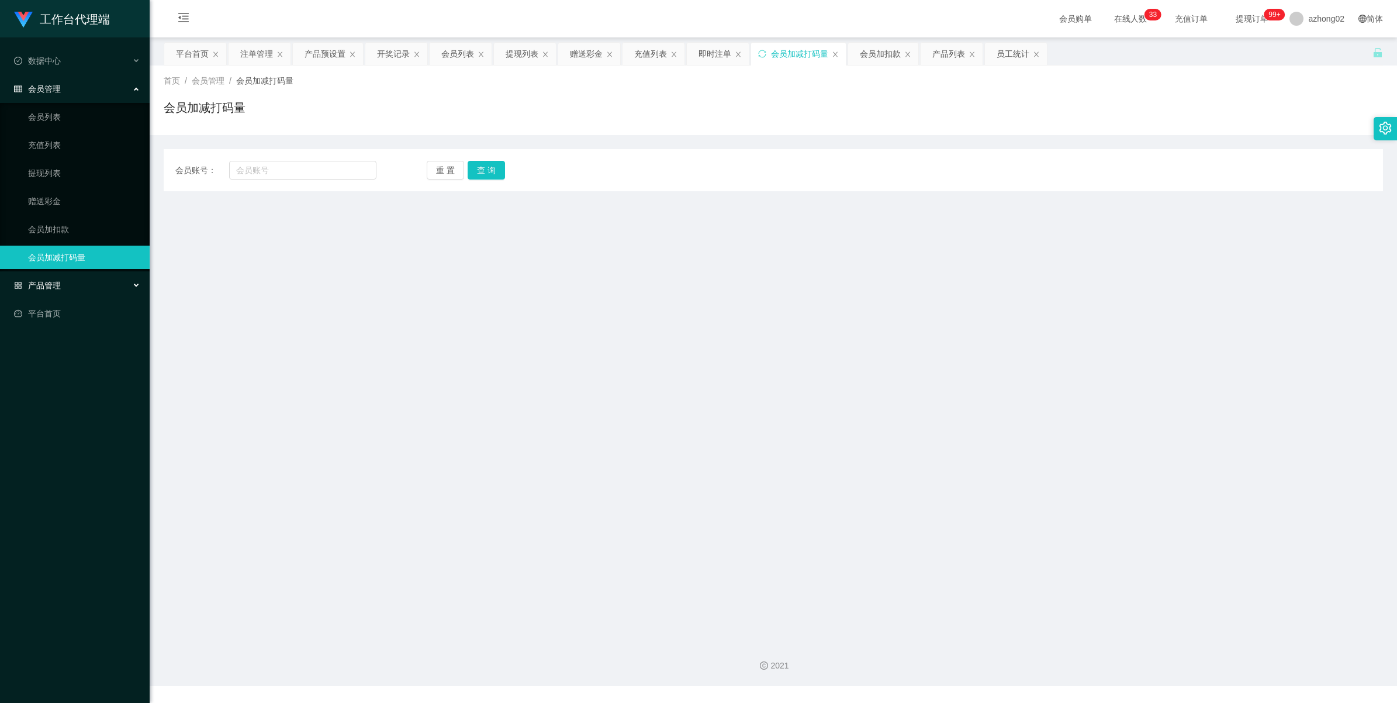
drag, startPoint x: 54, startPoint y: 278, endPoint x: 67, endPoint y: 295, distance: 21.3
click at [54, 278] on div "产品管理" at bounding box center [75, 285] width 150 height 23
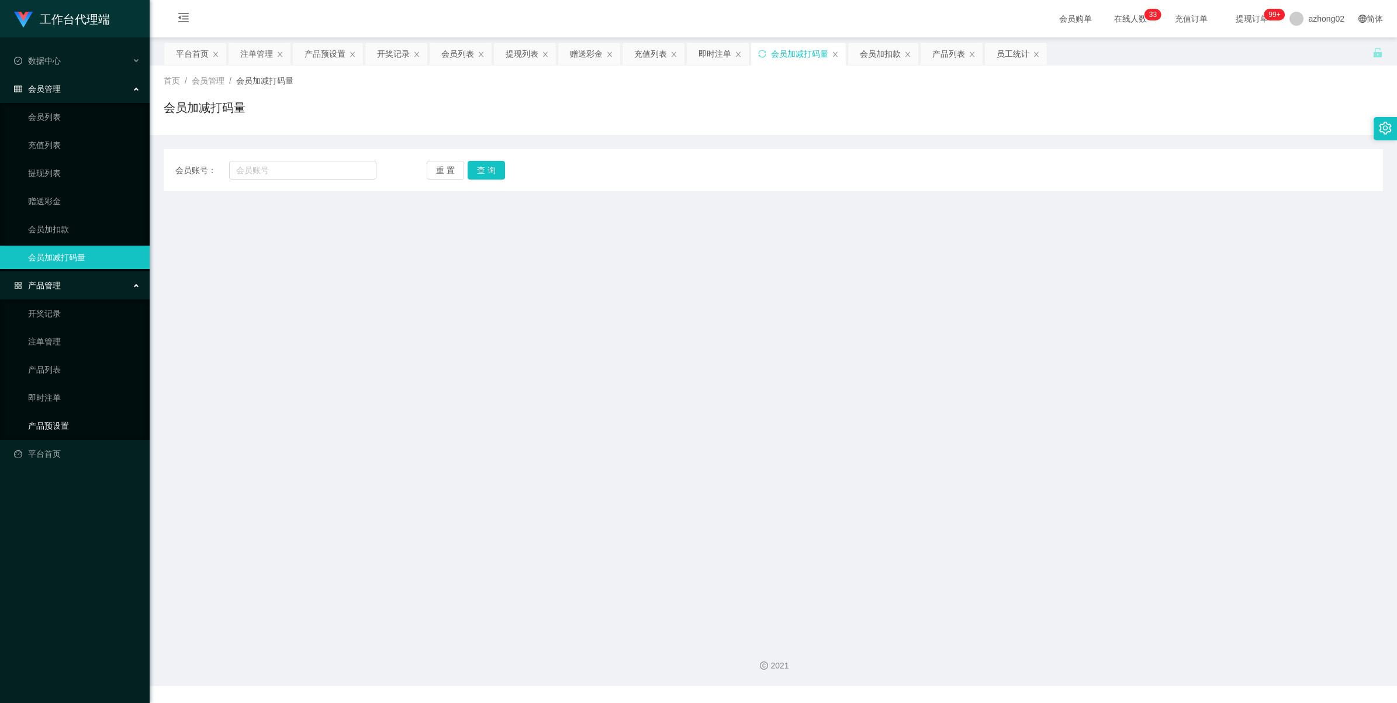
drag, startPoint x: 61, startPoint y: 426, endPoint x: 84, endPoint y: 417, distance: 23.9
click at [61, 427] on link "产品预设置" at bounding box center [84, 425] width 112 height 23
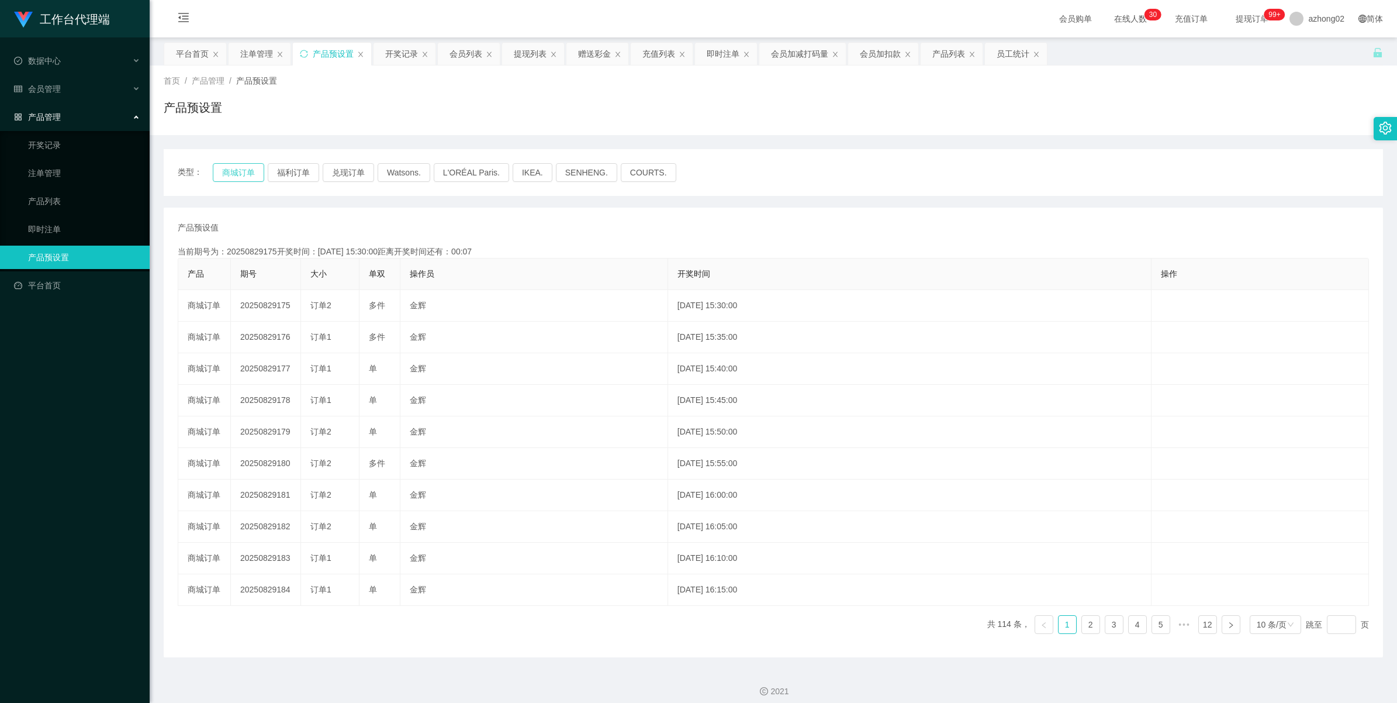
click at [235, 177] on button "商城订单" at bounding box center [238, 172] width 51 height 19
click at [263, 59] on div "注单管理" at bounding box center [256, 54] width 33 height 22
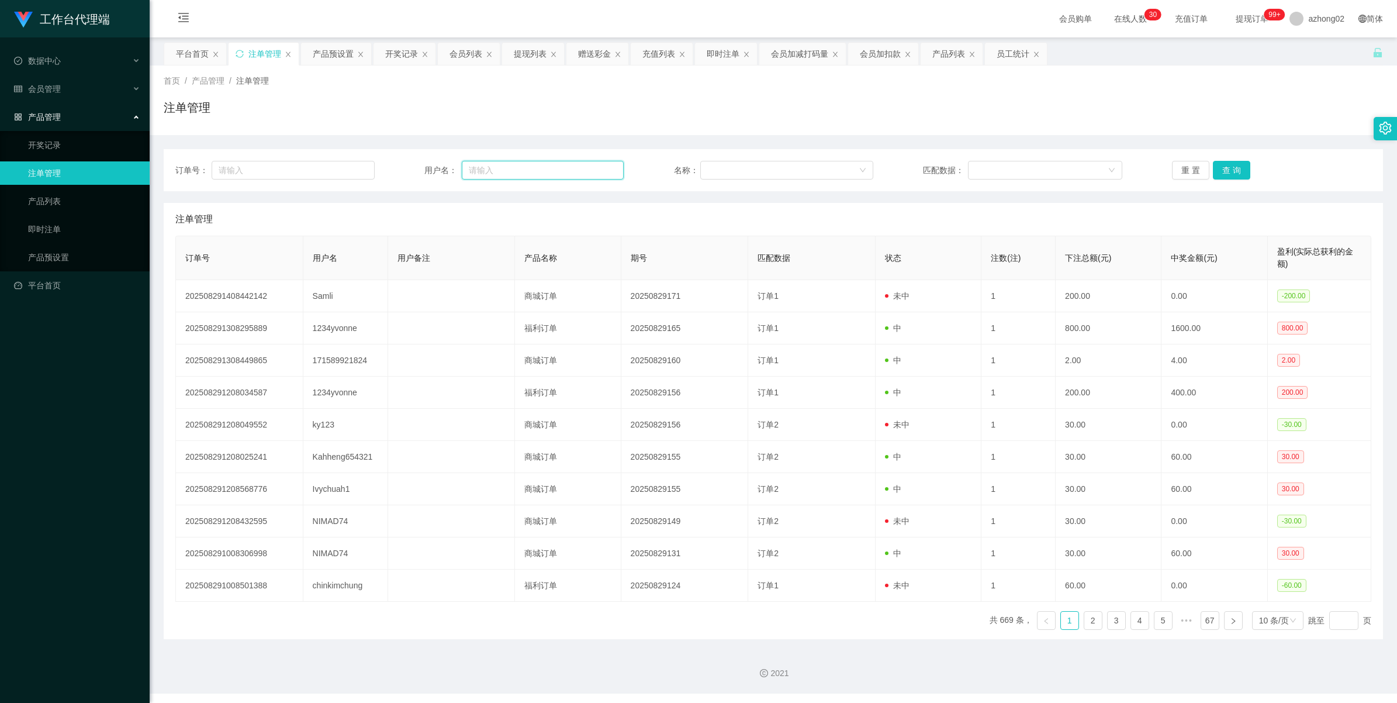
drag, startPoint x: 487, startPoint y: 174, endPoint x: 497, endPoint y: 174, distance: 9.9
click at [488, 174] on input "text" at bounding box center [543, 170] width 162 height 19
paste input "NIMAD74"
type input "NIMAD74"
click at [1232, 167] on button "查 询" at bounding box center [1231, 170] width 37 height 19
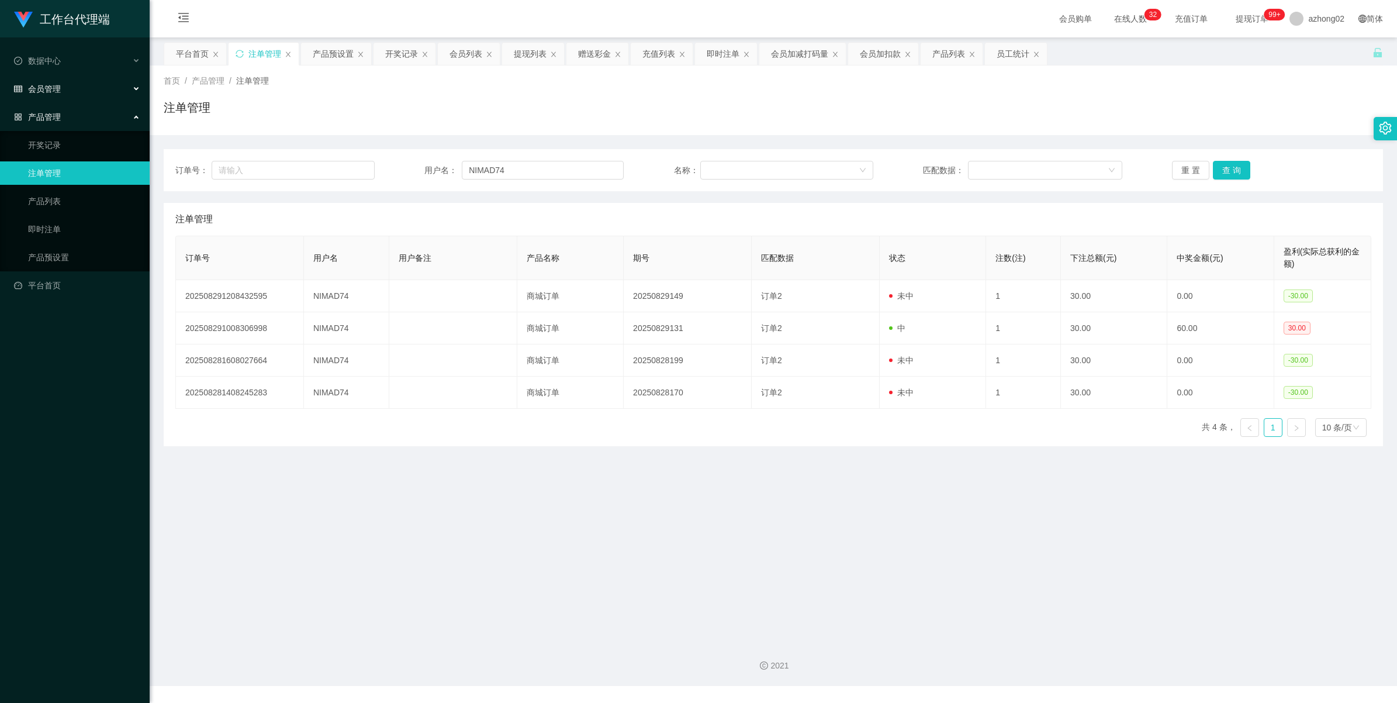
click at [50, 94] on span "会员管理" at bounding box center [37, 88] width 47 height 9
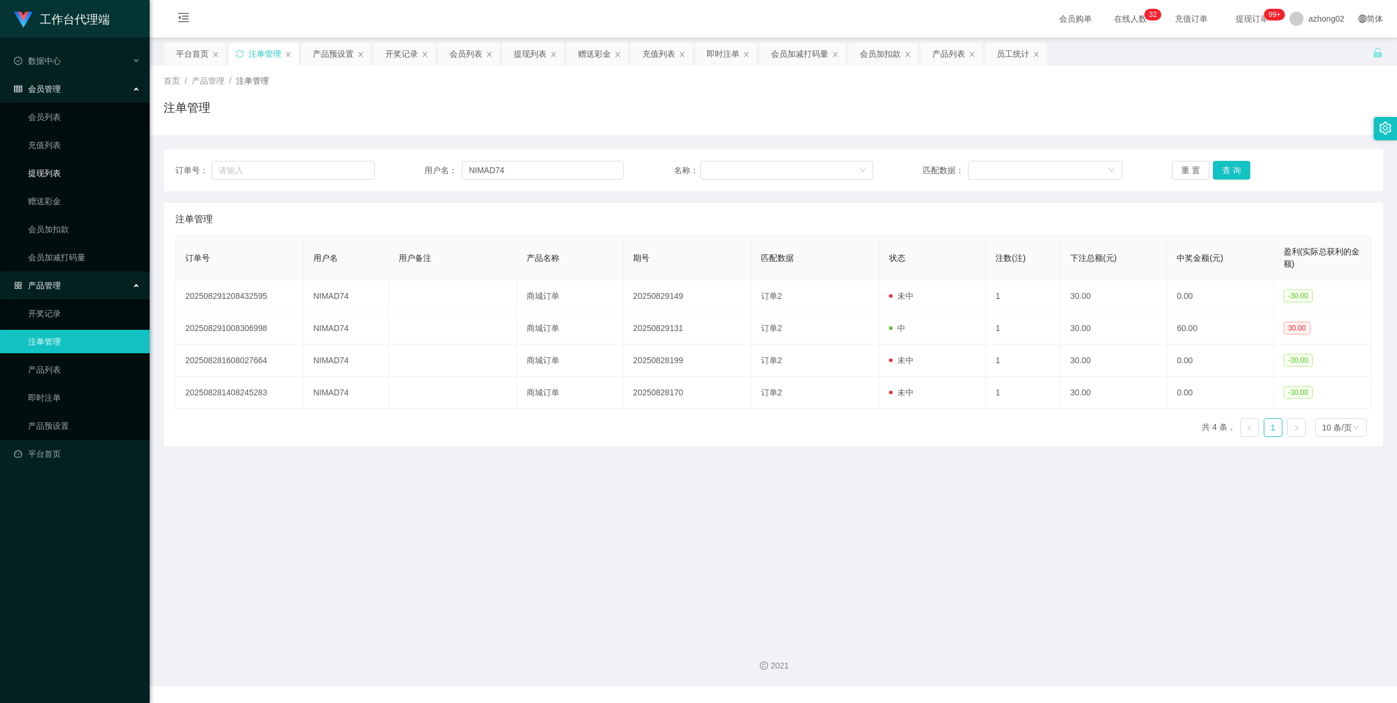
click at [57, 164] on link "提现列表" at bounding box center [84, 172] width 112 height 23
